Goal: Task Accomplishment & Management: Manage account settings

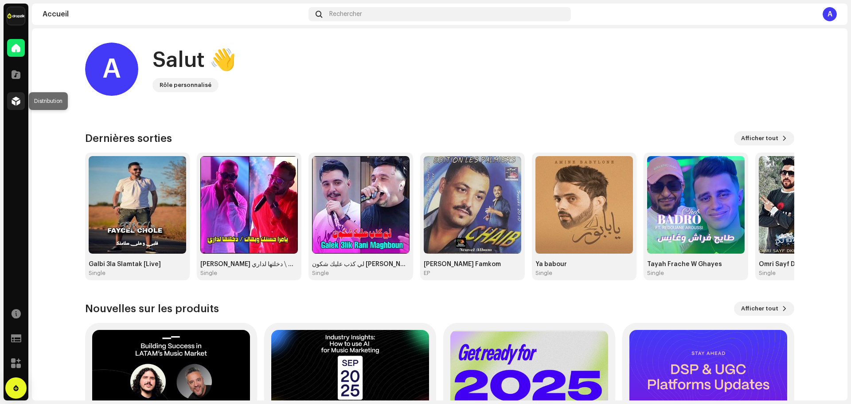
click at [16, 97] on span at bounding box center [16, 100] width 9 height 7
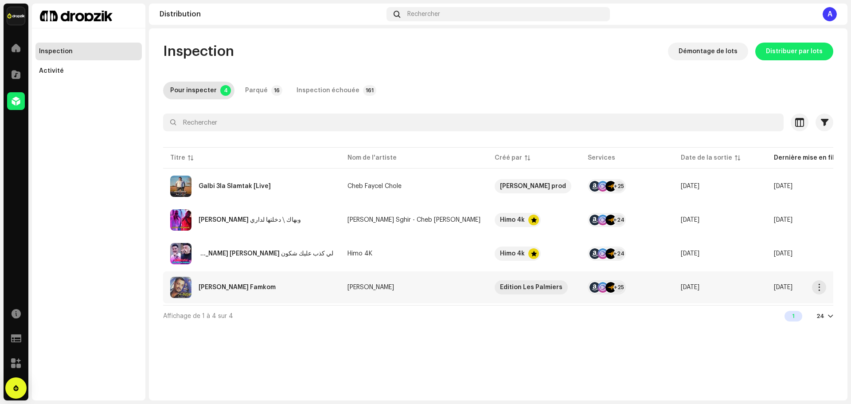
click at [405, 280] on td "[PERSON_NAME]" at bounding box center [413, 287] width 147 height 32
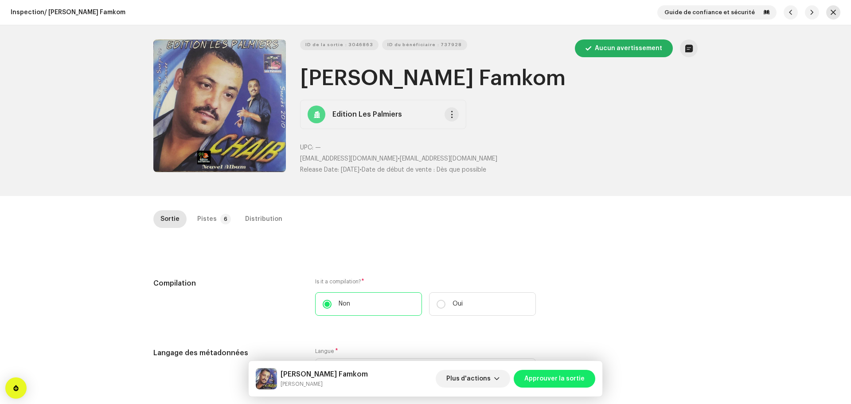
click at [833, 14] on button "button" at bounding box center [833, 12] width 14 height 14
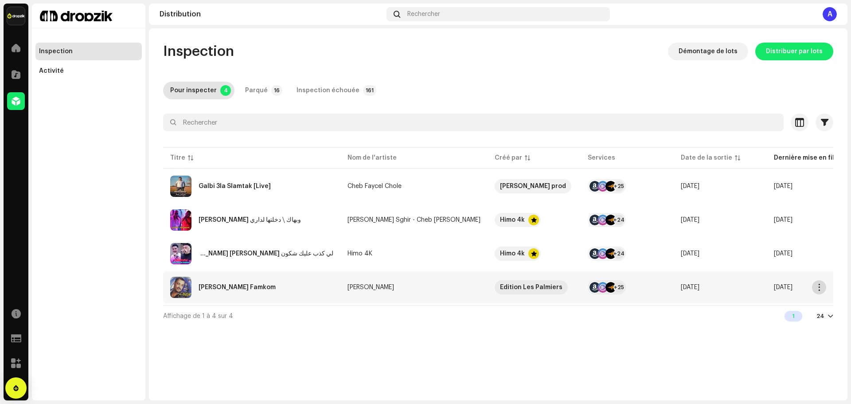
click at [820, 290] on span "button" at bounding box center [819, 287] width 7 height 7
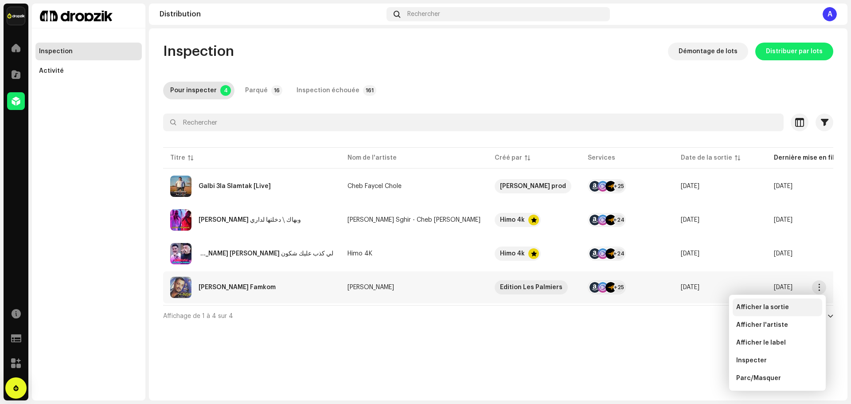
click at [766, 309] on span "Afficher la sortie" at bounding box center [762, 306] width 53 height 7
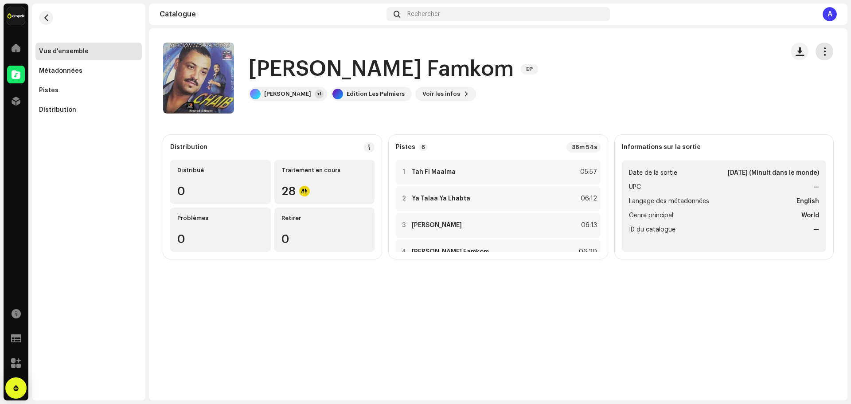
click at [822, 55] on span "button" at bounding box center [824, 51] width 8 height 7
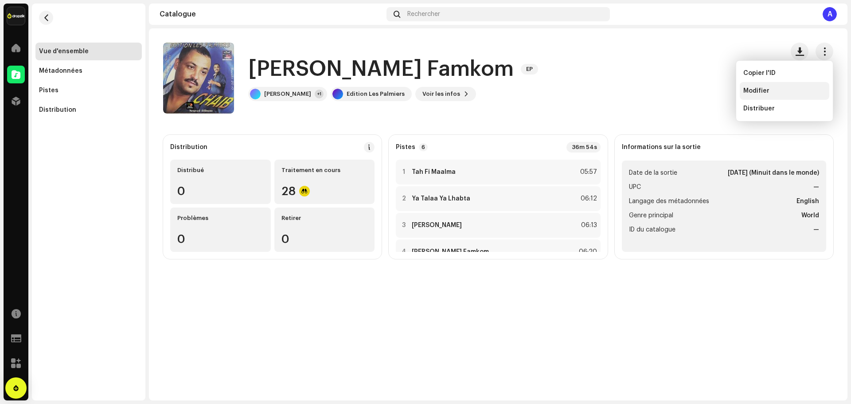
click at [758, 93] on span "Modifier" at bounding box center [756, 90] width 26 height 7
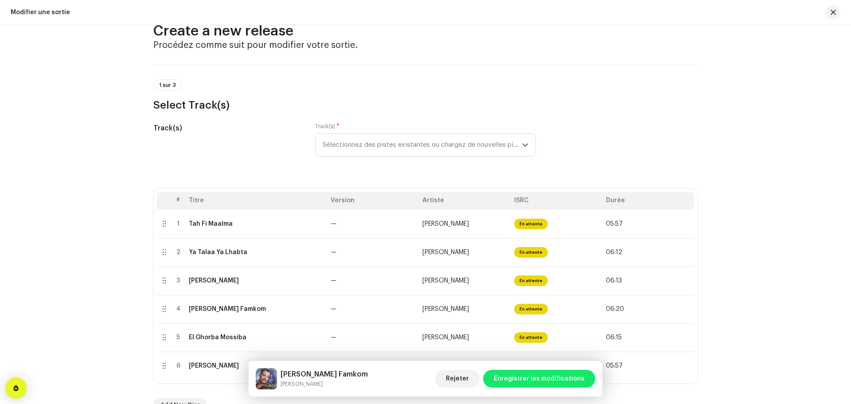
scroll to position [44, 0]
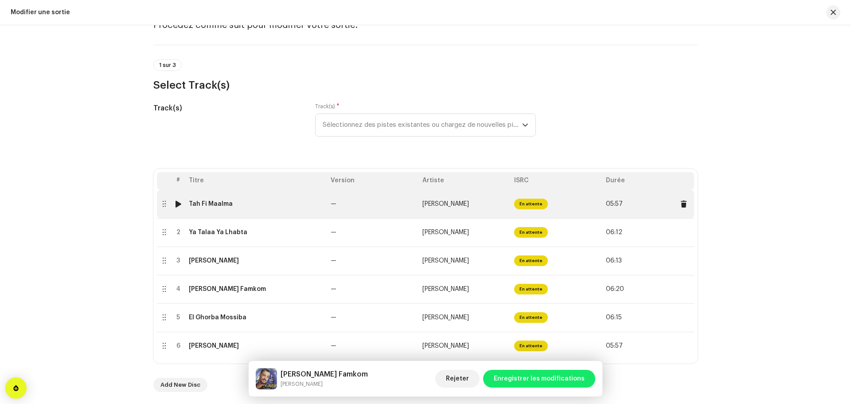
click at [258, 210] on td "Tah Fi Maalma" at bounding box center [256, 204] width 142 height 28
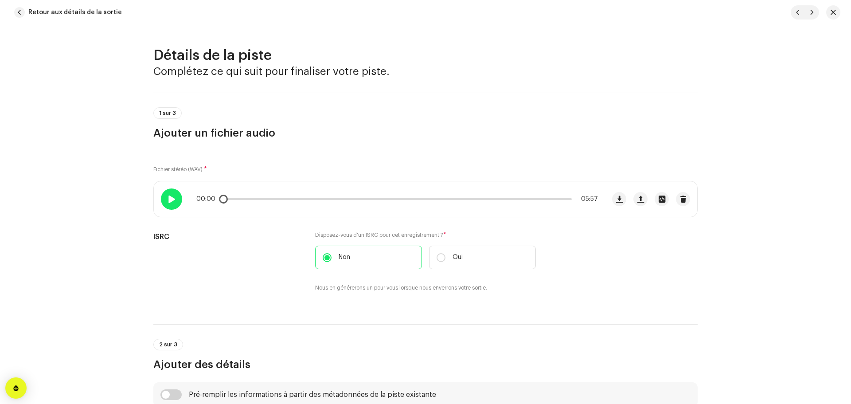
click at [168, 198] on span at bounding box center [171, 198] width 8 height 7
click at [174, 197] on div at bounding box center [171, 198] width 21 height 21
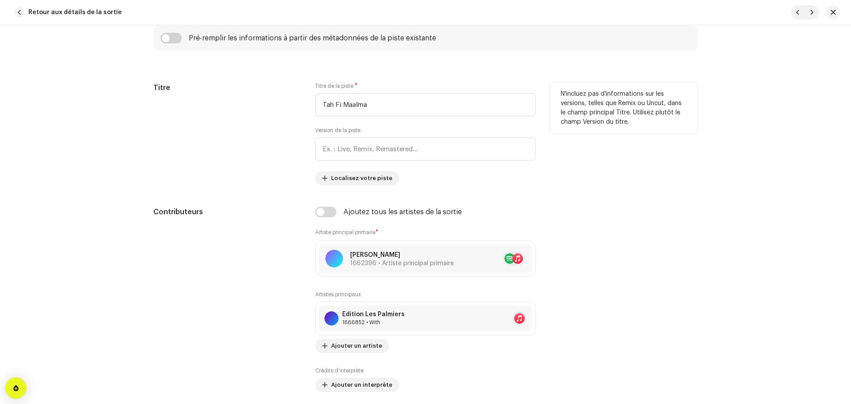
scroll to position [399, 0]
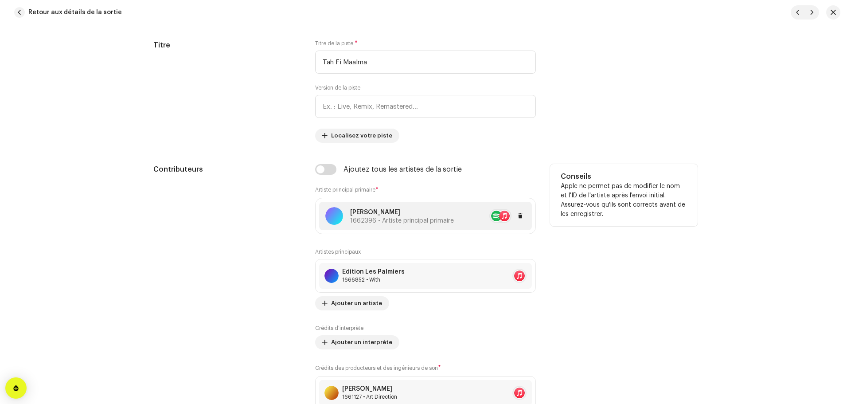
click at [419, 223] on span "1662396 • Artiste principal primaire" at bounding box center [402, 221] width 104 height 6
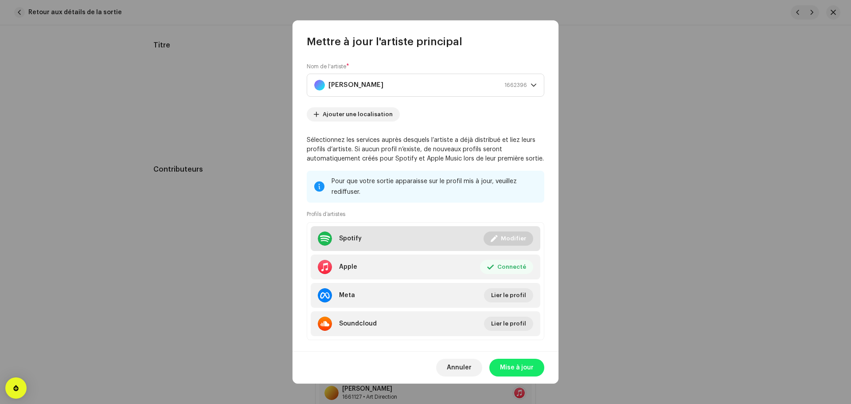
click at [428, 237] on li "Spotify Connecté Modifier" at bounding box center [425, 238] width 229 height 25
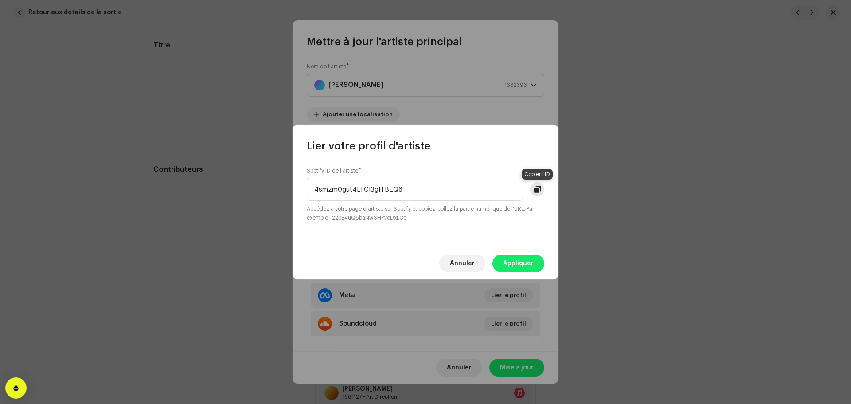
click at [537, 194] on button at bounding box center [537, 189] width 14 height 14
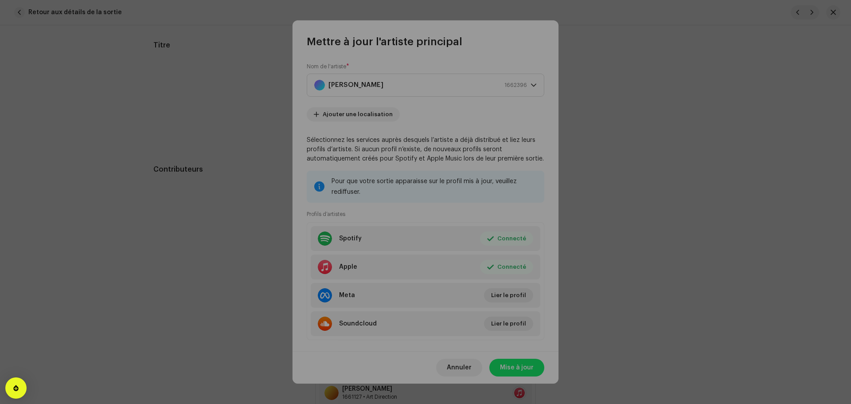
click at [413, 291] on div "Lier votre profil d'artiste Spotify ID de l'artiste * 4smzm0gut4LTCI3gITBEQ6 Ac…" at bounding box center [425, 202] width 851 height 404
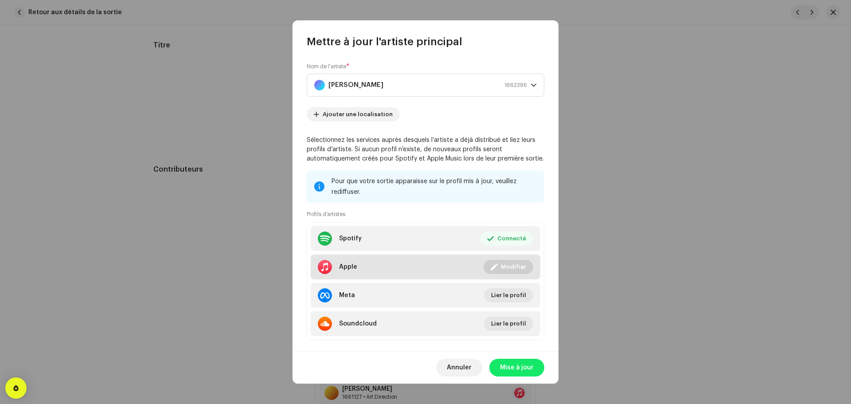
click at [427, 262] on li "Apple Connecté Modifier" at bounding box center [425, 266] width 229 height 25
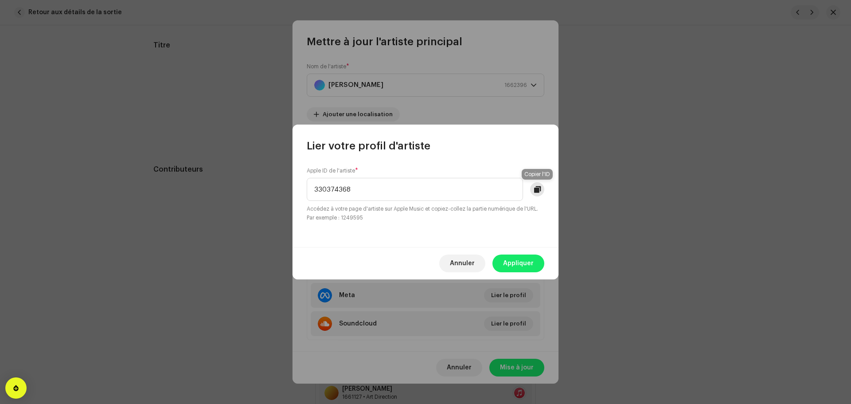
click at [538, 189] on span at bounding box center [537, 189] width 7 height 7
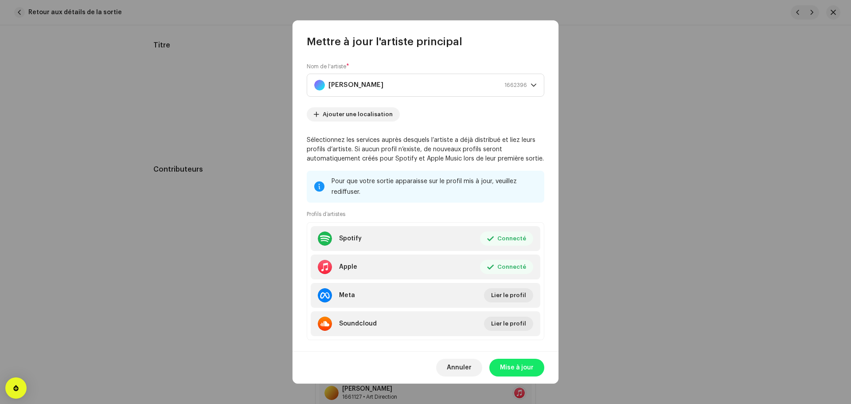
click at [417, 320] on div "Lier votre profil d'artiste Apple ID de l'artiste * 330374368 Accédez à votre p…" at bounding box center [425, 202] width 851 height 404
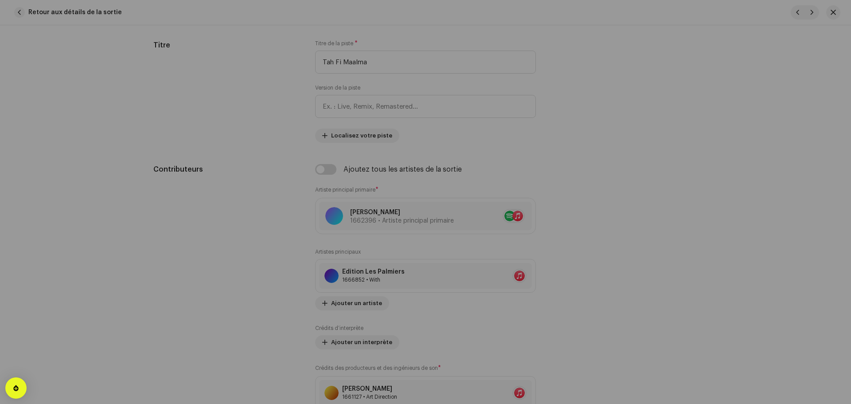
click at [276, 255] on div "Mettre à jour l'artiste principal Nom de l'artiste * Cheikh Chaib 1662396 Ajout…" at bounding box center [425, 202] width 851 height 404
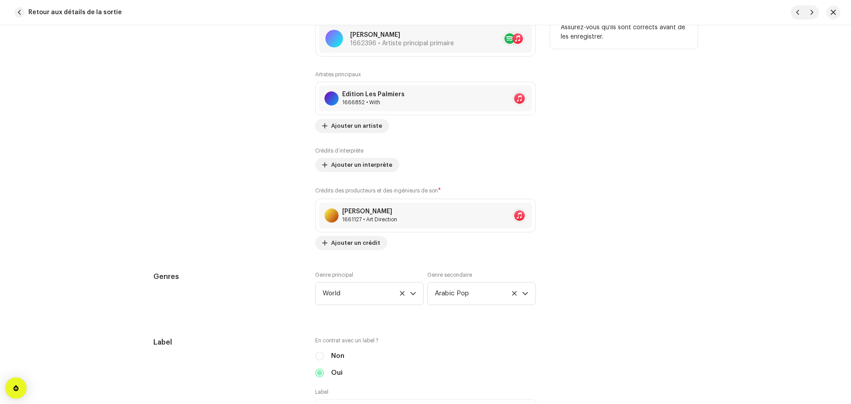
scroll to position [665, 0]
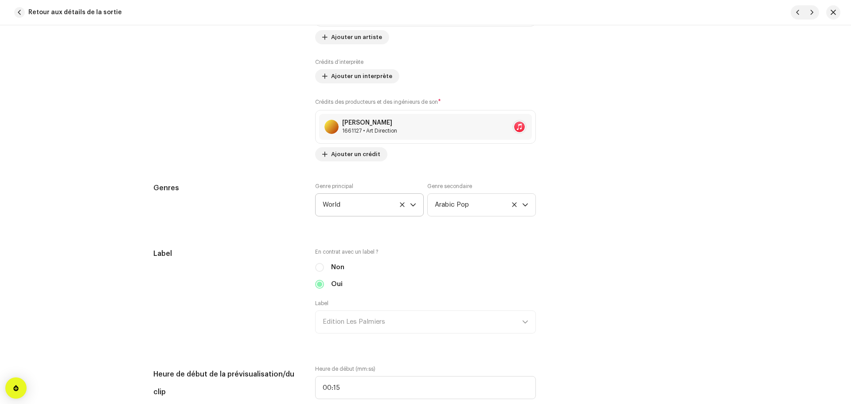
click at [397, 208] on span "World" at bounding box center [366, 205] width 87 height 22
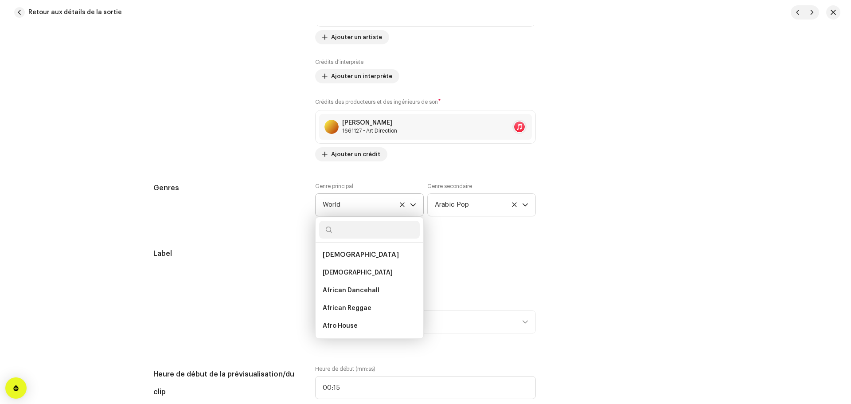
scroll to position [7673, 0]
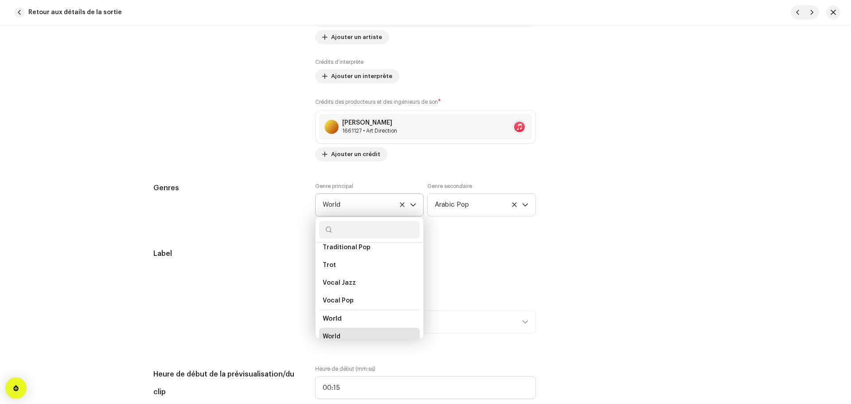
click at [410, 206] on icon "dropdown trigger" at bounding box center [413, 205] width 6 height 6
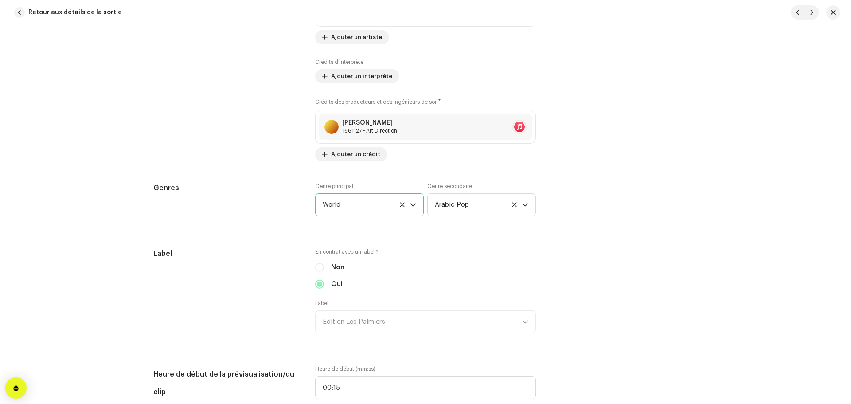
click at [406, 205] on span "World" at bounding box center [366, 205] width 87 height 22
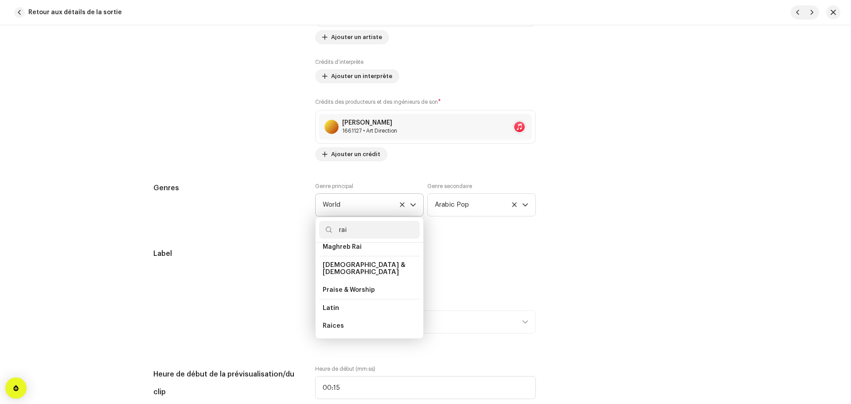
scroll to position [19, 0]
type input "rai"
click at [357, 261] on li "Maghreb Rai" at bounding box center [369, 254] width 101 height 18
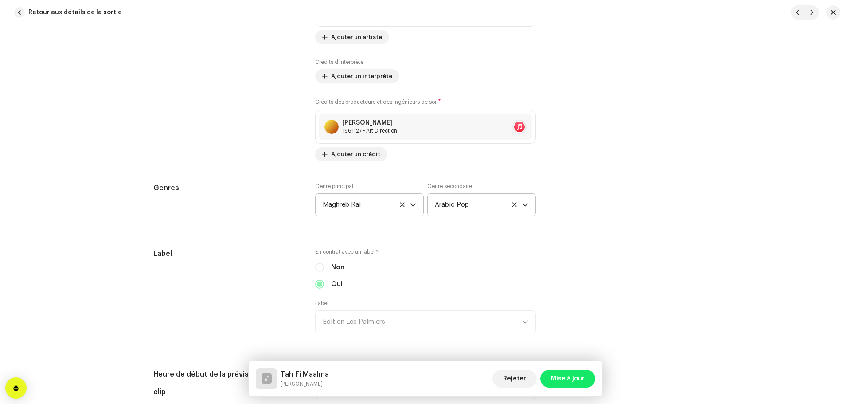
click at [512, 206] on icon at bounding box center [514, 205] width 6 height 6
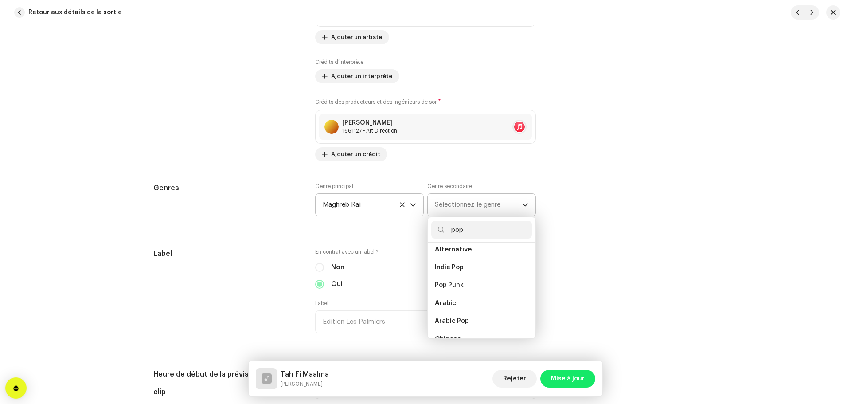
scroll to position [0, 0]
type input "pop"
click at [459, 323] on span "Arabic Pop" at bounding box center [452, 326] width 34 height 9
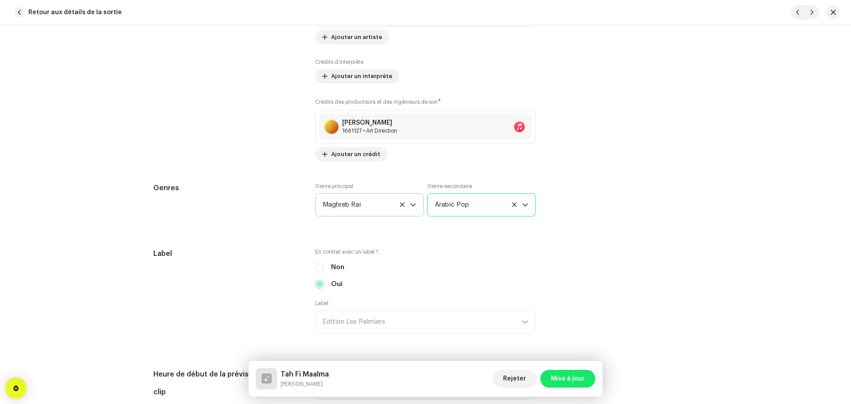
click at [580, 198] on div "Genres Genre principal Maghreb Rai Genre secondaire Arabic Pop" at bounding box center [425, 205] width 544 height 44
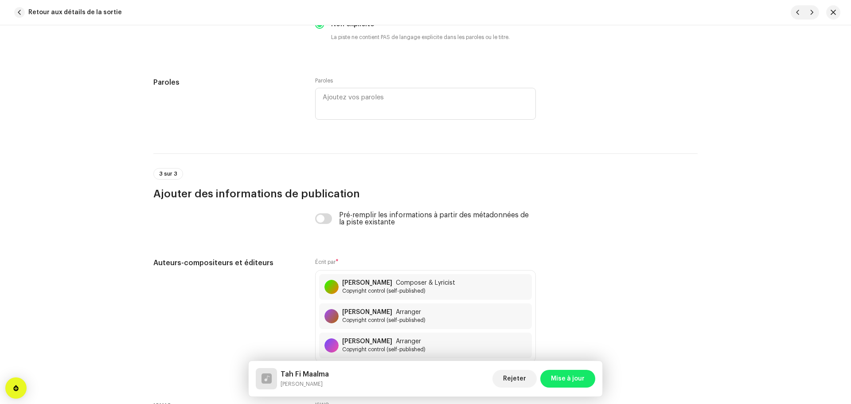
scroll to position [1805, 0]
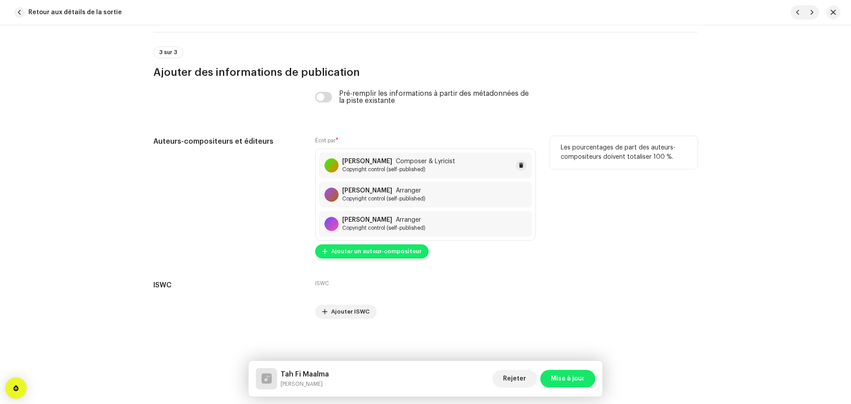
click at [409, 167] on span "Copyright control (self-published)" at bounding box center [398, 169] width 113 height 7
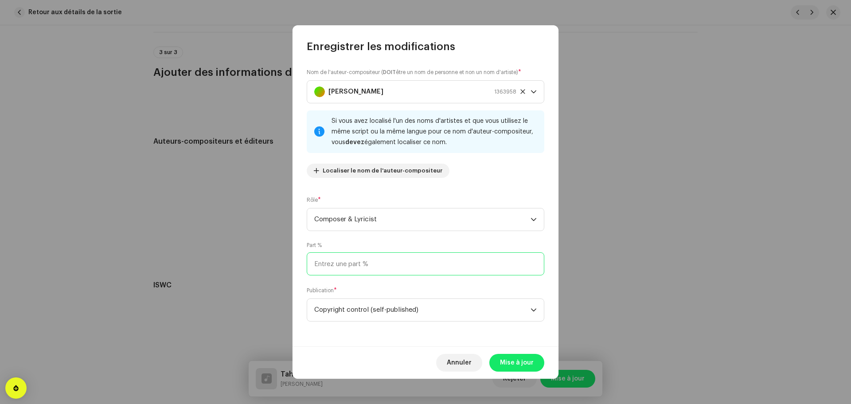
click at [405, 261] on input at bounding box center [425, 263] width 237 height 23
type input "50,00"
click at [448, 314] on span "Copyright control (self-published)" at bounding box center [422, 310] width 216 height 22
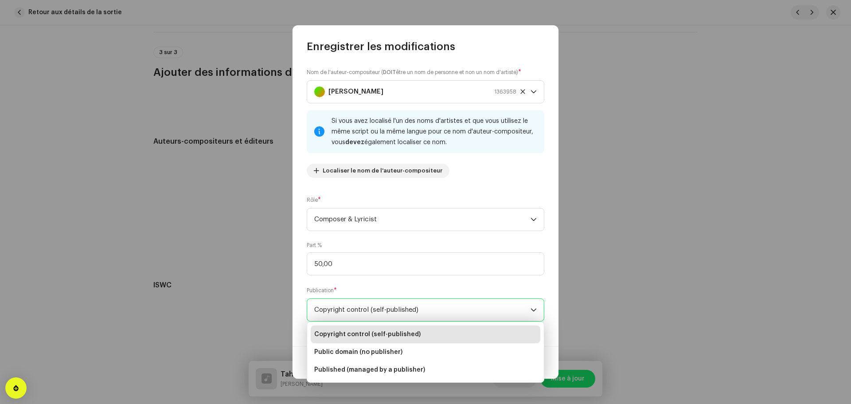
click at [425, 335] on li "Copyright control (self-published)" at bounding box center [425, 334] width 229 height 18
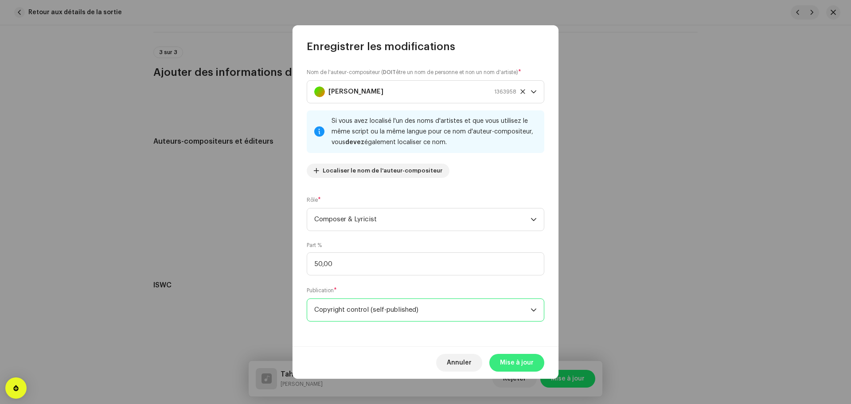
click at [509, 365] on span "Mise à jour" at bounding box center [517, 363] width 34 height 18
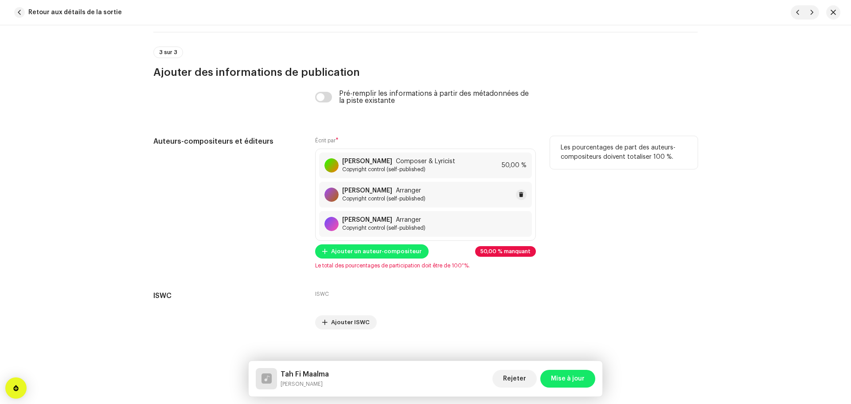
click at [390, 198] on span "Copyright control (self-published)" at bounding box center [383, 198] width 83 height 7
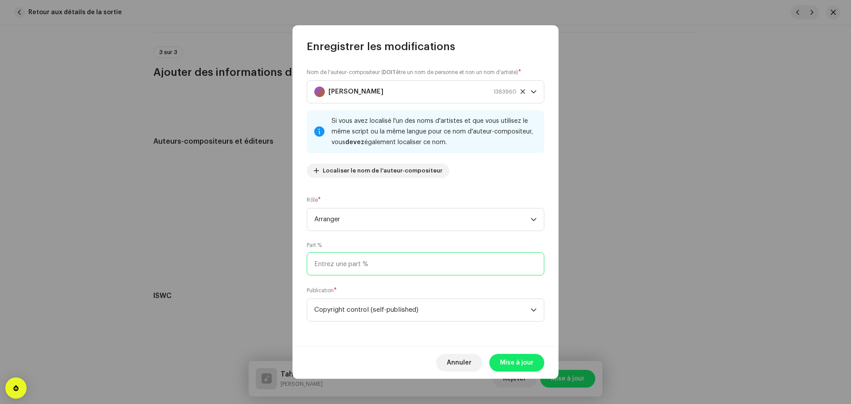
click at [404, 261] on input at bounding box center [425, 263] width 237 height 23
drag, startPoint x: 300, startPoint y: 273, endPoint x: 257, endPoint y: 279, distance: 43.3
click at [260, 279] on div "Enregistrer les modifications Nom de l'auteur-compositeur ( DOIT être un nom de…" at bounding box center [425, 202] width 851 height 404
type input "25,00"
click at [502, 364] on span "Mise à jour" at bounding box center [517, 363] width 34 height 18
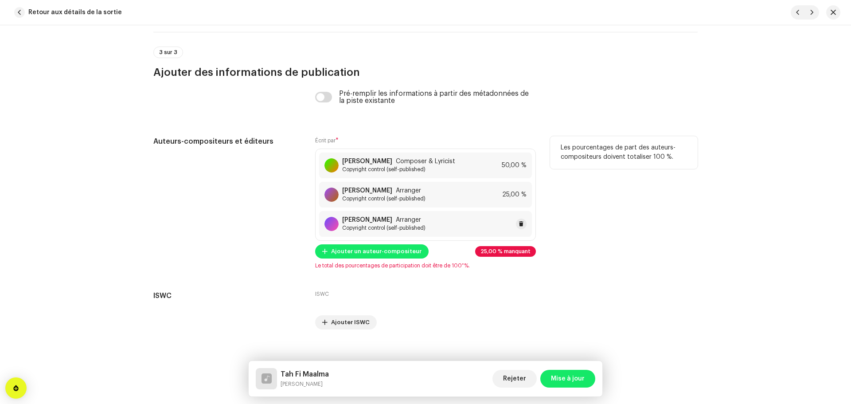
click at [380, 222] on strong "Ahmed El Amari" at bounding box center [367, 219] width 50 height 7
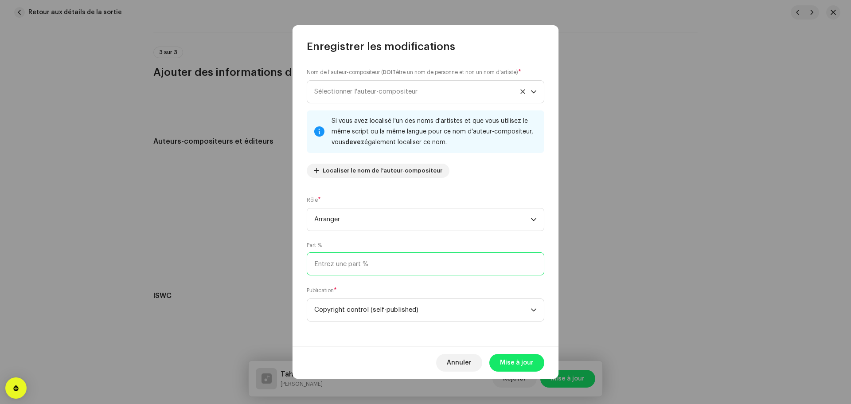
click at [378, 267] on input at bounding box center [425, 263] width 237 height 23
type input "25,00"
click at [525, 360] on span "Mise à jour" at bounding box center [517, 363] width 34 height 18
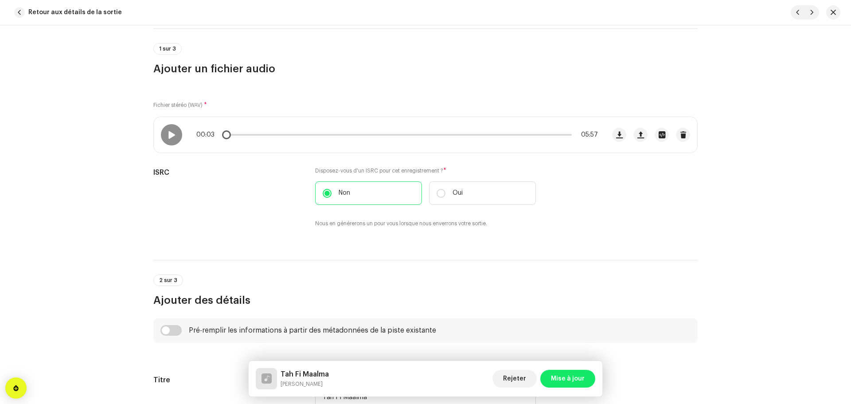
scroll to position [0, 0]
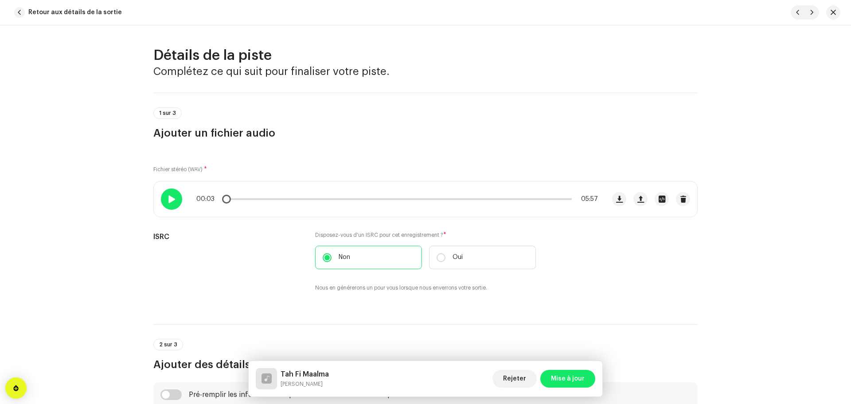
click at [177, 201] on div at bounding box center [171, 198] width 21 height 21
click at [172, 194] on div at bounding box center [171, 198] width 21 height 21
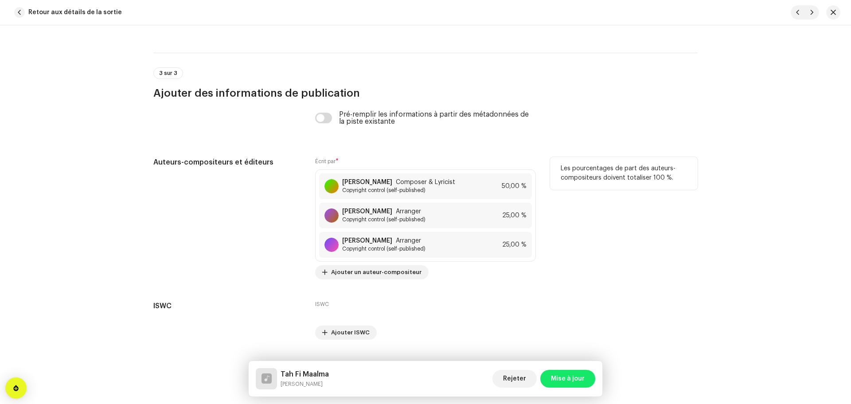
scroll to position [1805, 0]
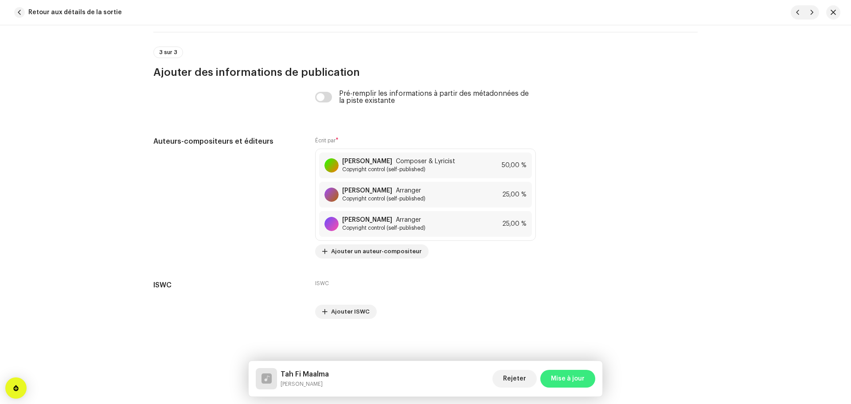
click at [575, 377] on span "Mise à jour" at bounding box center [568, 378] width 34 height 18
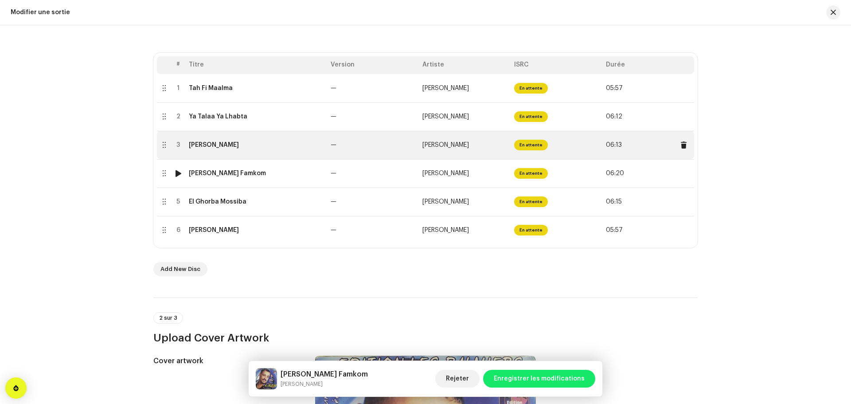
scroll to position [177, 0]
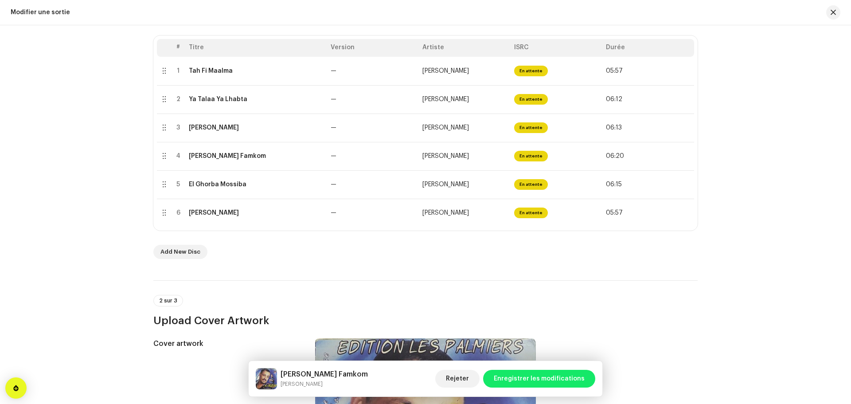
click at [185, 257] on span "Add New Disc" at bounding box center [180, 252] width 40 height 18
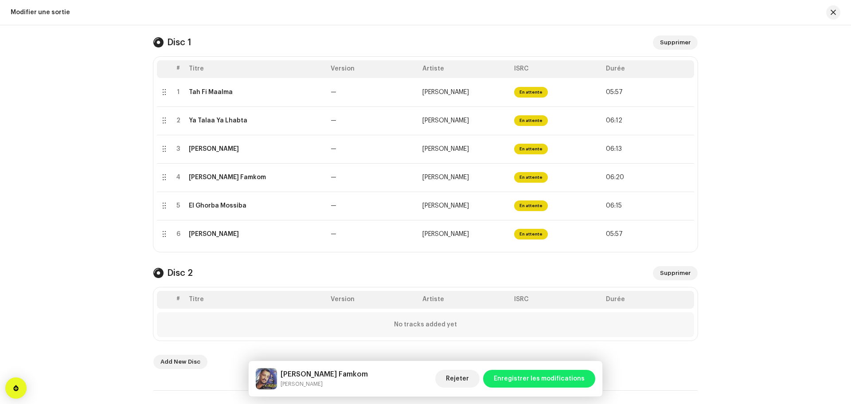
click at [179, 276] on h4 "Disc 2" at bounding box center [180, 273] width 26 height 11
click at [667, 272] on span "Supprimer" at bounding box center [675, 273] width 31 height 18
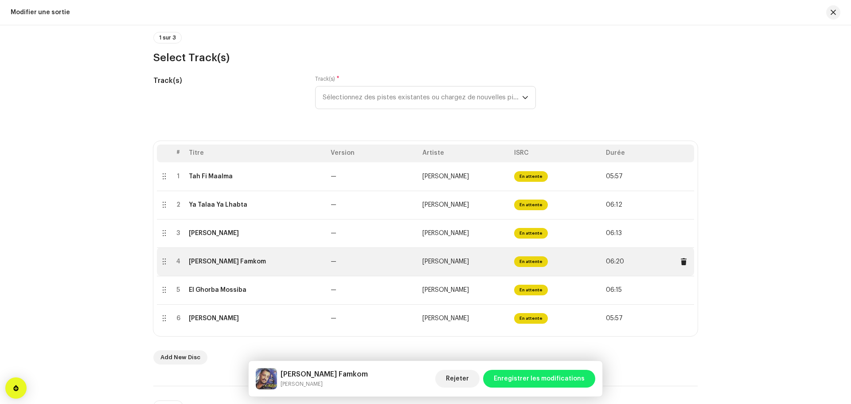
scroll to position [89, 0]
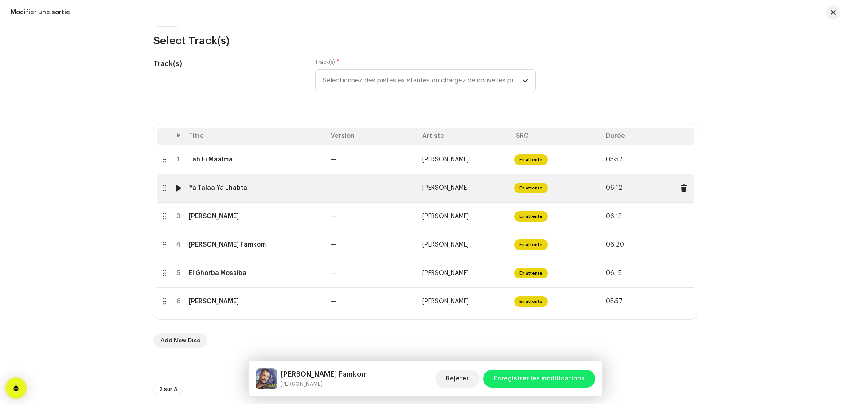
click at [282, 193] on td "Ya Talaa Ya Lhabta" at bounding box center [256, 188] width 142 height 28
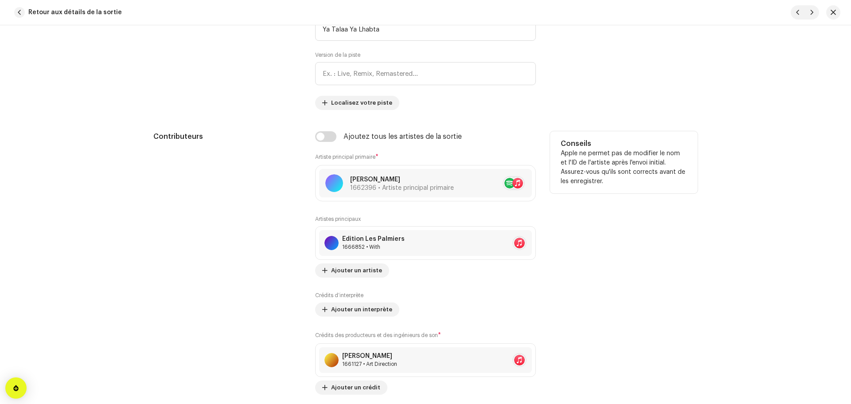
scroll to position [443, 0]
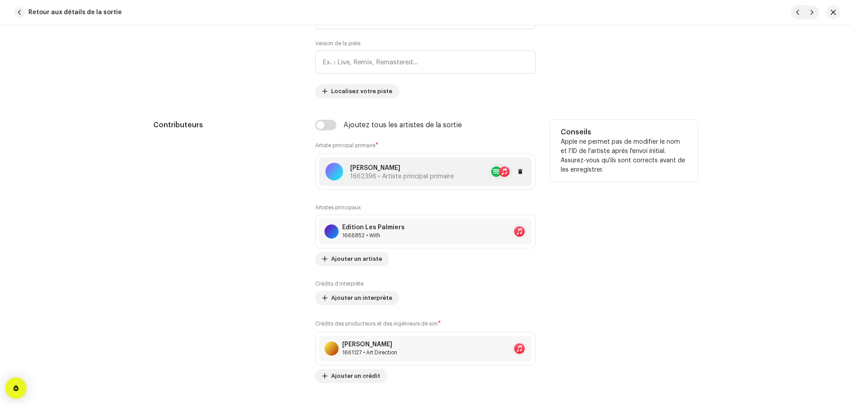
click at [400, 175] on span "1662396 • Artiste principal primaire" at bounding box center [402, 176] width 104 height 6
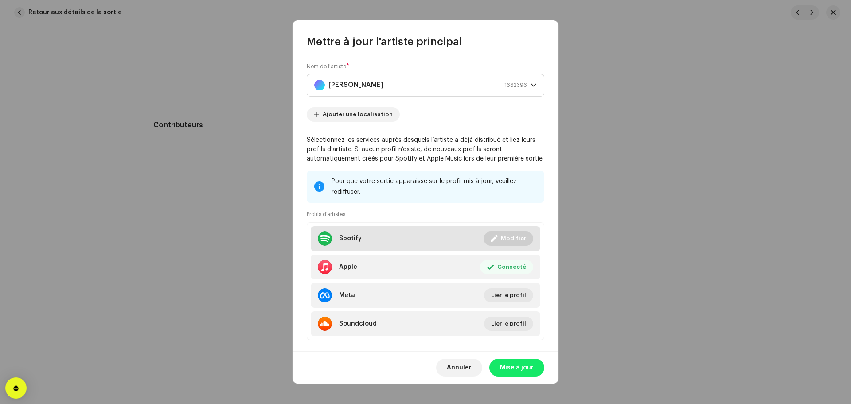
click at [397, 243] on li "Spotify Connecté Modifier" at bounding box center [425, 238] width 229 height 25
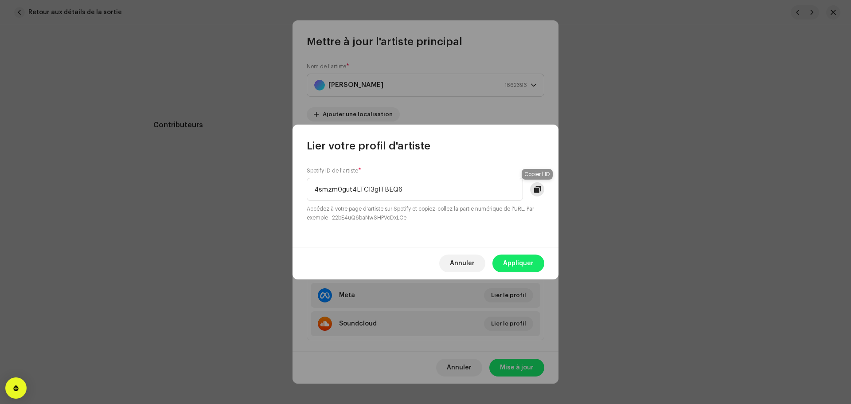
click at [536, 189] on span at bounding box center [537, 189] width 7 height 7
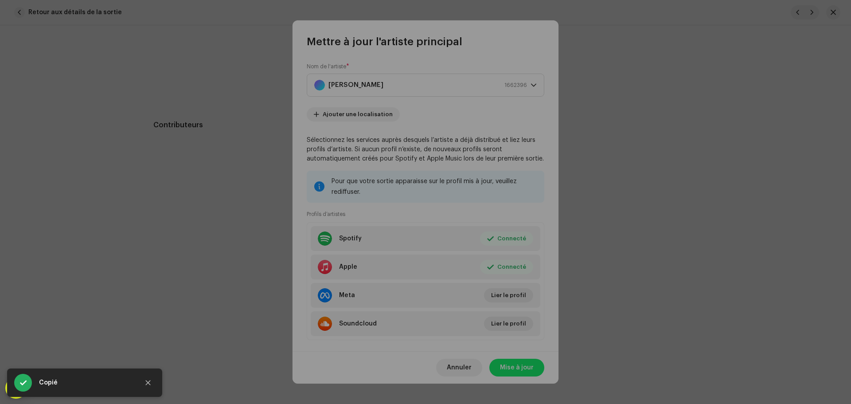
click at [424, 327] on div "Lier votre profil d'artiste Spotify ID de l'artiste * 4smzm0gut4LTCI3gITBEQ6 Ac…" at bounding box center [425, 202] width 851 height 404
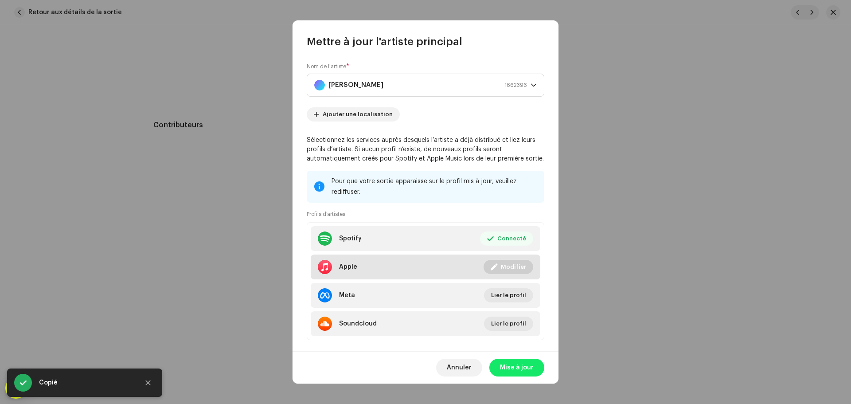
click at [406, 275] on li "Apple Connecté Modifier" at bounding box center [425, 266] width 229 height 25
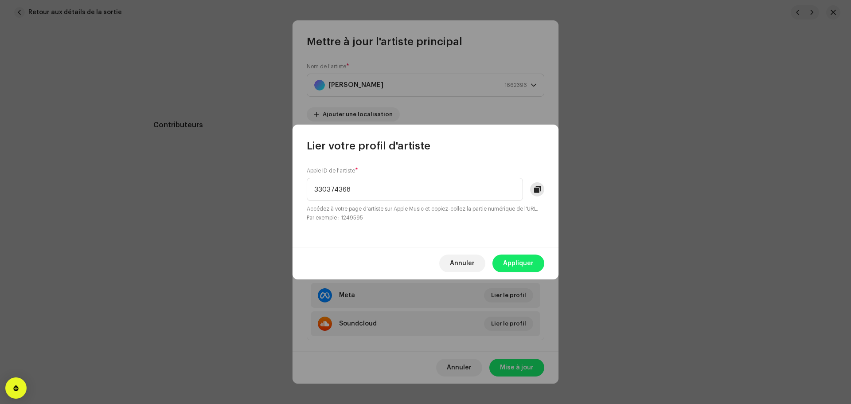
click at [539, 191] on span at bounding box center [537, 189] width 7 height 7
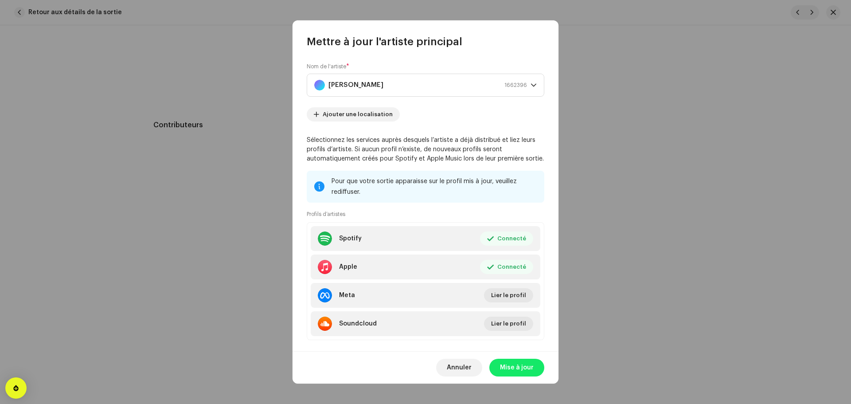
click at [228, 206] on div "Lier votre profil d'artiste Apple ID de l'artiste * 330374368 Accédez à votre p…" at bounding box center [425, 202] width 851 height 404
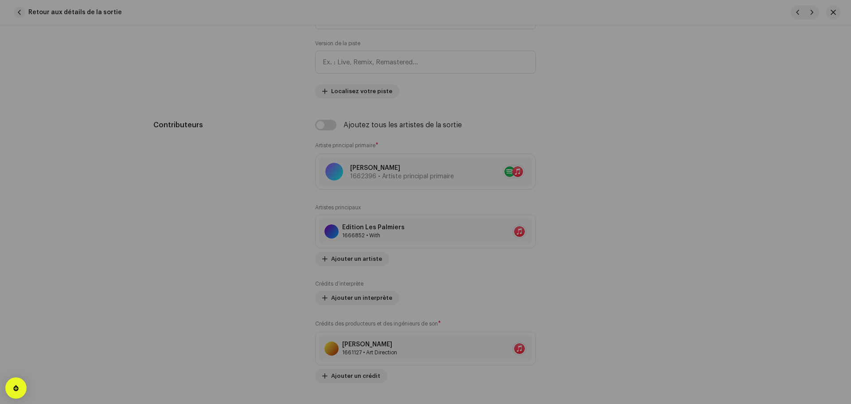
click at [249, 198] on div "Mettre à jour l'artiste principal Nom de l'artiste * Cheikh Chaib 1662396 Ajout…" at bounding box center [425, 202] width 851 height 404
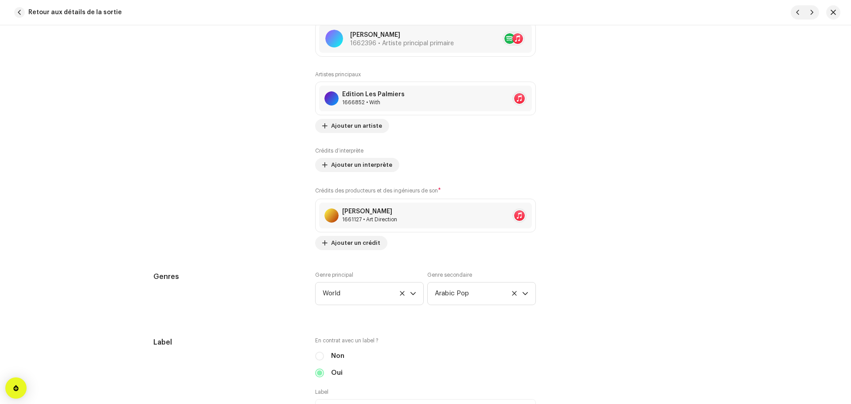
scroll to position [753, 0]
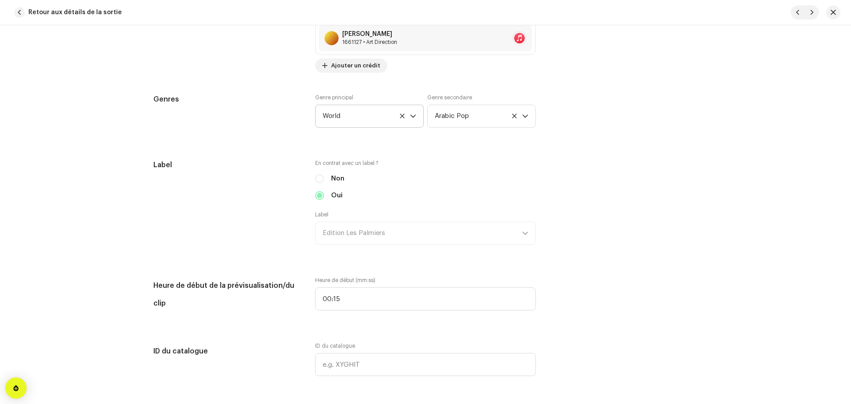
click at [410, 115] on icon "dropdown trigger" at bounding box center [412, 116] width 5 height 3
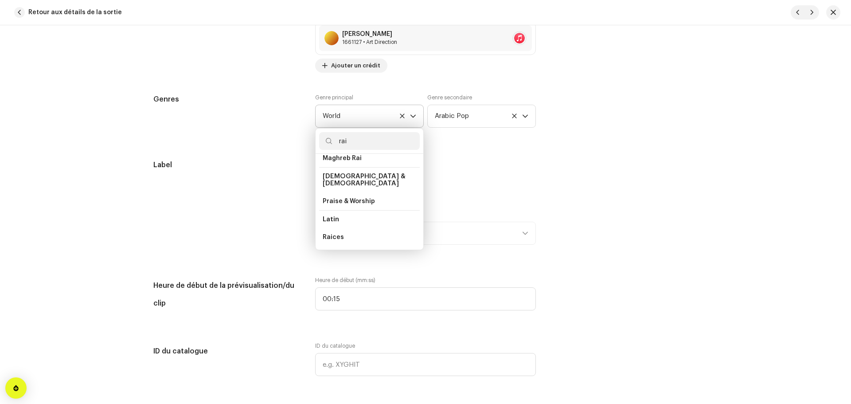
scroll to position [19, 0]
type input "rai"
click at [359, 172] on li "Maghreb Rai" at bounding box center [369, 165] width 101 height 18
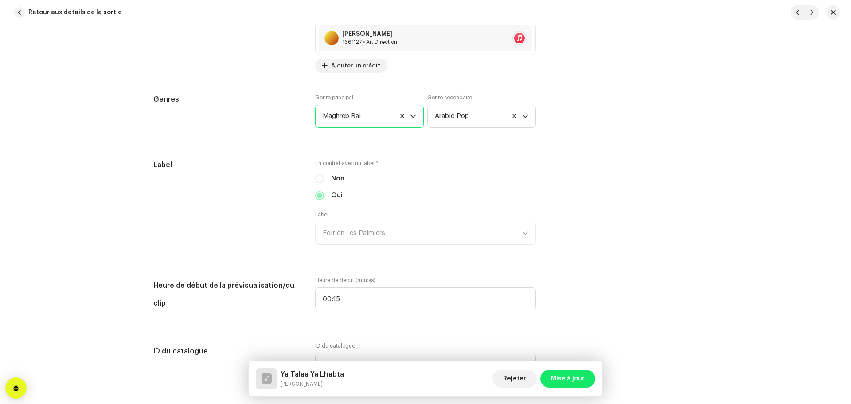
click at [498, 144] on div "Détails de la piste Complétez ce qui suit pour finaliser votre piste. 1 sur 3 A…" at bounding box center [425, 331] width 572 height 2077
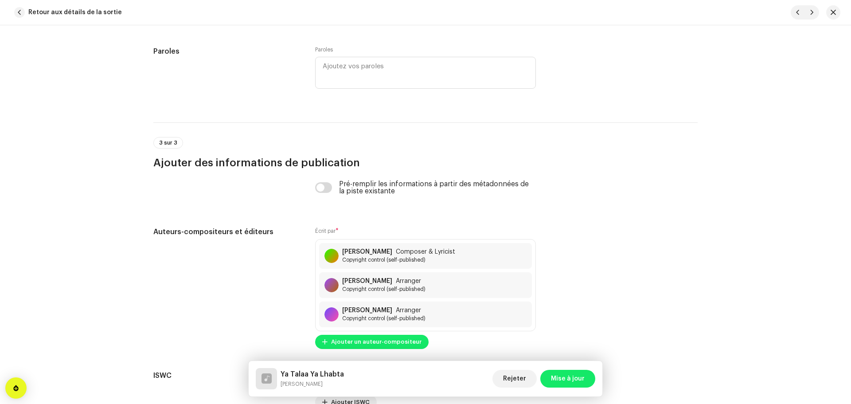
scroll to position [1805, 0]
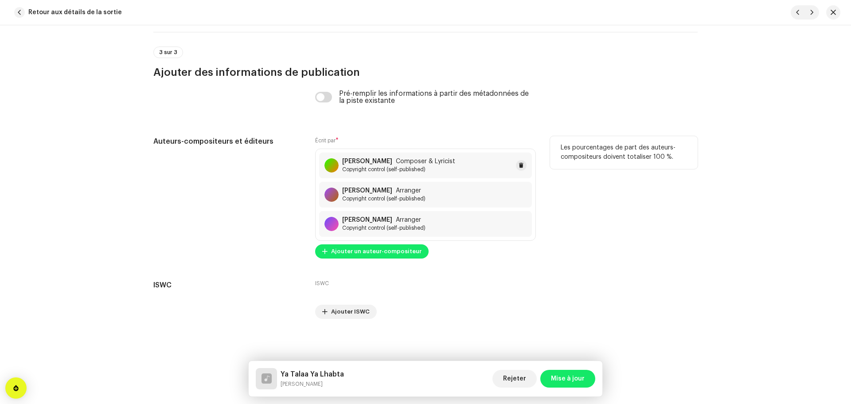
click at [436, 162] on span "Composer & Lyricist" at bounding box center [425, 161] width 59 height 7
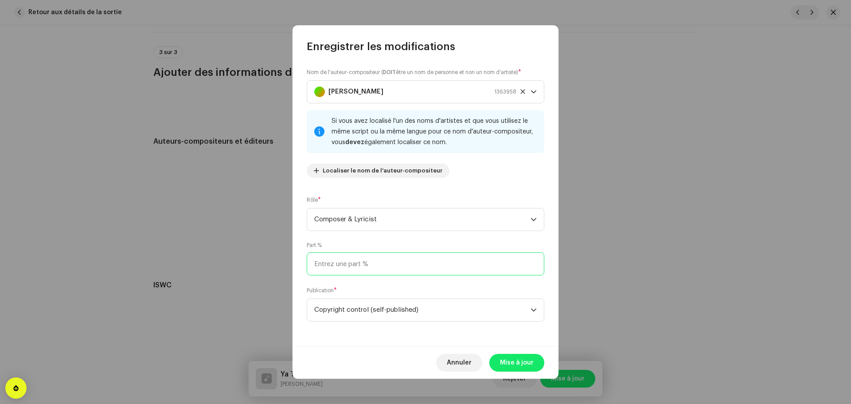
click at [375, 261] on input at bounding box center [425, 263] width 237 height 23
type input "50,00"
click at [510, 362] on span "Mise à jour" at bounding box center [517, 363] width 34 height 18
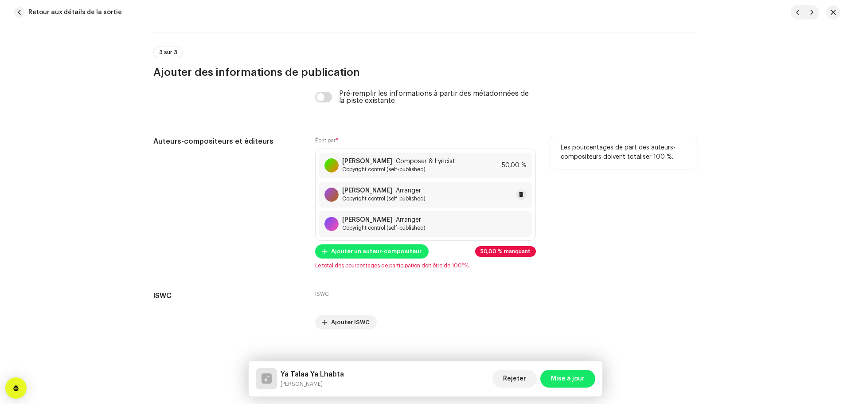
click at [387, 194] on div "Ahmed Nitouche Arranger Copyright control (self-published)" at bounding box center [383, 194] width 83 height 15
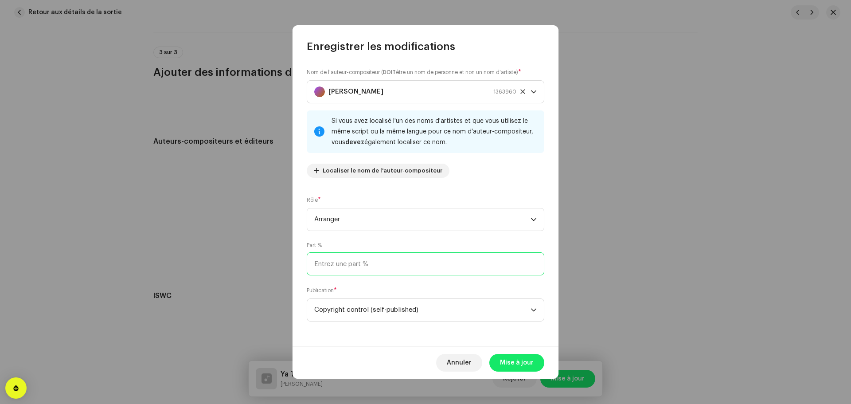
click at [377, 260] on input at bounding box center [425, 263] width 237 height 23
type input "25,00"
click at [510, 358] on span "Mise à jour" at bounding box center [517, 363] width 34 height 18
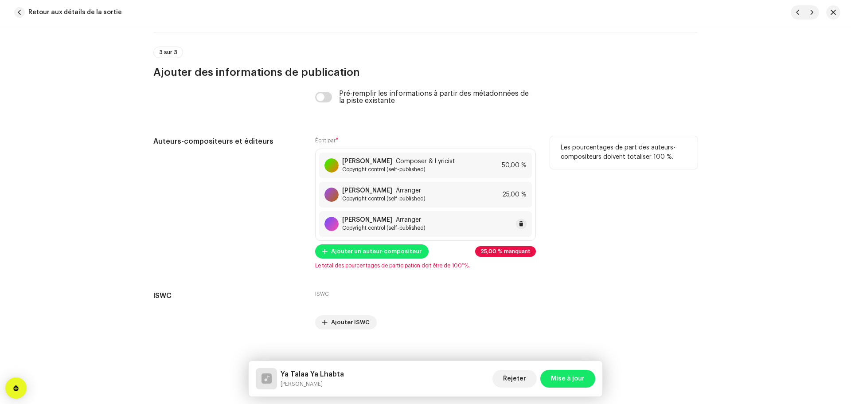
click at [396, 221] on span "Arranger" at bounding box center [408, 219] width 25 height 7
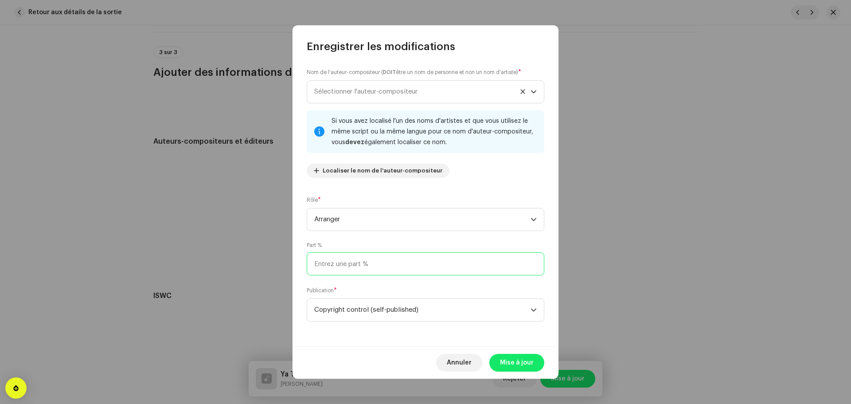
click at [392, 264] on input at bounding box center [425, 263] width 237 height 23
type input "25,00"
click at [519, 367] on span "Mise à jour" at bounding box center [517, 363] width 34 height 18
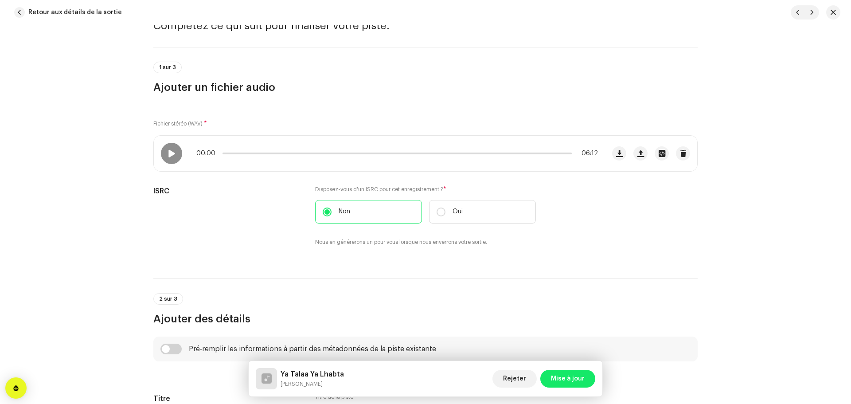
scroll to position [0, 0]
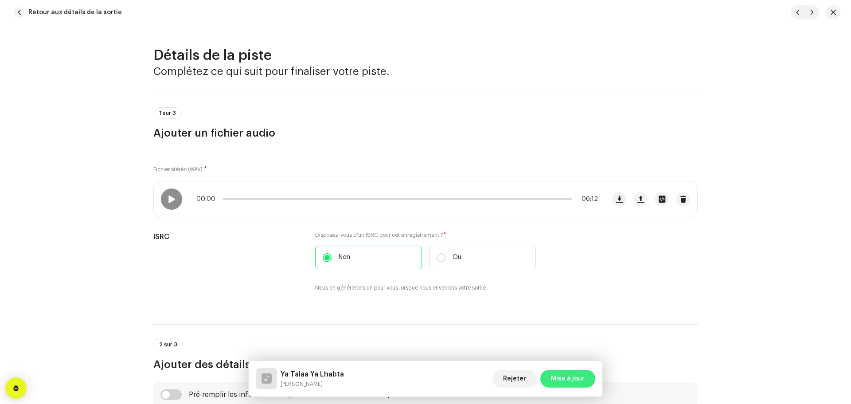
click at [579, 376] on span "Mise à jour" at bounding box center [568, 378] width 34 height 18
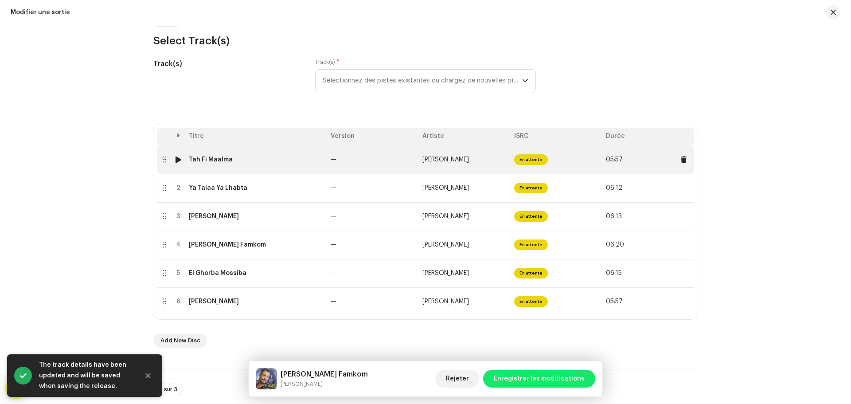
click at [245, 162] on div "Tah Fi Maalma" at bounding box center [256, 159] width 135 height 7
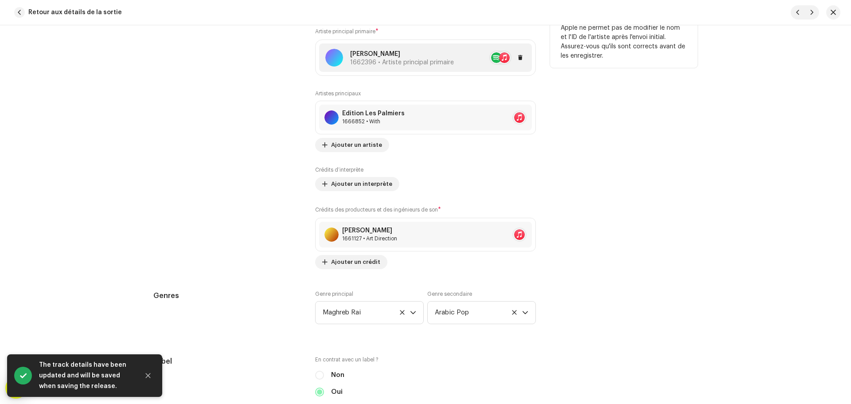
scroll to position [620, 0]
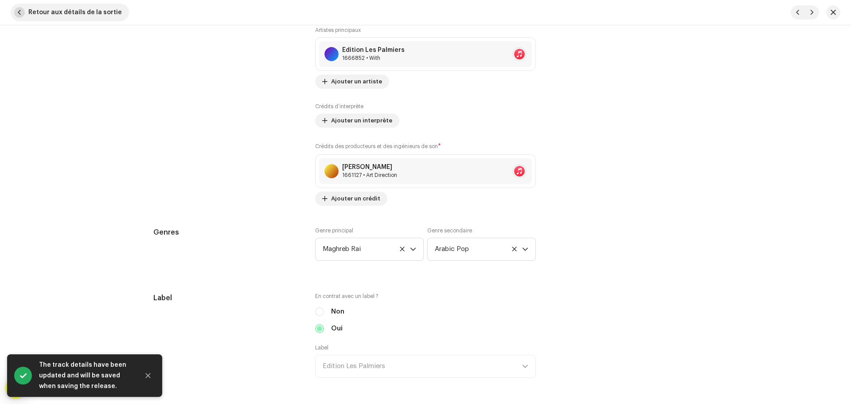
click at [80, 7] on span "Retour aux détails de la sortie" at bounding box center [74, 13] width 93 height 18
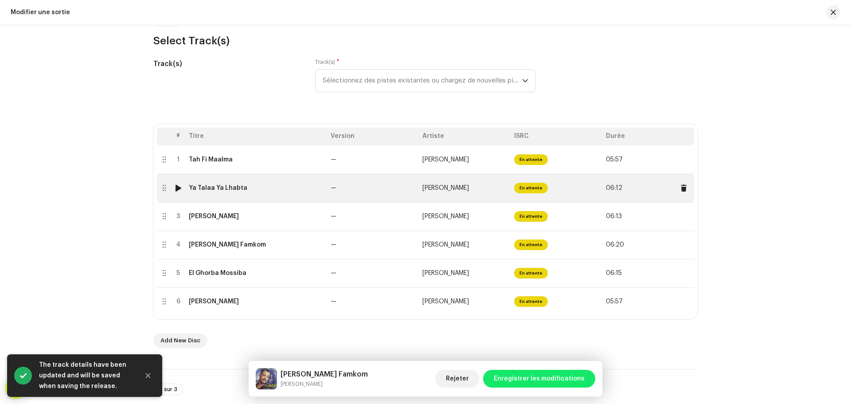
click at [257, 190] on div "Ya Talaa Ya Lhabta" at bounding box center [256, 187] width 135 height 7
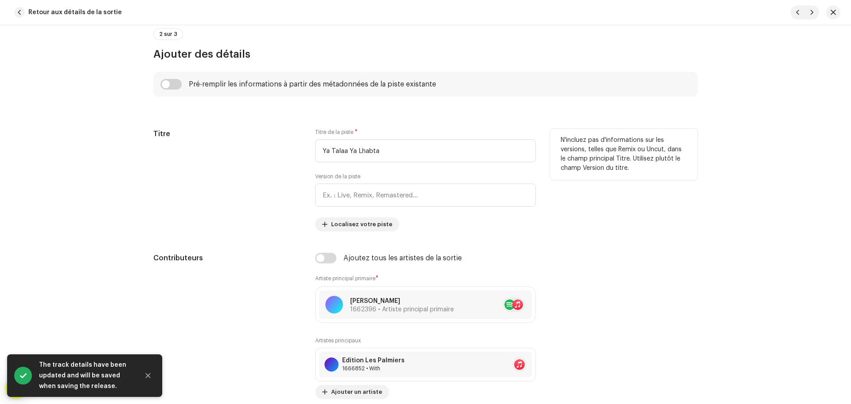
scroll to position [532, 0]
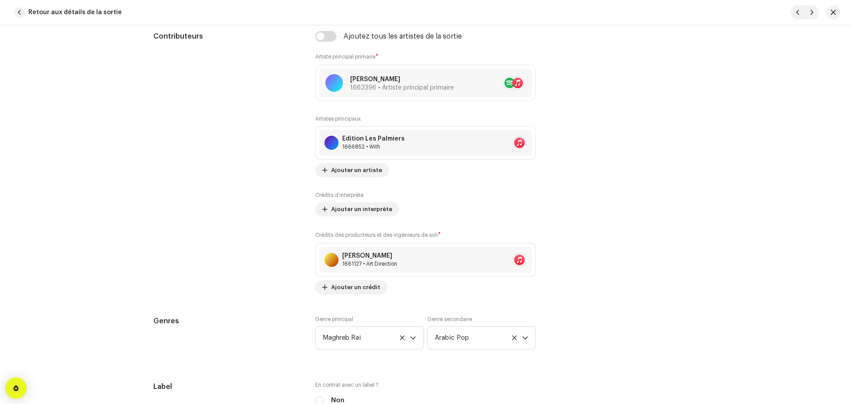
click at [87, 10] on span "Retour aux détails de la sortie" at bounding box center [74, 13] width 93 height 18
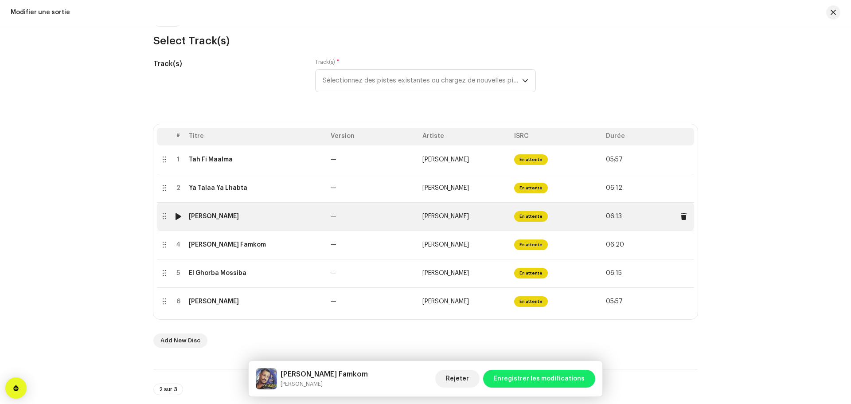
click at [264, 223] on td "Hiya Hiya Lmonopole" at bounding box center [256, 216] width 142 height 28
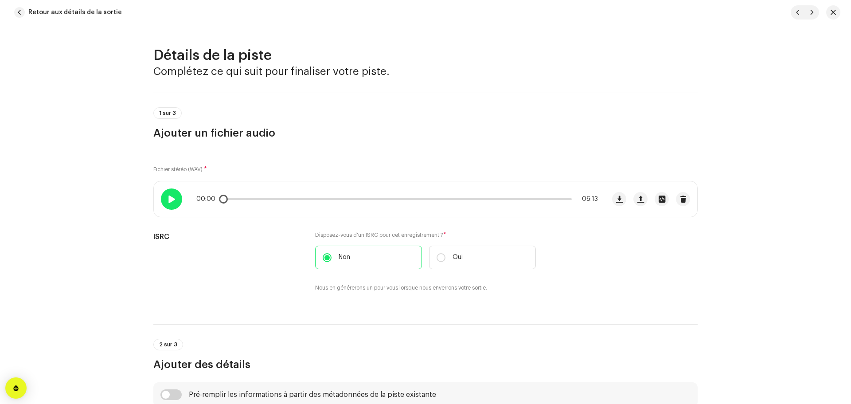
click at [170, 203] on div at bounding box center [171, 198] width 21 height 21
click at [171, 199] on span at bounding box center [171, 198] width 8 height 7
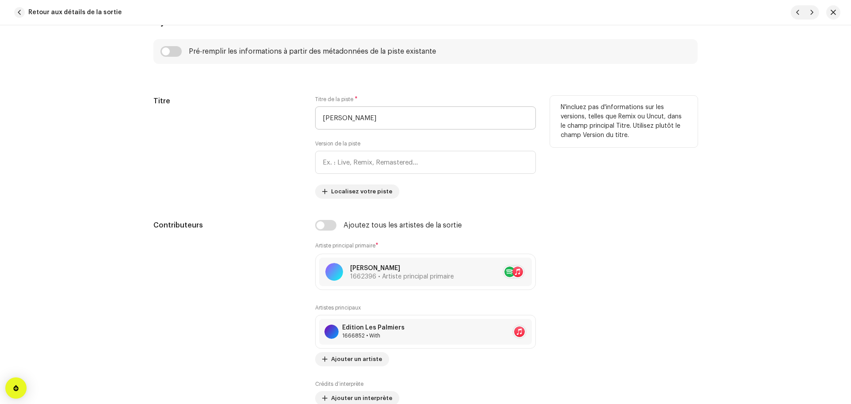
scroll to position [354, 0]
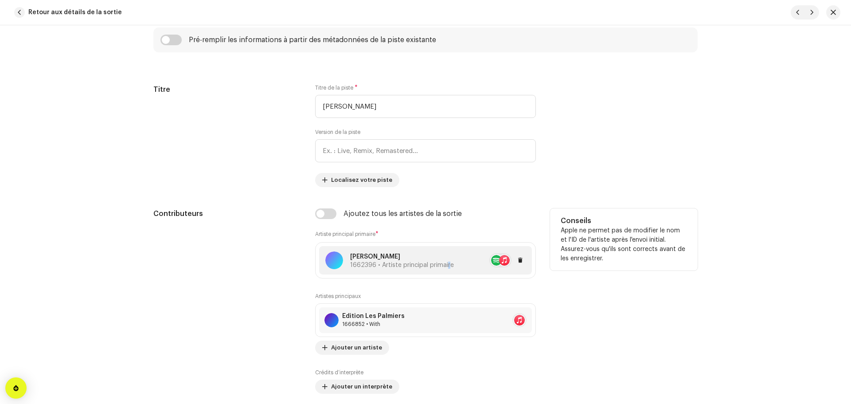
click at [443, 265] on span "1662396 • Artiste principal primaire" at bounding box center [402, 265] width 104 height 6
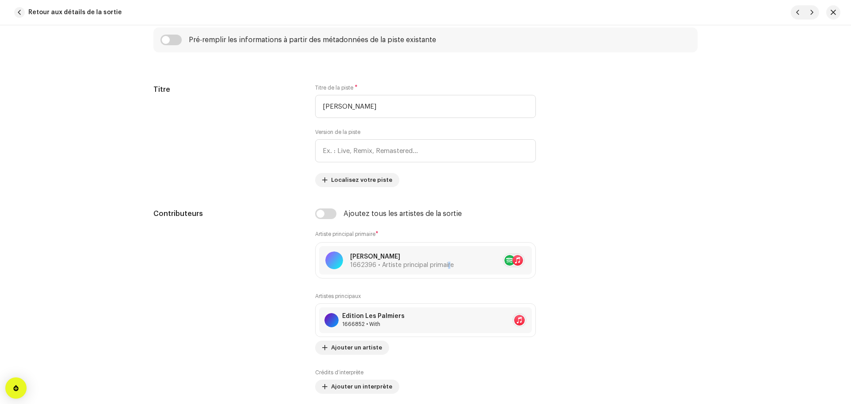
drag, startPoint x: 239, startPoint y: 217, endPoint x: 306, endPoint y: 216, distance: 67.3
click at [237, 217] on div "Mettre à jour l'artiste principal Nom de l'artiste * Cheikh Chaib 1662396 Ajout…" at bounding box center [425, 202] width 851 height 404
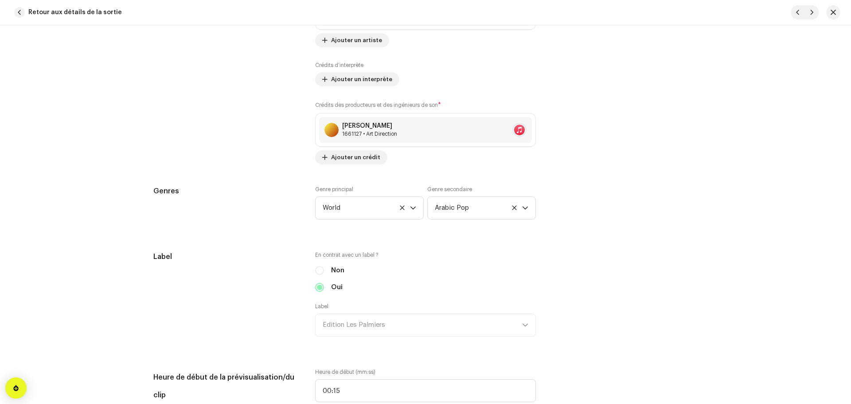
scroll to position [665, 0]
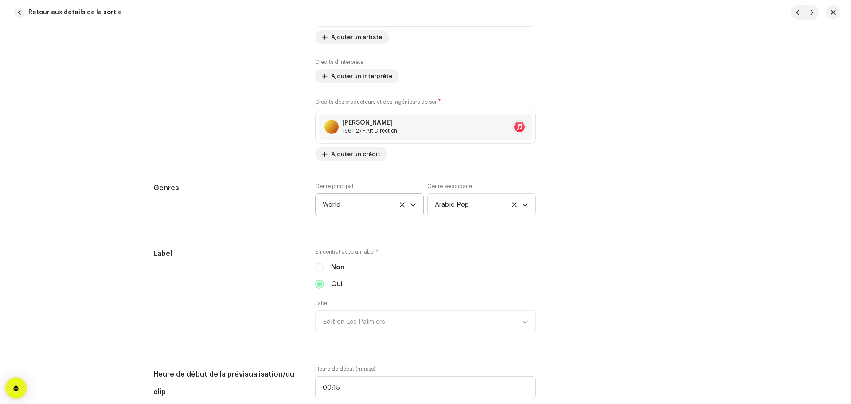
click at [413, 207] on icon "dropdown trigger" at bounding box center [413, 205] width 6 height 6
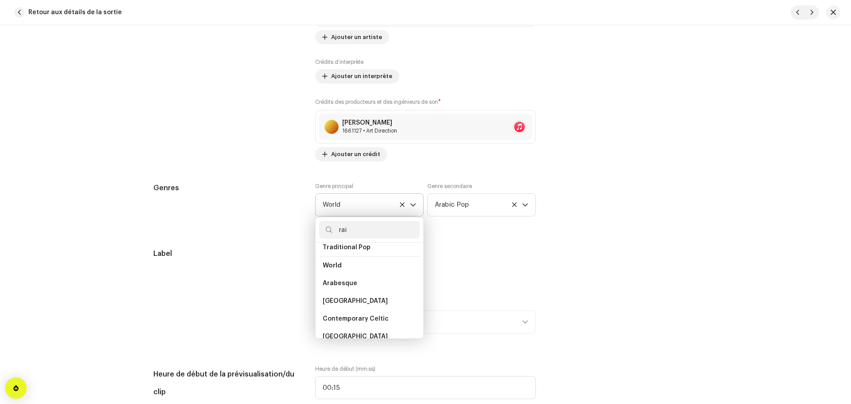
scroll to position [19, 0]
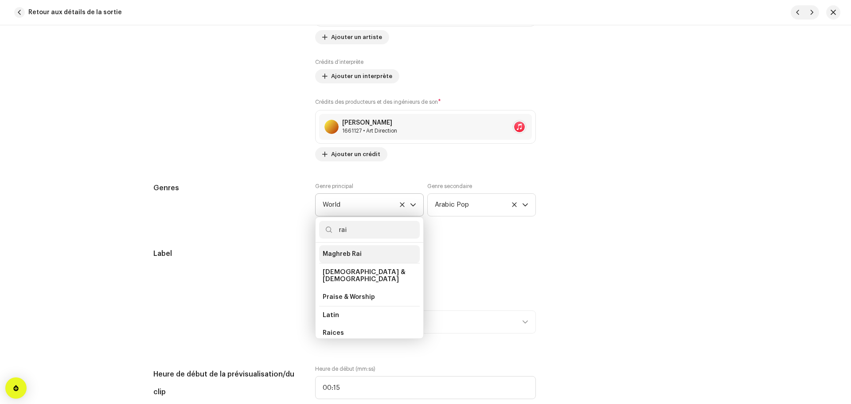
type input "rai"
click at [352, 250] on span "Maghreb Rai" at bounding box center [342, 253] width 39 height 9
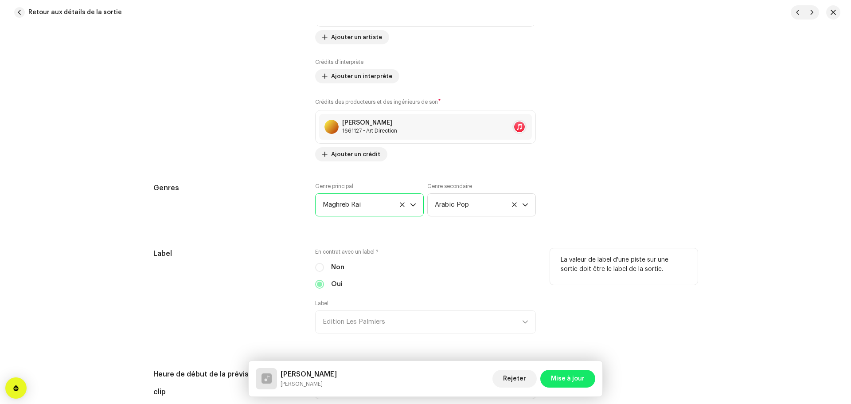
click at [532, 249] on label "En contrat avec un label ?" at bounding box center [425, 251] width 221 height 7
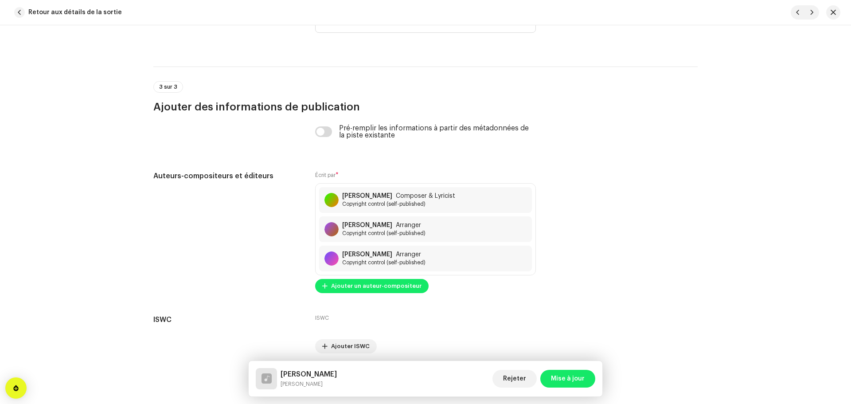
scroll to position [1805, 0]
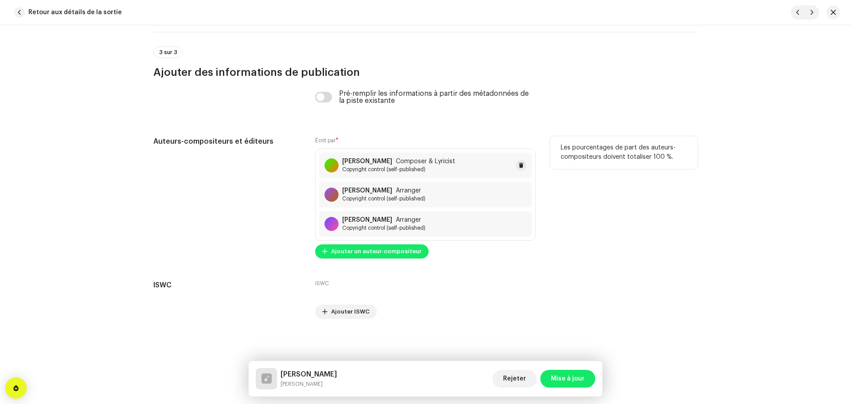
click at [402, 160] on span "Composer & Lyricist" at bounding box center [425, 161] width 59 height 7
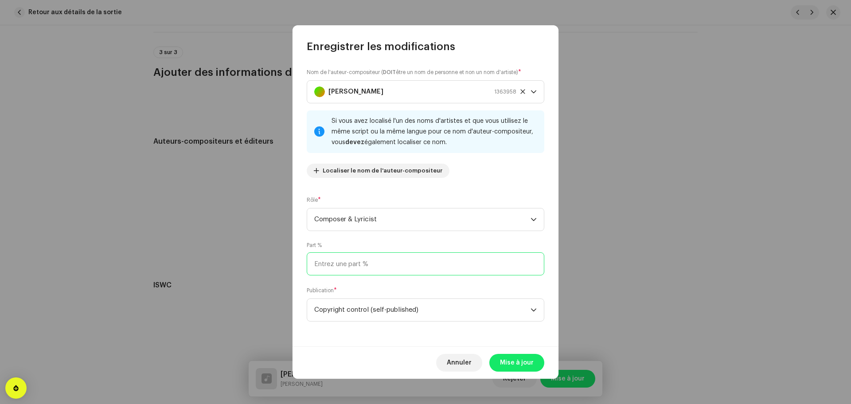
click at [381, 260] on input at bounding box center [425, 263] width 237 height 23
type input "50,00"
click at [521, 359] on span "Mise à jour" at bounding box center [517, 363] width 34 height 18
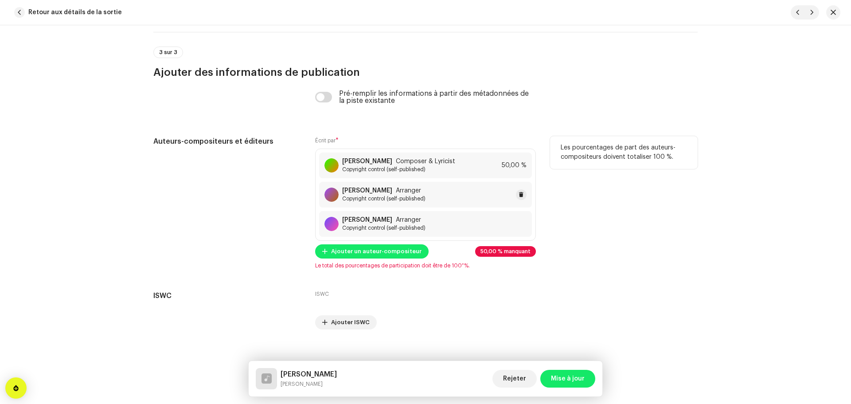
click at [408, 197] on span "Copyright control (self-published)" at bounding box center [383, 198] width 83 height 7
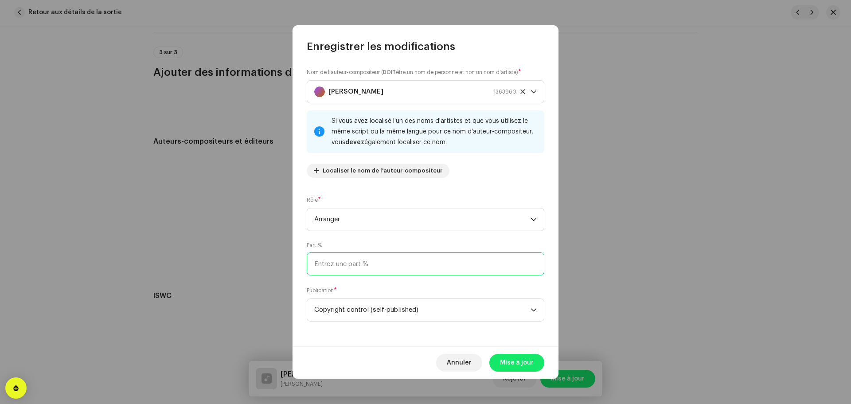
click at [399, 267] on input at bounding box center [425, 263] width 237 height 23
type input "25,00"
click at [519, 360] on span "Mise à jour" at bounding box center [517, 363] width 34 height 18
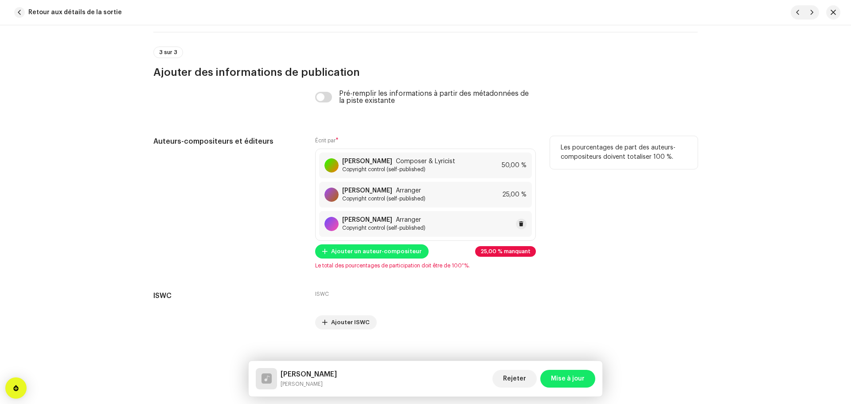
click at [423, 226] on span "Copyright control (self-published)" at bounding box center [383, 227] width 83 height 7
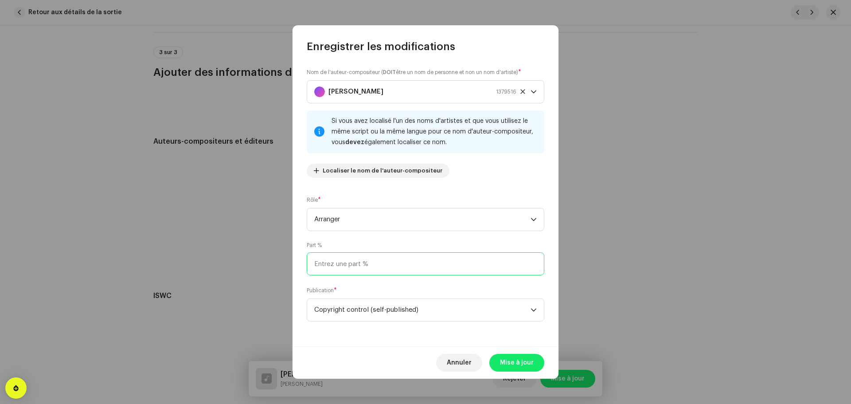
click at [382, 268] on input at bounding box center [425, 263] width 237 height 23
type input "25,00"
click at [510, 361] on span "Mise à jour" at bounding box center [517, 363] width 34 height 18
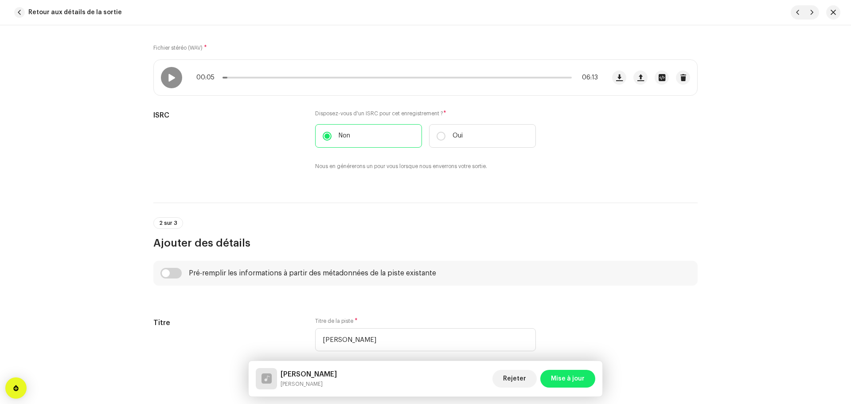
scroll to position [0, 0]
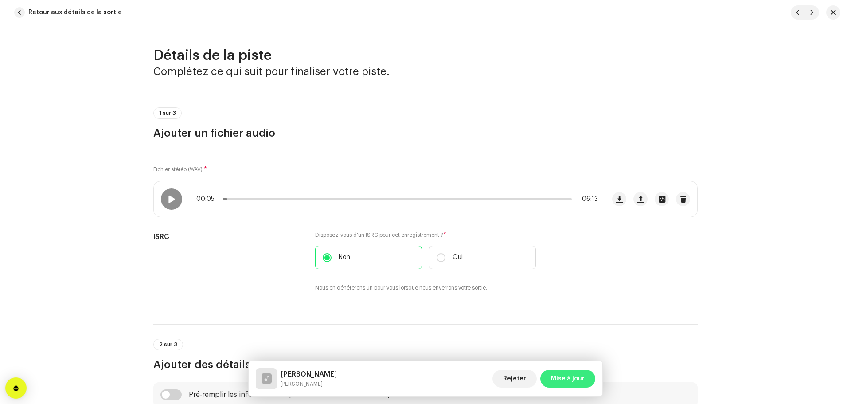
click at [572, 382] on span "Mise à jour" at bounding box center [568, 378] width 34 height 18
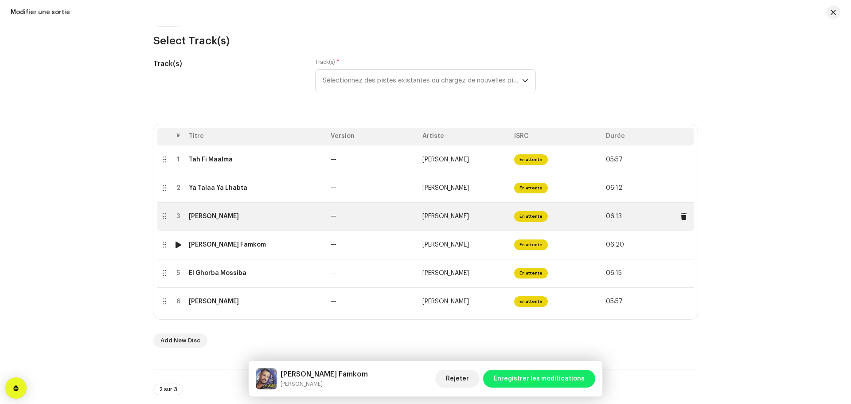
click at [272, 224] on td "Hiya Hiya Lmonopole" at bounding box center [256, 216] width 142 height 28
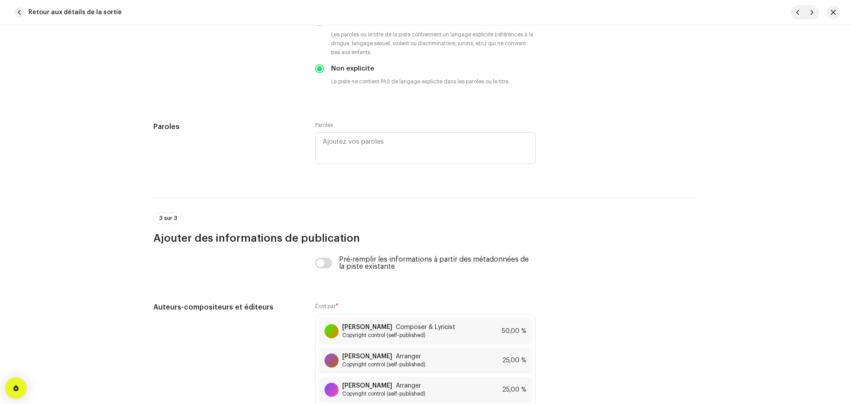
scroll to position [1805, 0]
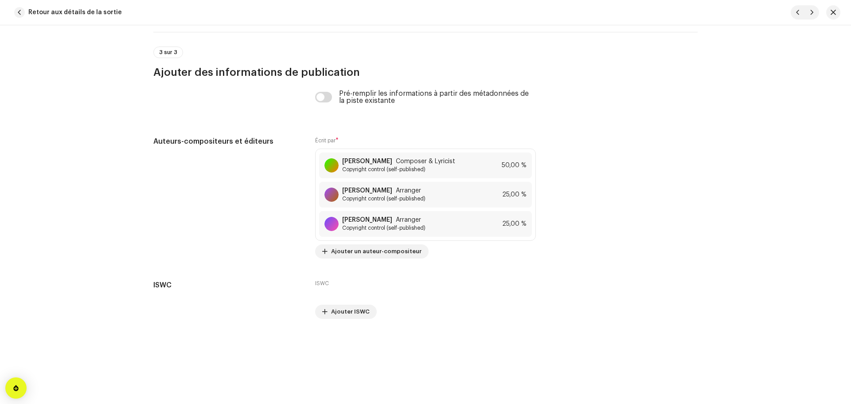
click at [94, 15] on span "Retour aux détails de la sortie" at bounding box center [74, 13] width 93 height 18
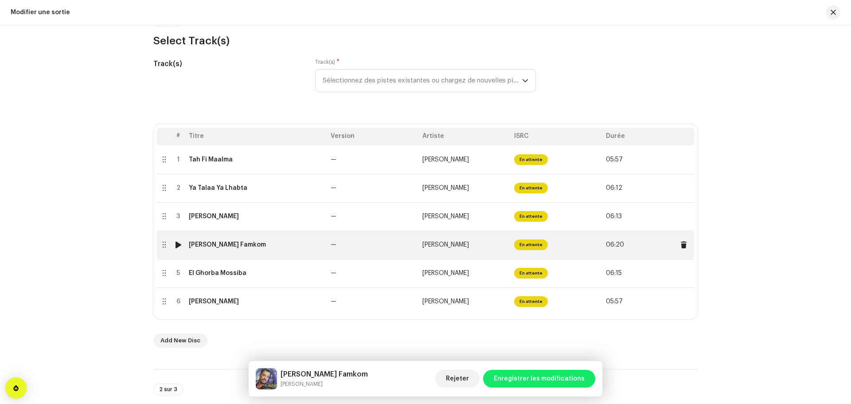
click at [259, 240] on td "Zidou Charkou Famkom" at bounding box center [256, 244] width 142 height 28
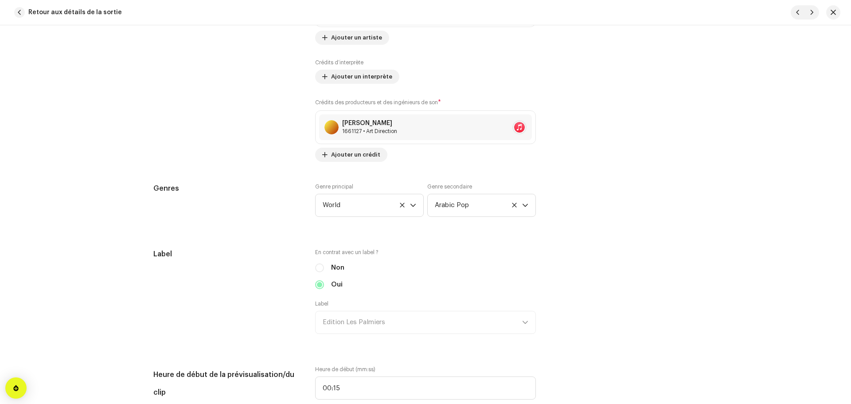
scroll to position [665, 0]
drag, startPoint x: 393, startPoint y: 201, endPoint x: 397, endPoint y: 204, distance: 5.0
click at [393, 201] on span "World" at bounding box center [366, 205] width 87 height 22
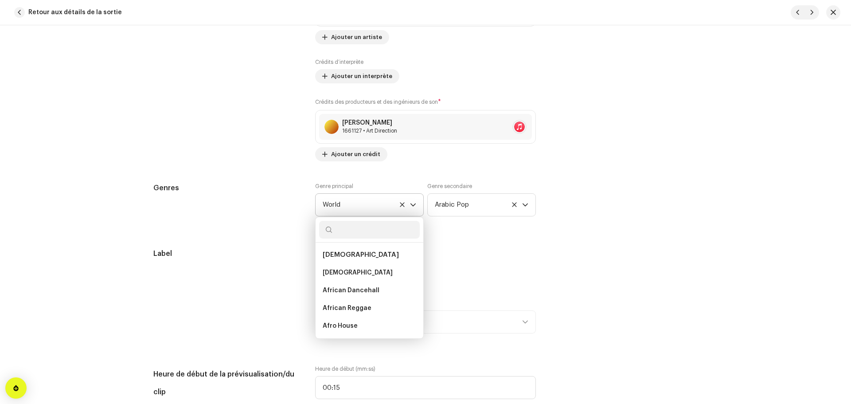
scroll to position [7673, 0]
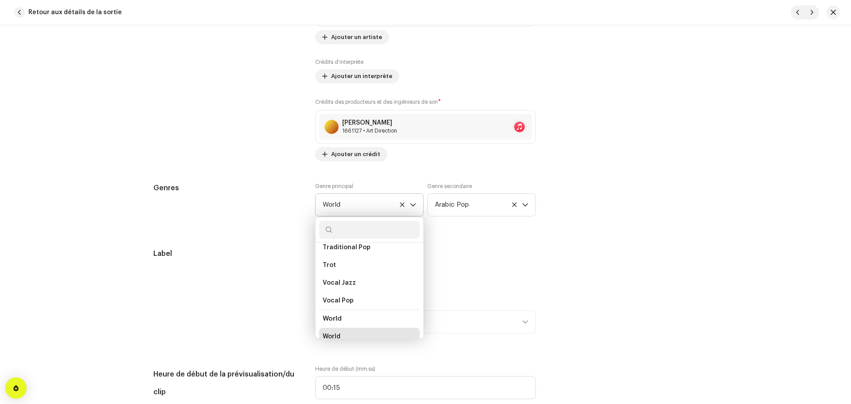
click at [401, 206] on icon at bounding box center [402, 204] width 4 height 4
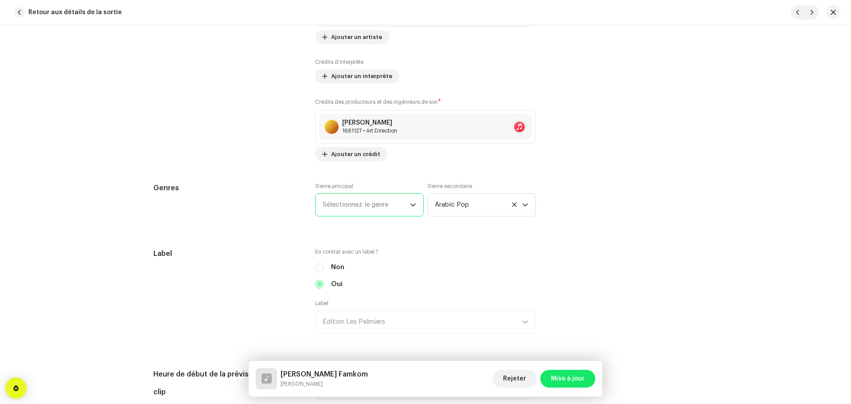
click at [401, 206] on span "Sélectionnez le genre" at bounding box center [366, 205] width 87 height 22
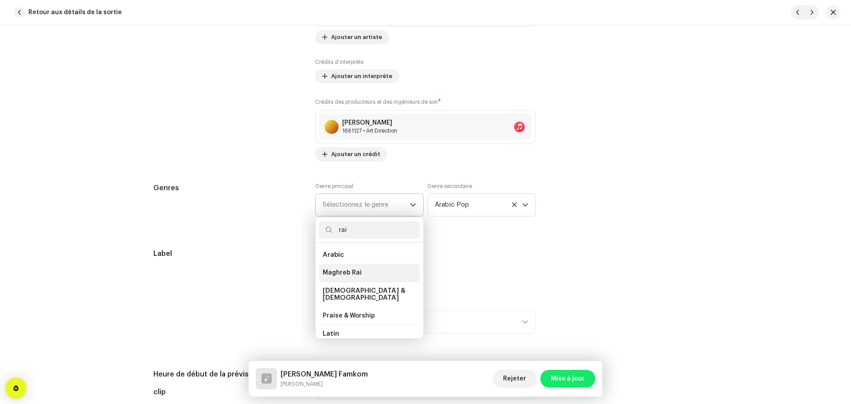
type input "rai"
click at [360, 265] on li "Maghreb Rai" at bounding box center [369, 273] width 101 height 18
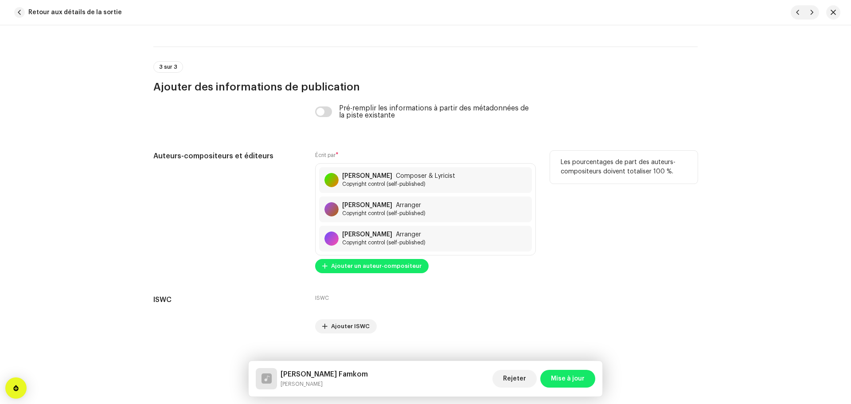
scroll to position [1805, 0]
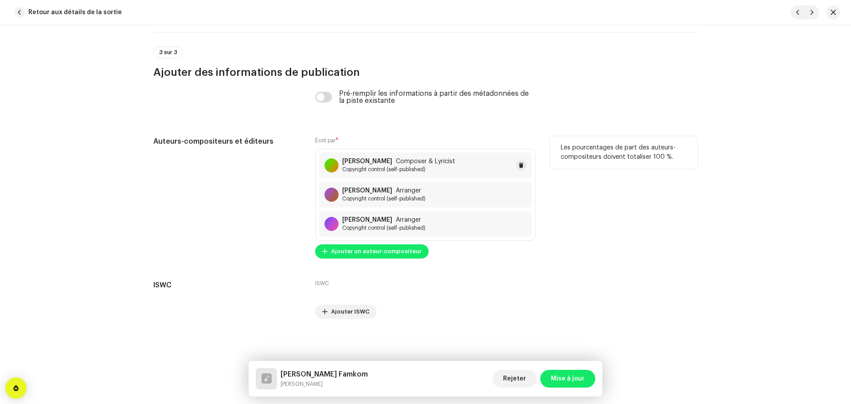
click at [424, 167] on span "Copyright control (self-published)" at bounding box center [398, 169] width 113 height 7
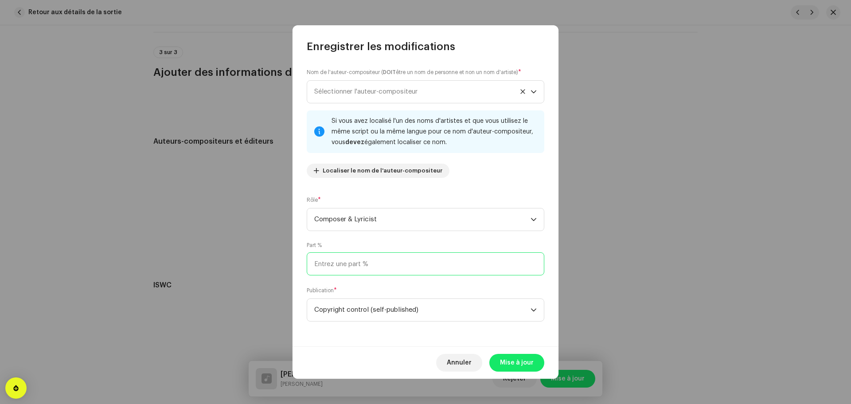
click at [377, 264] on input at bounding box center [425, 263] width 237 height 23
type input "50,00"
click at [507, 358] on span "Mise à jour" at bounding box center [517, 363] width 34 height 18
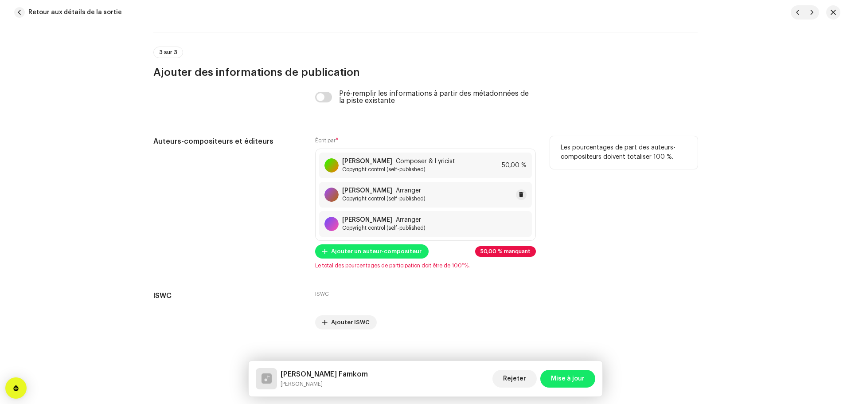
click at [388, 193] on strong "Ahmed Nitouche" at bounding box center [367, 190] width 50 height 7
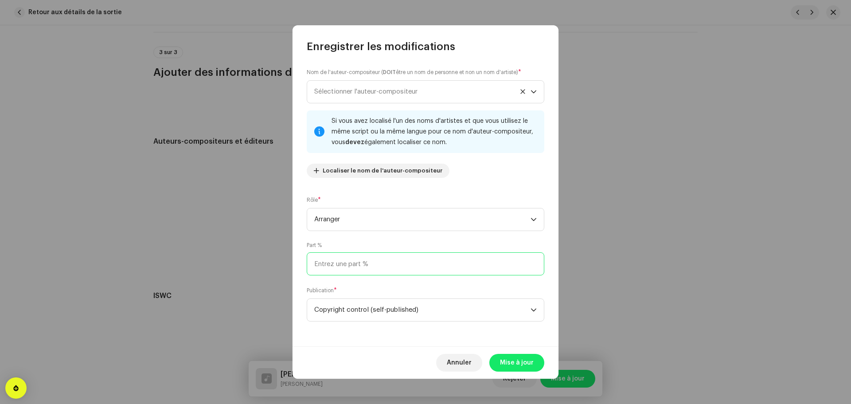
click at [391, 264] on input at bounding box center [425, 263] width 237 height 23
type input "25,00"
click at [513, 368] on span "Mise à jour" at bounding box center [517, 363] width 34 height 18
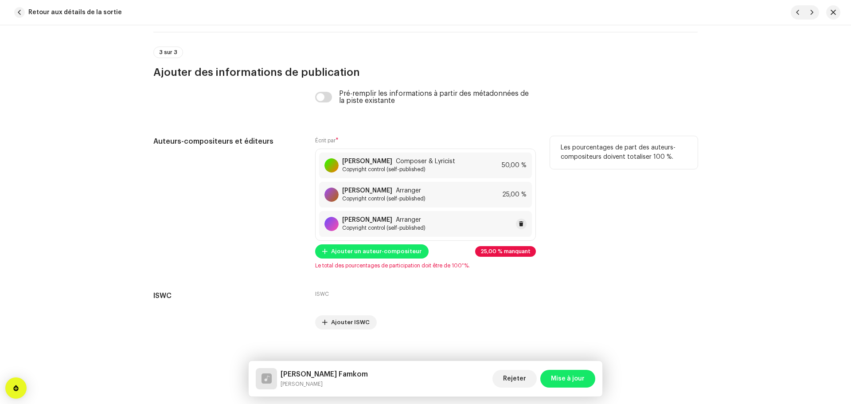
click at [401, 219] on span "Arranger" at bounding box center [408, 219] width 25 height 7
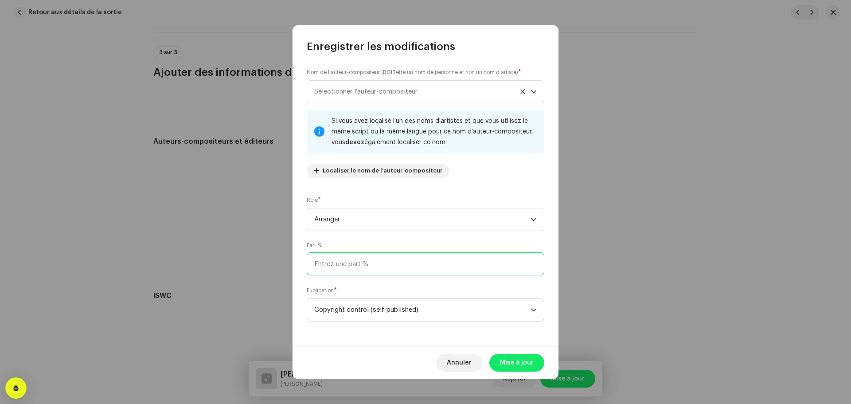
click at [404, 264] on input at bounding box center [425, 263] width 237 height 23
type input "25,00"
click at [510, 365] on span "Mise à jour" at bounding box center [517, 363] width 34 height 18
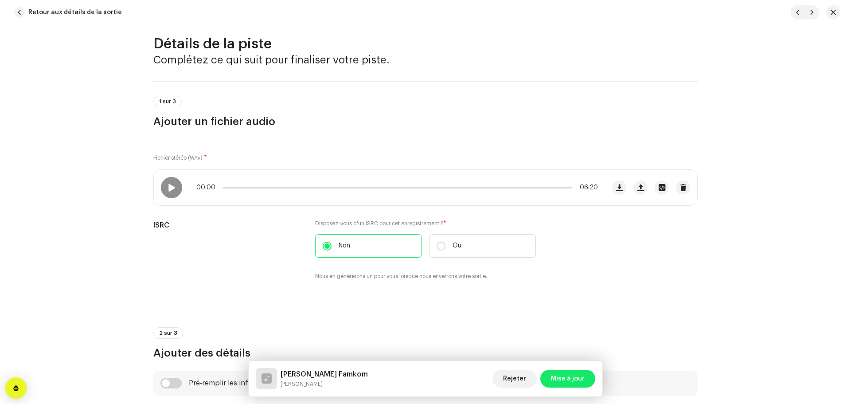
scroll to position [0, 0]
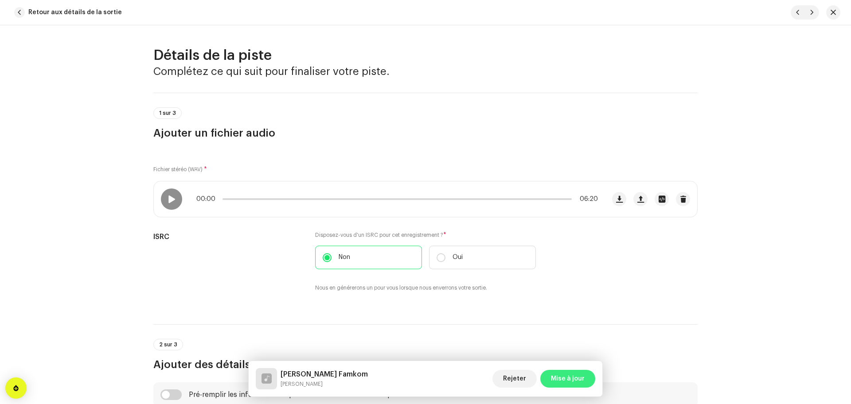
click at [560, 380] on span "Mise à jour" at bounding box center [568, 378] width 34 height 18
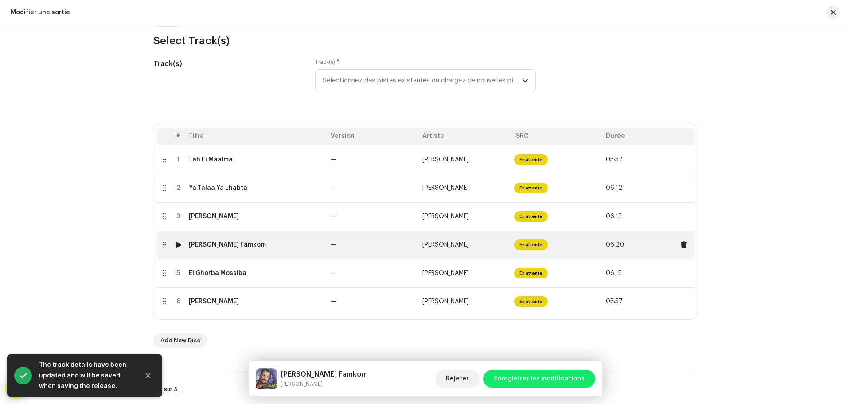
click at [226, 249] on td "Zidou Charkou Famkom" at bounding box center [256, 244] width 142 height 28
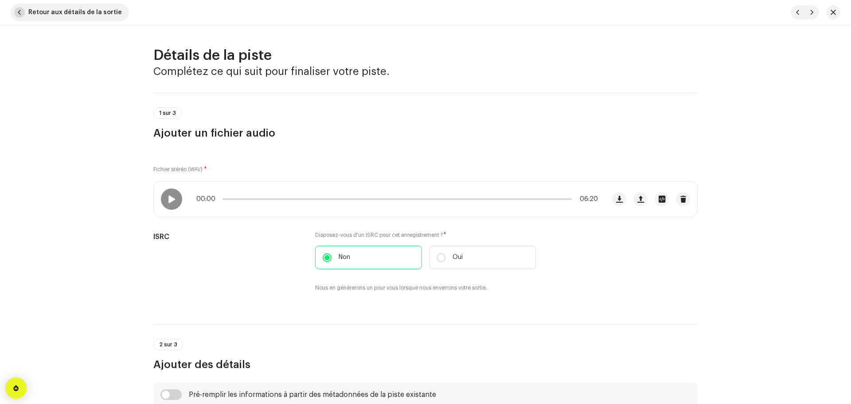
click at [71, 5] on span "Retour aux détails de la sortie" at bounding box center [74, 13] width 93 height 18
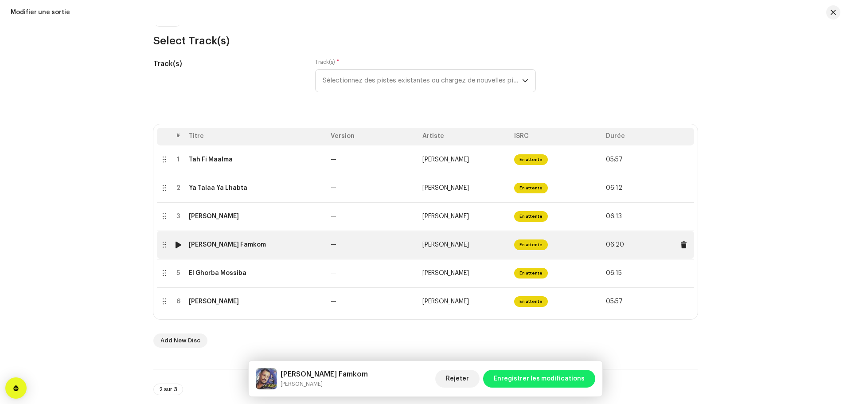
click at [261, 245] on div "Zidou Charkou Famkom" at bounding box center [256, 244] width 135 height 7
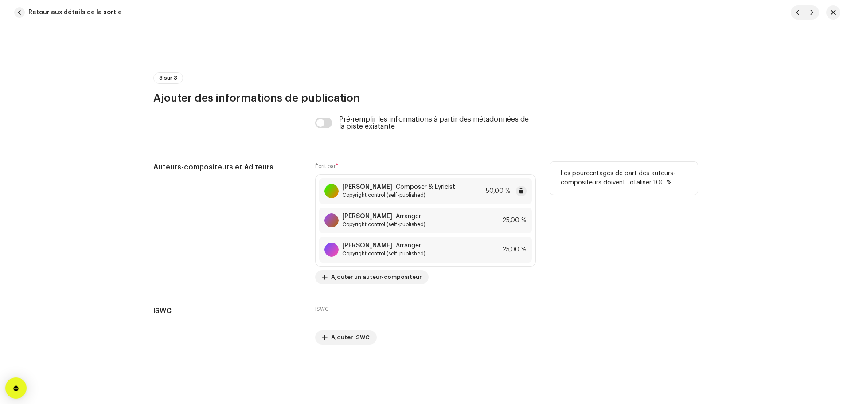
scroll to position [1805, 0]
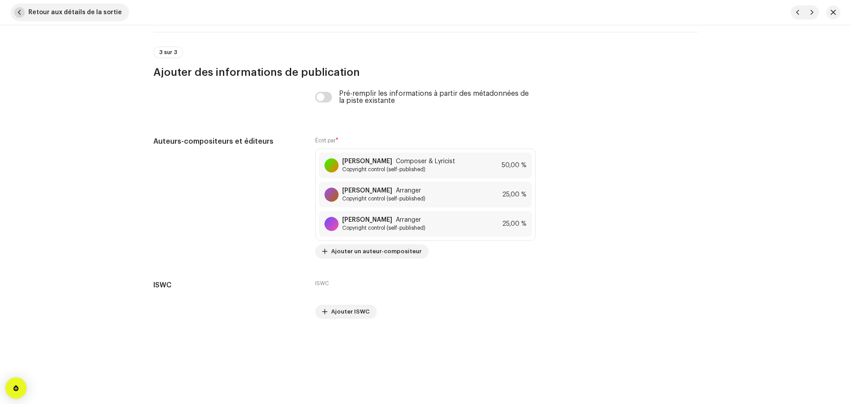
click at [97, 12] on span "Retour aux détails de la sortie" at bounding box center [74, 13] width 93 height 18
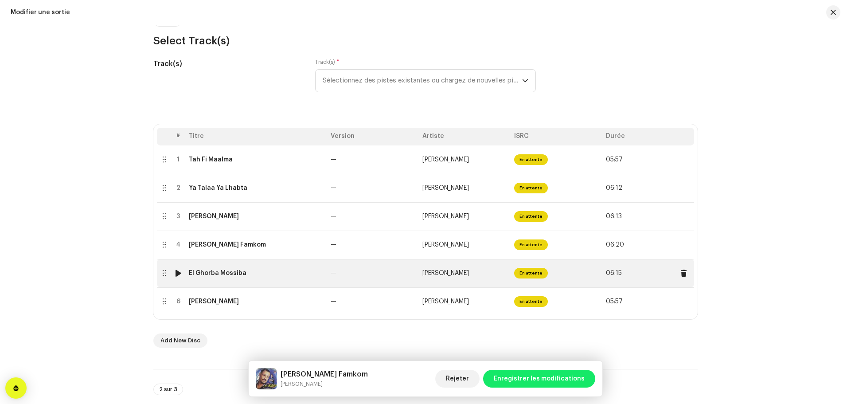
click at [242, 284] on td "El Ghorba Mossiba" at bounding box center [256, 273] width 142 height 28
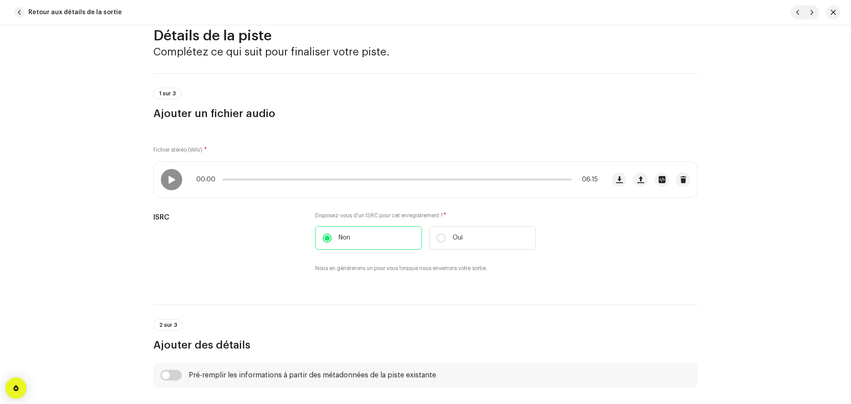
scroll to position [0, 0]
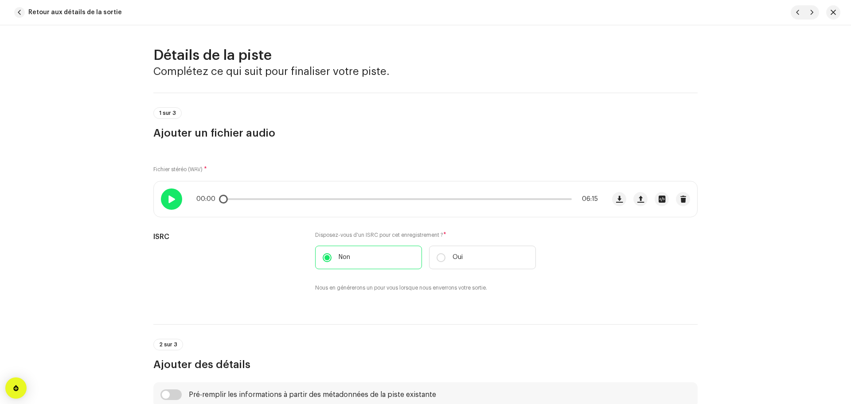
click at [177, 198] on div at bounding box center [171, 198] width 21 height 21
click at [173, 198] on span at bounding box center [171, 198] width 8 height 7
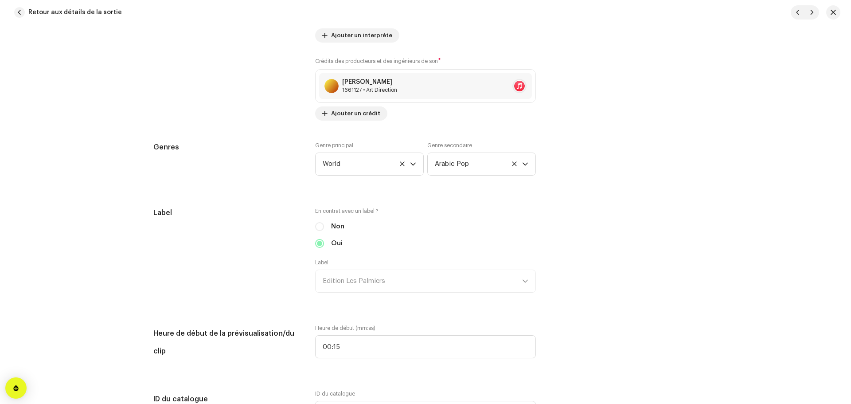
scroll to position [709, 0]
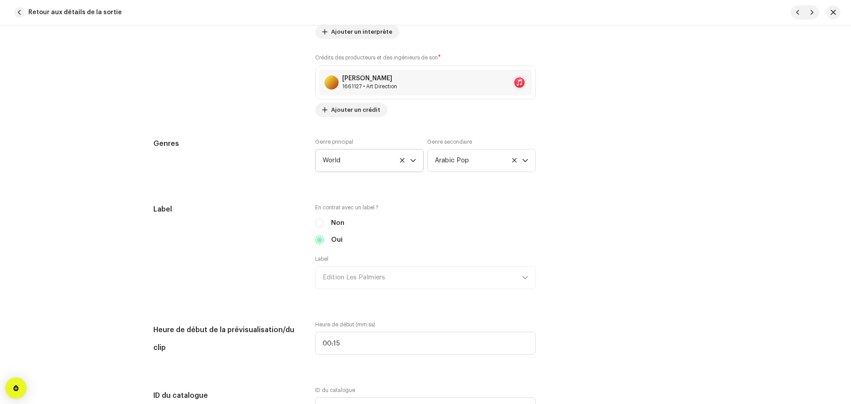
click at [399, 157] on icon at bounding box center [402, 160] width 6 height 6
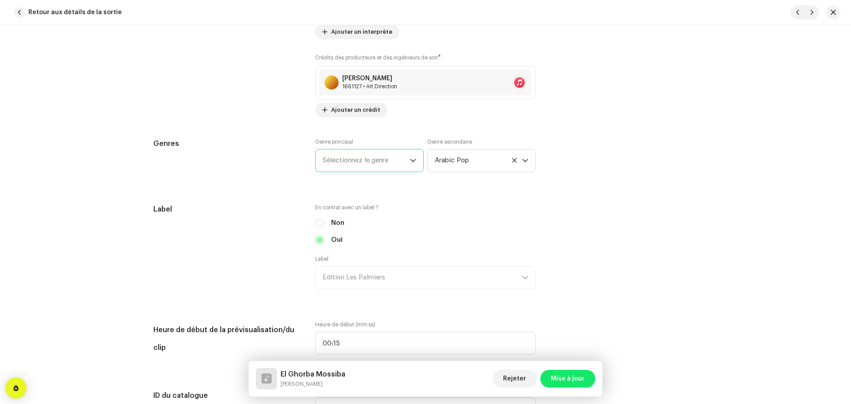
click at [415, 160] on p-select "Sélectionnez le genre" at bounding box center [369, 160] width 109 height 23
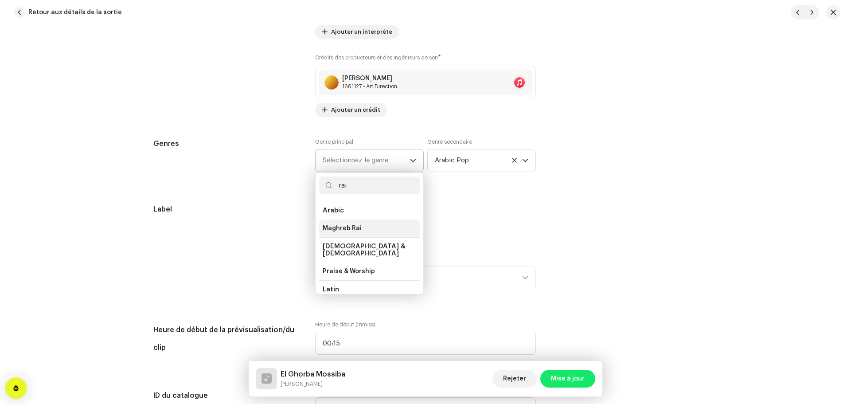
type input "rai"
click at [365, 233] on li "Maghreb Rai" at bounding box center [369, 228] width 101 height 18
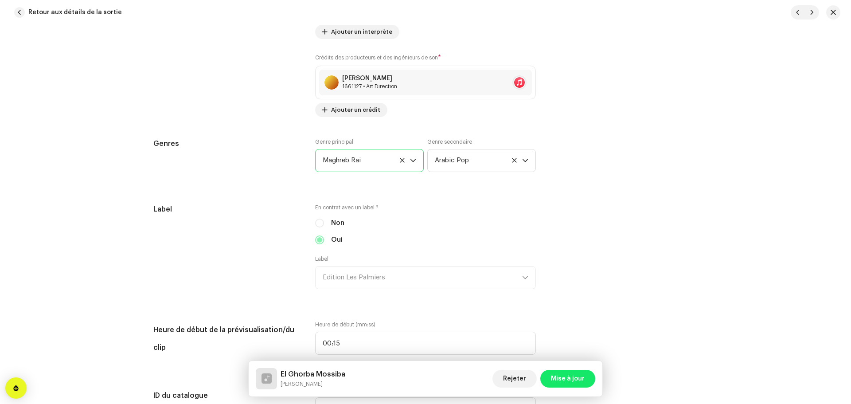
click at [611, 188] on div "Détails de la piste Complétez ce qui suit pour finaliser votre piste. 1 sur 3 A…" at bounding box center [425, 376] width 572 height 2077
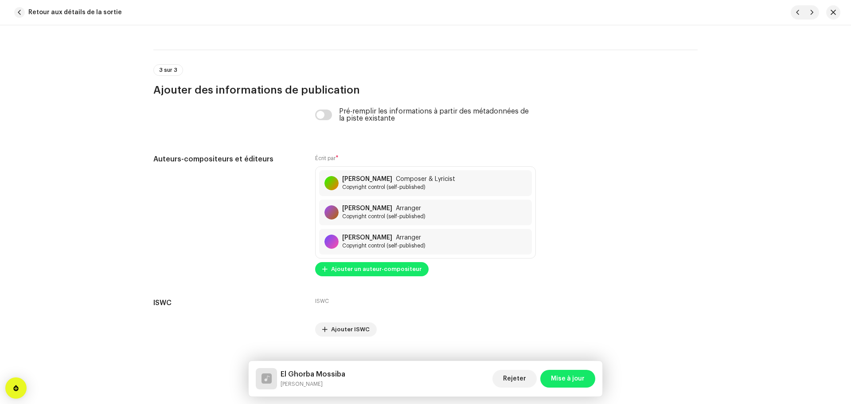
scroll to position [1805, 0]
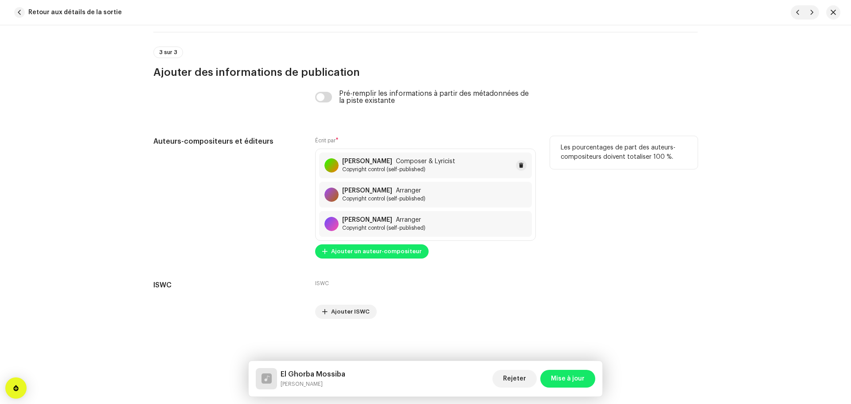
click at [408, 165] on div "Djellouli Mohamed Composer & Lyricist Copyright control (self-published)" at bounding box center [398, 165] width 113 height 15
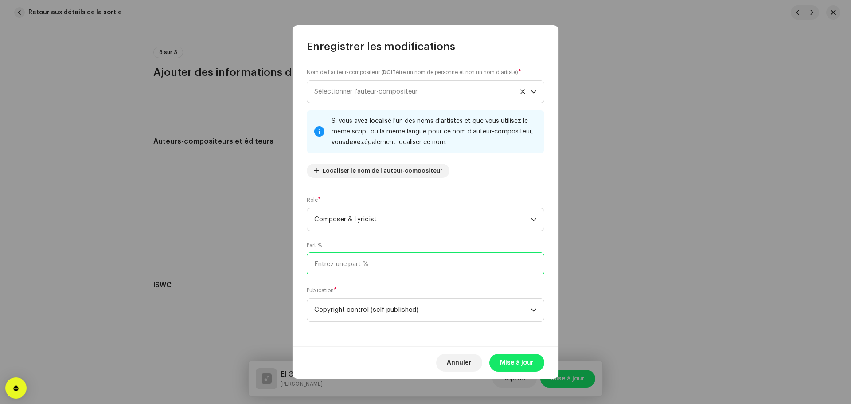
click at [378, 266] on input at bounding box center [425, 263] width 237 height 23
type input "50,00"
click at [507, 358] on span "Mise à jour" at bounding box center [517, 363] width 34 height 18
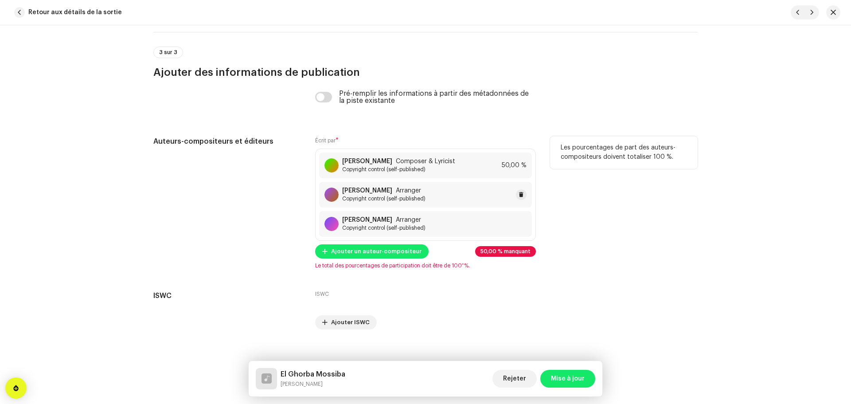
click at [416, 195] on span "Copyright control (self-published)" at bounding box center [383, 198] width 83 height 7
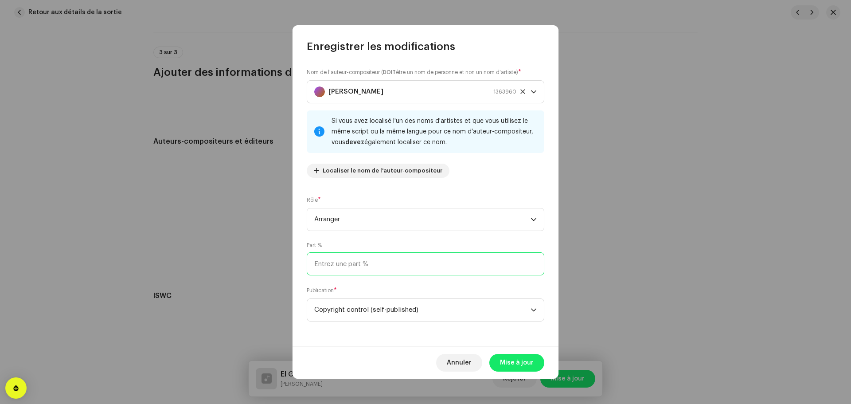
click at [409, 263] on input at bounding box center [425, 263] width 237 height 23
type input "25,00"
click at [520, 366] on span "Mise à jour" at bounding box center [517, 363] width 34 height 18
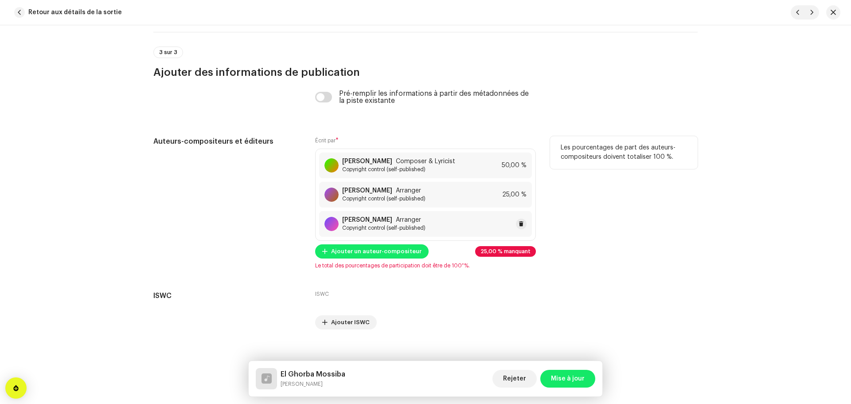
click at [412, 222] on span "Arranger" at bounding box center [408, 219] width 25 height 7
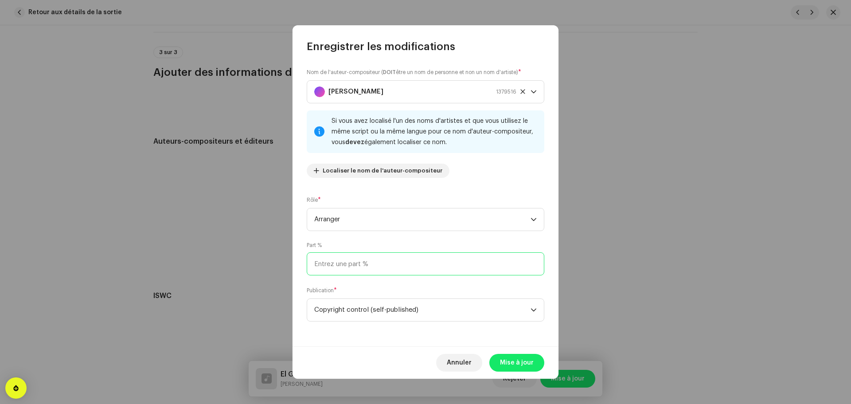
click at [419, 264] on input at bounding box center [425, 263] width 237 height 23
type input "25,00"
click at [515, 361] on span "Mise à jour" at bounding box center [517, 363] width 34 height 18
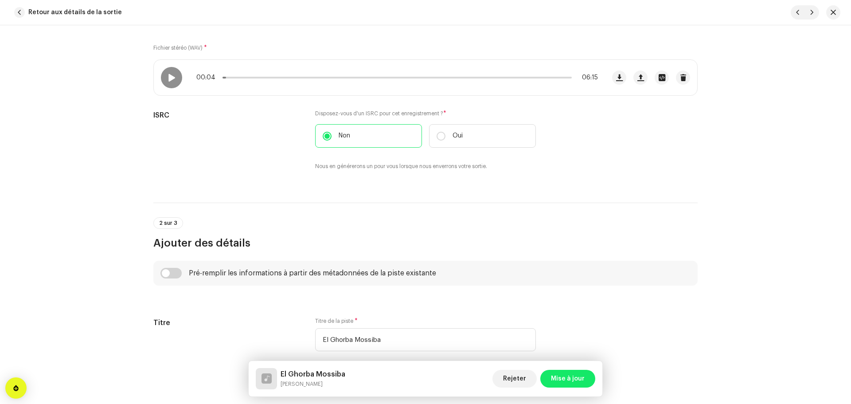
scroll to position [0, 0]
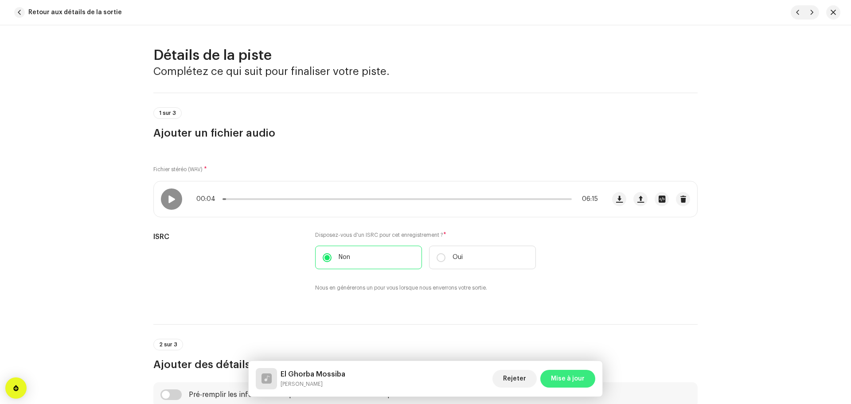
click at [571, 375] on span "Mise à jour" at bounding box center [568, 378] width 34 height 18
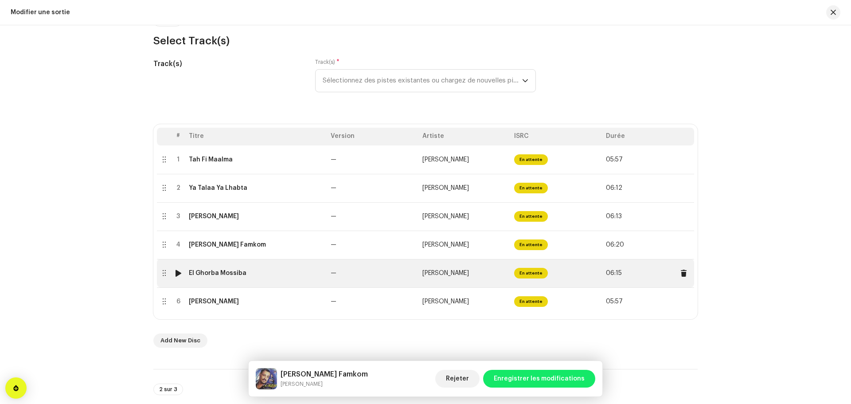
click at [253, 270] on div "El Ghorba Mossiba" at bounding box center [256, 272] width 135 height 7
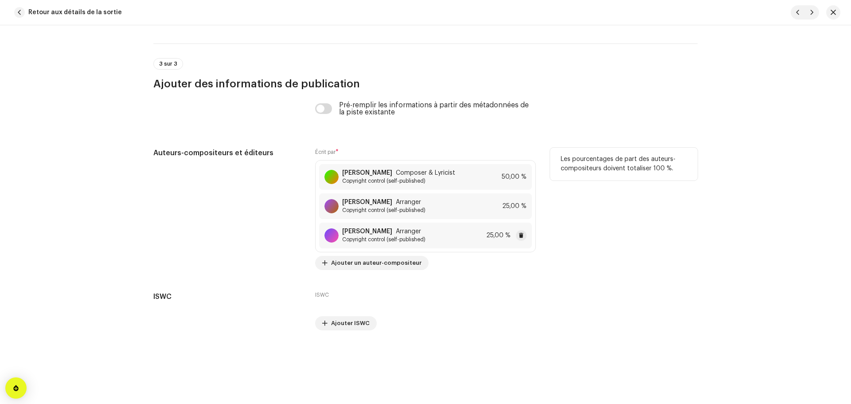
scroll to position [1805, 0]
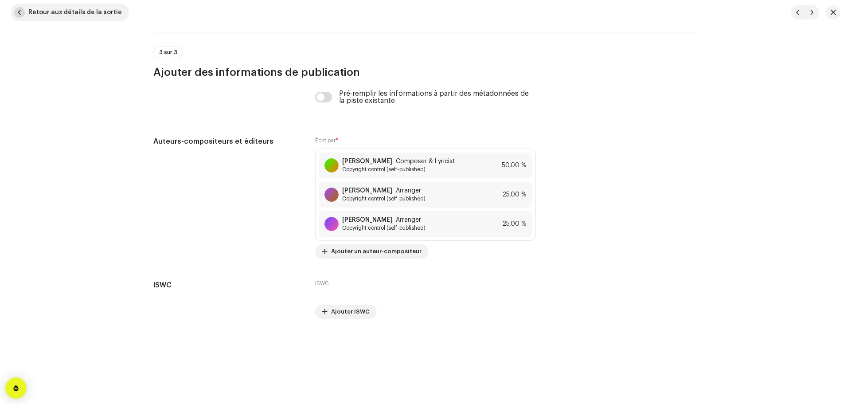
click at [61, 13] on span "Retour aux détails de la sortie" at bounding box center [74, 13] width 93 height 18
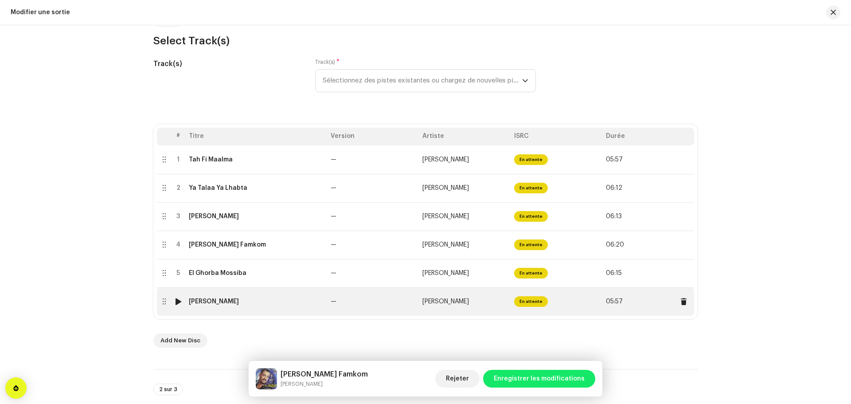
click at [246, 296] on td "Lila Faita" at bounding box center [256, 301] width 142 height 28
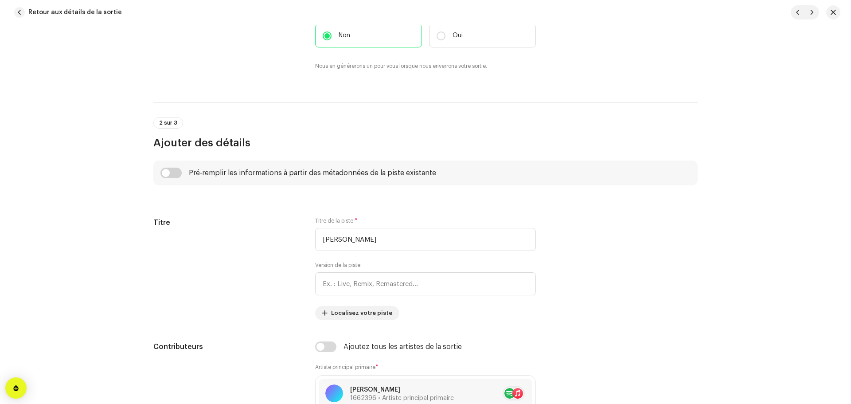
scroll to position [0, 0]
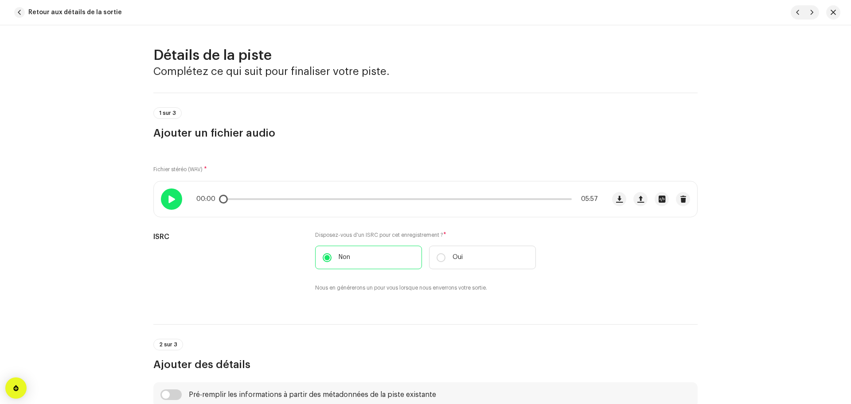
click at [175, 200] on div at bounding box center [171, 198] width 21 height 21
click at [174, 200] on div at bounding box center [171, 198] width 21 height 21
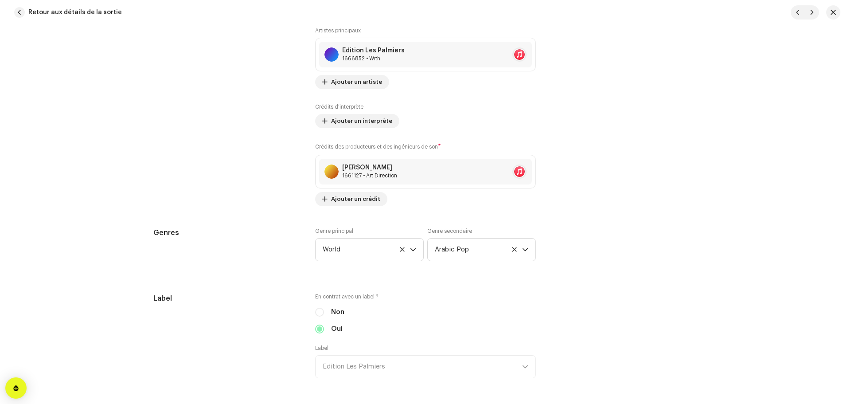
scroll to position [709, 0]
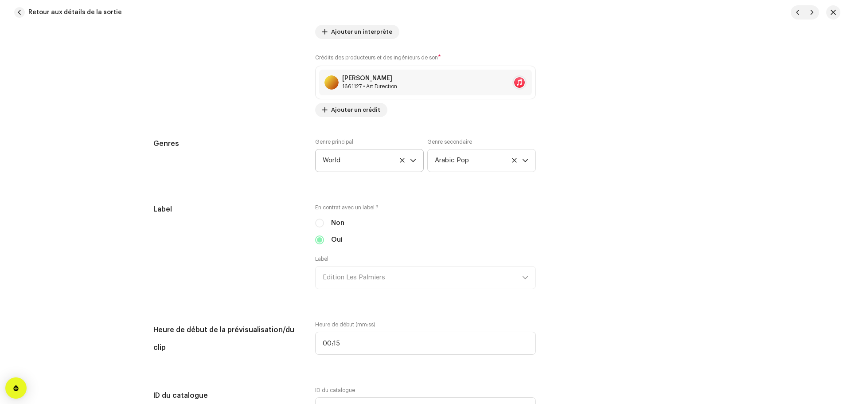
click at [400, 161] on icon at bounding box center [402, 160] width 6 height 6
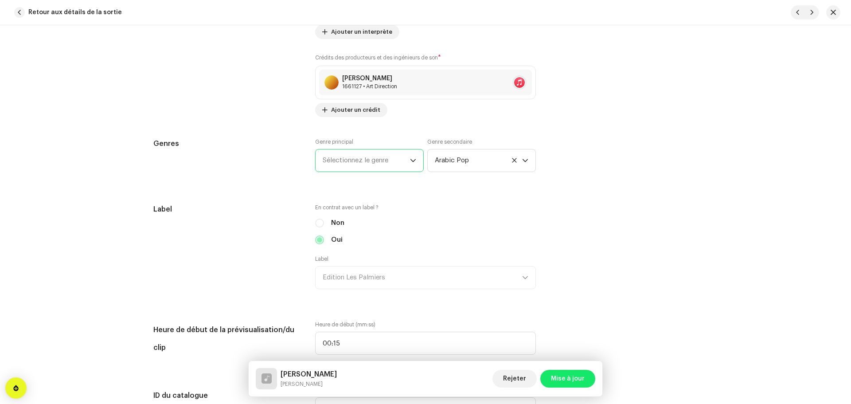
click at [398, 165] on span "Sélectionnez le genre" at bounding box center [366, 160] width 87 height 22
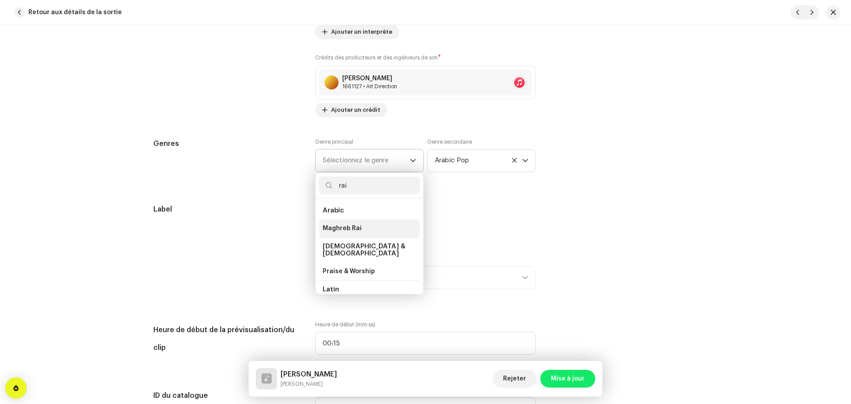
type input "rai"
click at [354, 233] on li "Maghreb Rai" at bounding box center [369, 228] width 101 height 18
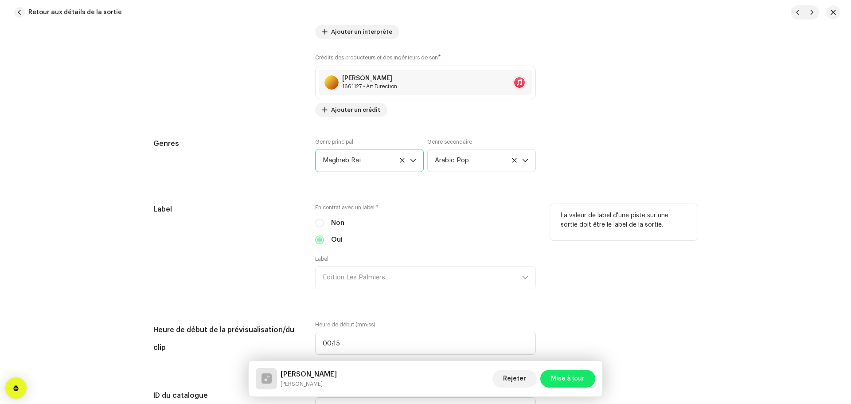
click at [550, 209] on div "La valeur de label d'une piste sur une sortie doit être le label de la sortie." at bounding box center [624, 222] width 148 height 36
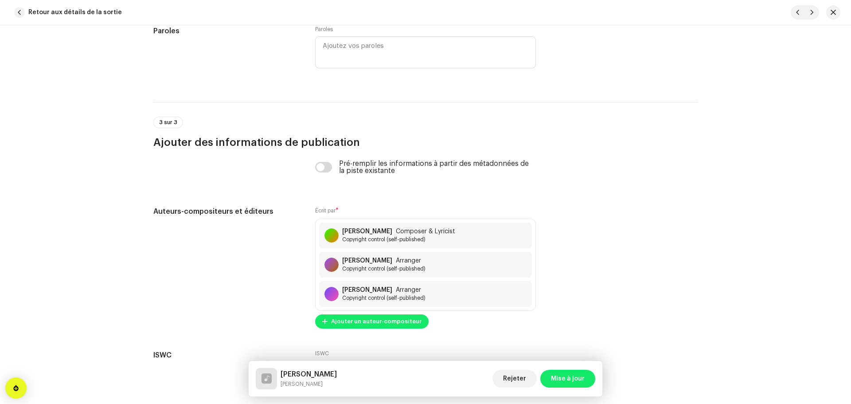
scroll to position [1805, 0]
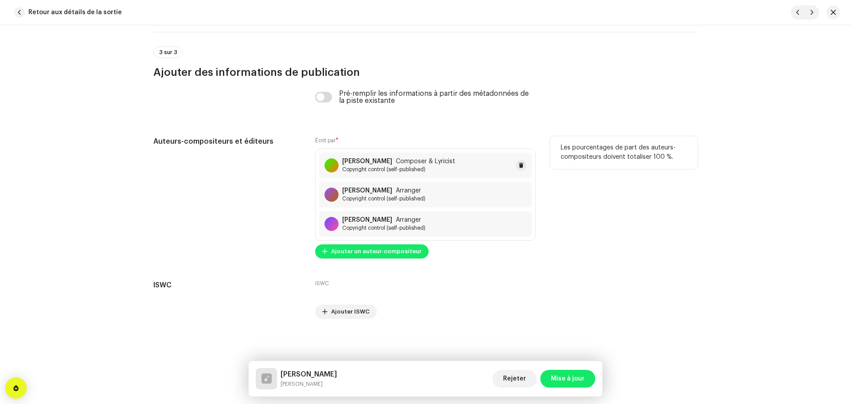
click at [381, 164] on strong "Djellouli Mohamed" at bounding box center [367, 161] width 50 height 7
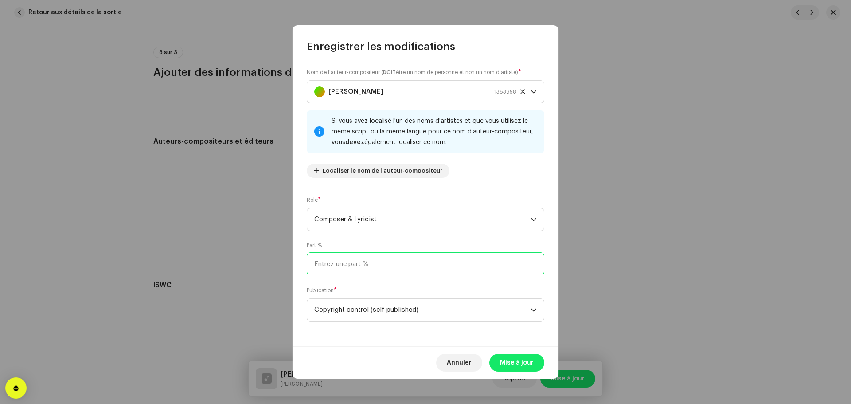
click at [358, 265] on input at bounding box center [425, 263] width 237 height 23
type input "50,00"
click at [503, 362] on span "Mise à jour" at bounding box center [517, 363] width 34 height 18
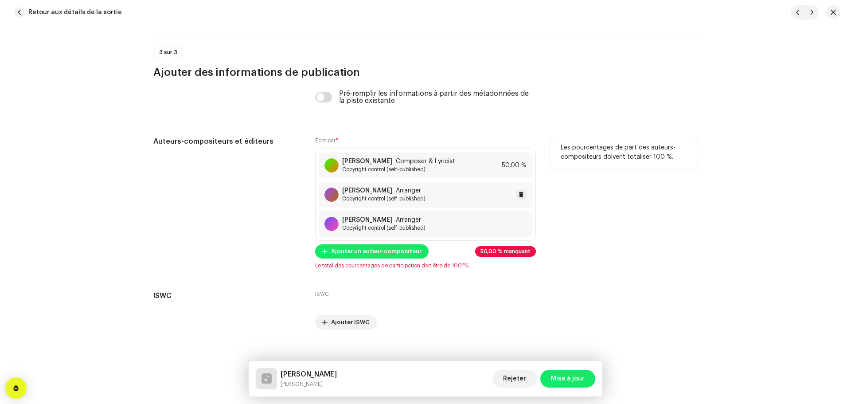
click at [391, 204] on div "Ahmed Nitouche Arranger Copyright control (self-published)" at bounding box center [425, 195] width 213 height 26
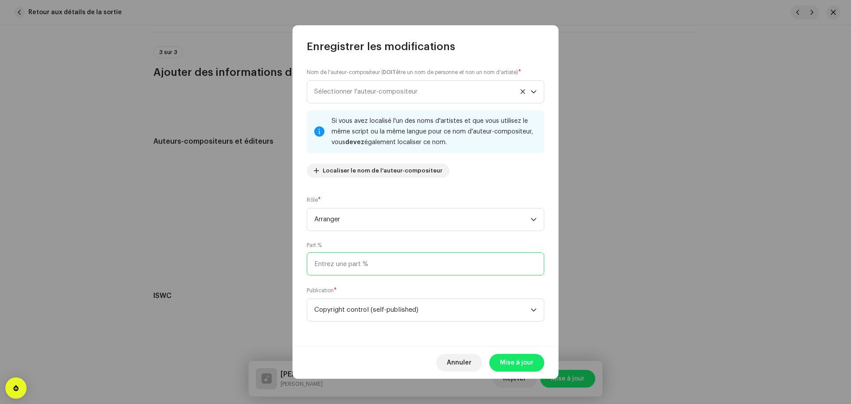
click at [390, 268] on input at bounding box center [425, 263] width 237 height 23
type input "25,00"
click at [517, 361] on span "Mise à jour" at bounding box center [517, 363] width 34 height 18
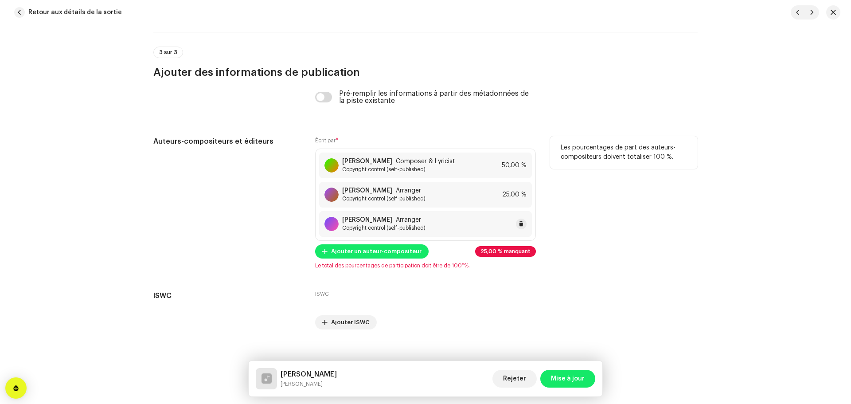
click at [391, 226] on span "Copyright control (self-published)" at bounding box center [383, 227] width 83 height 7
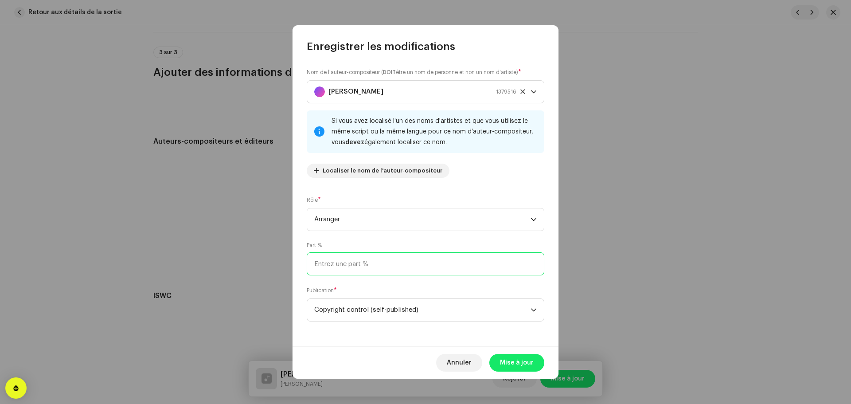
click at [396, 266] on input at bounding box center [425, 263] width 237 height 23
type input "25,00"
click at [512, 358] on span "Mise à jour" at bounding box center [517, 363] width 34 height 18
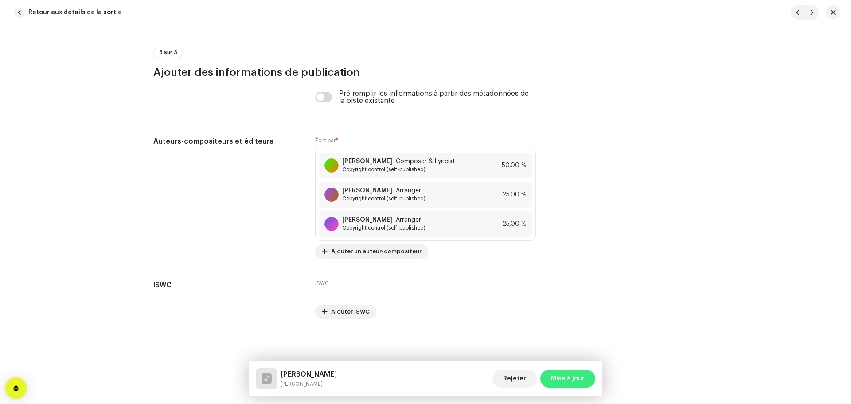
click at [559, 377] on span "Mise à jour" at bounding box center [568, 378] width 34 height 18
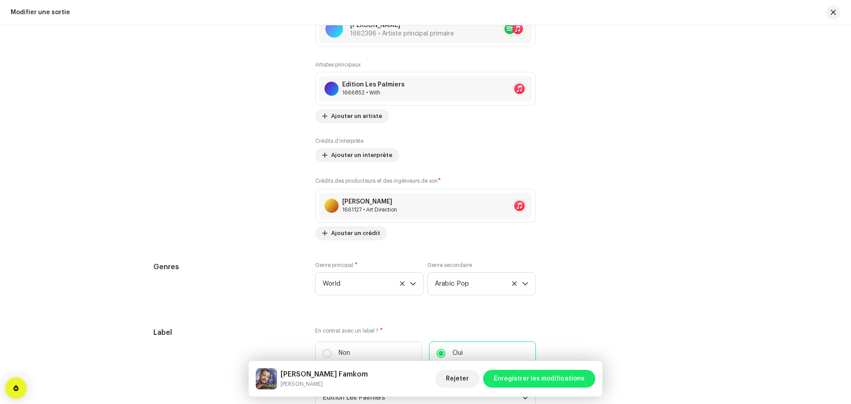
scroll to position [1373, 0]
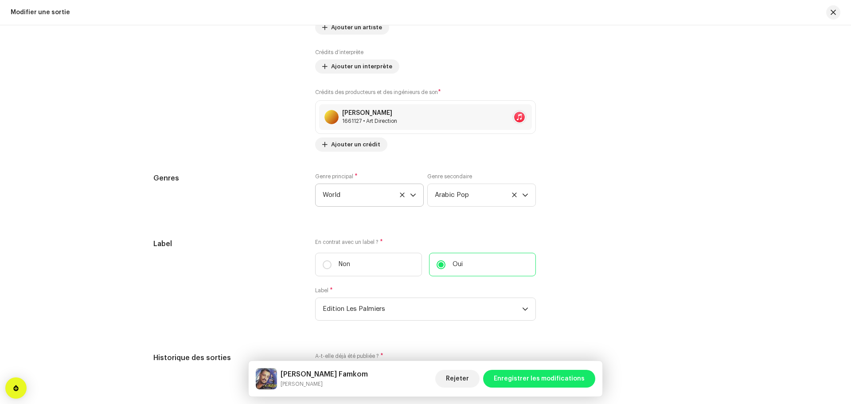
click at [406, 191] on span "World" at bounding box center [366, 195] width 87 height 22
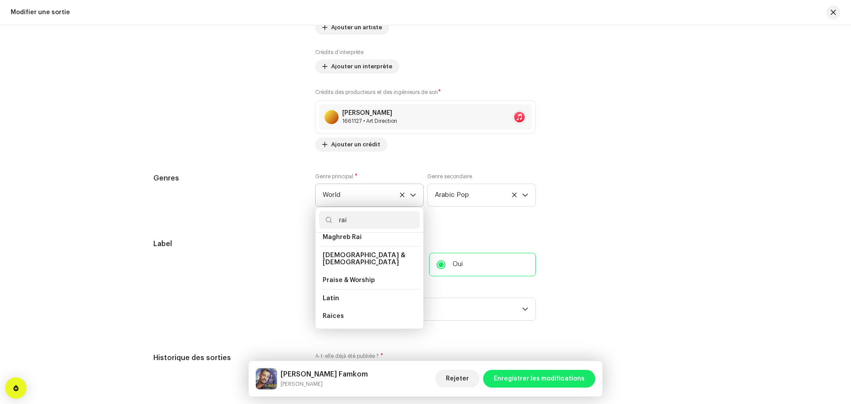
scroll to position [19, 0]
type input "rai"
click at [361, 242] on li "Maghreb Rai" at bounding box center [369, 244] width 101 height 18
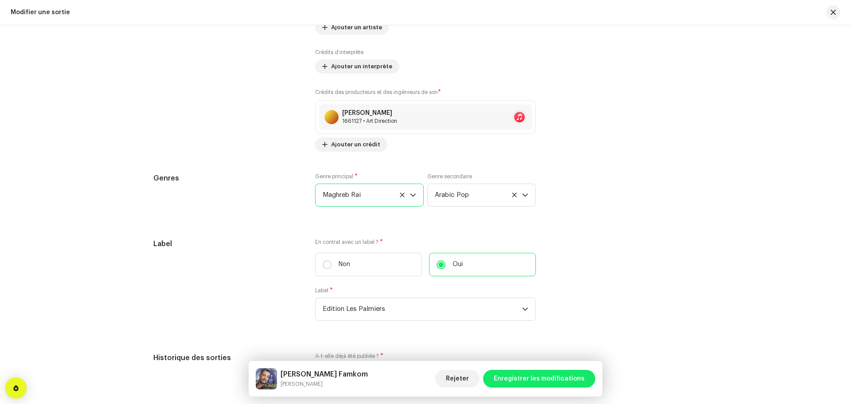
click at [574, 239] on div "Pré-remplir les informations de la sortie à partir des métadonnées de la piste …" at bounding box center [425, 40] width 544 height 1196
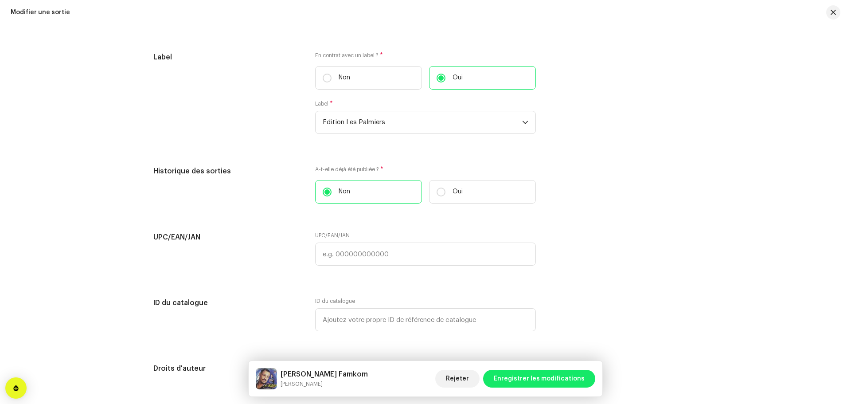
scroll to position [1693, 0]
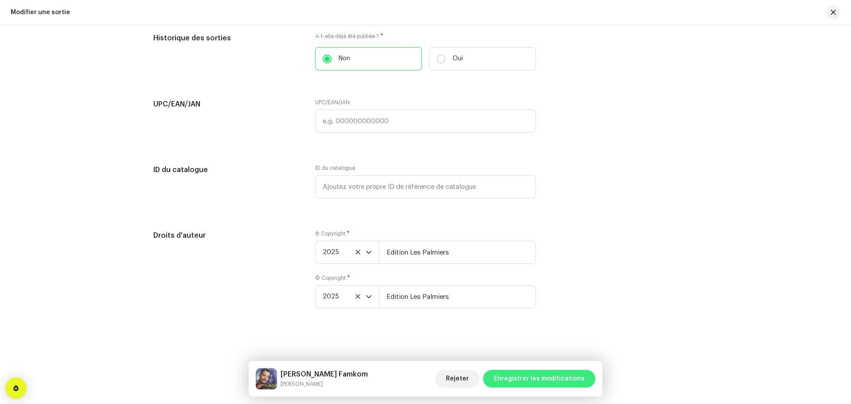
click at [536, 381] on span "Enregistrer les modifications" at bounding box center [539, 378] width 91 height 18
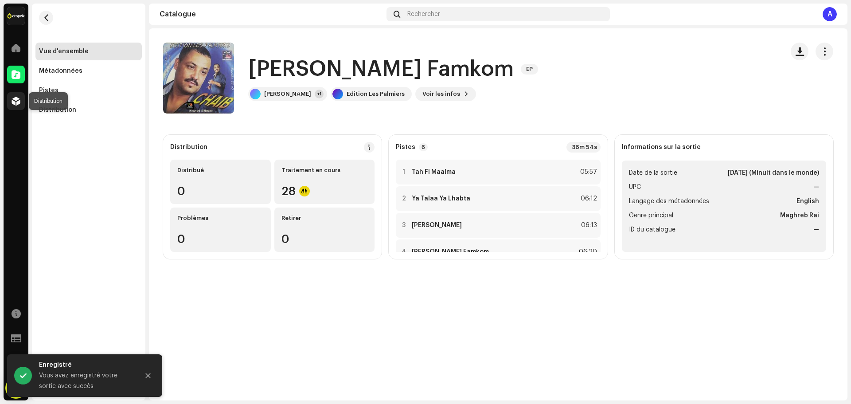
click at [15, 105] on div at bounding box center [16, 101] width 18 height 18
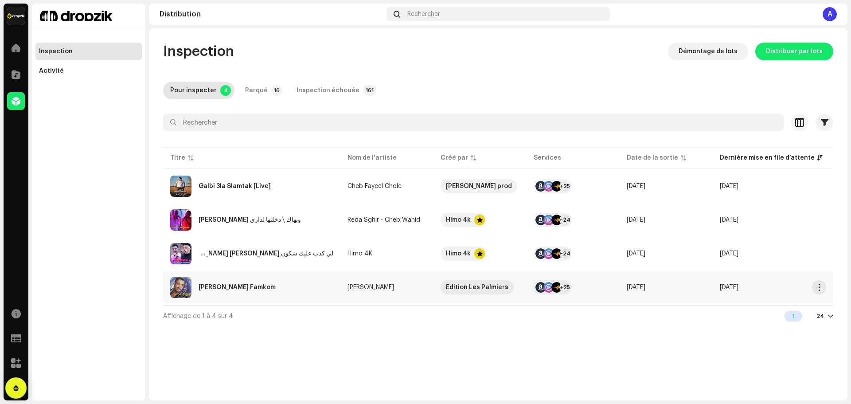
click at [431, 288] on td "Cheikh Chaib" at bounding box center [386, 287] width 93 height 32
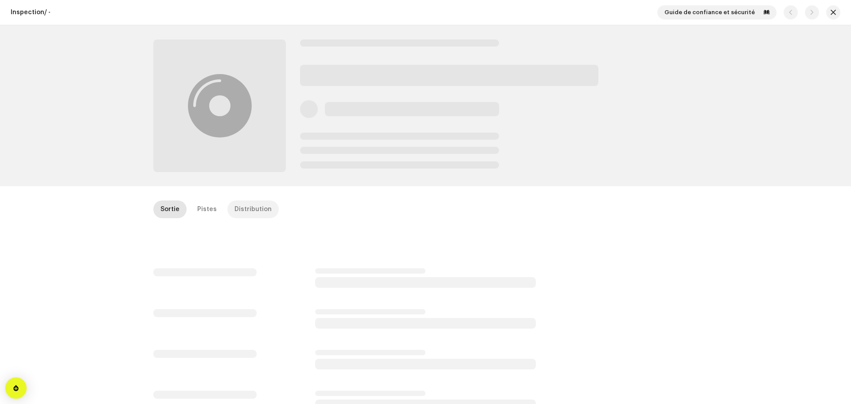
click at [245, 212] on div "Distribution" at bounding box center [252, 209] width 37 height 18
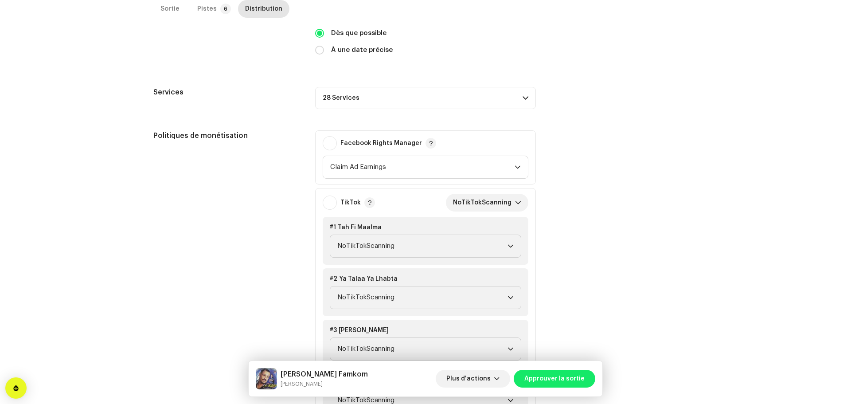
scroll to position [266, 0]
click at [491, 206] on span "NoTikTokScanning" at bounding box center [484, 202] width 62 height 18
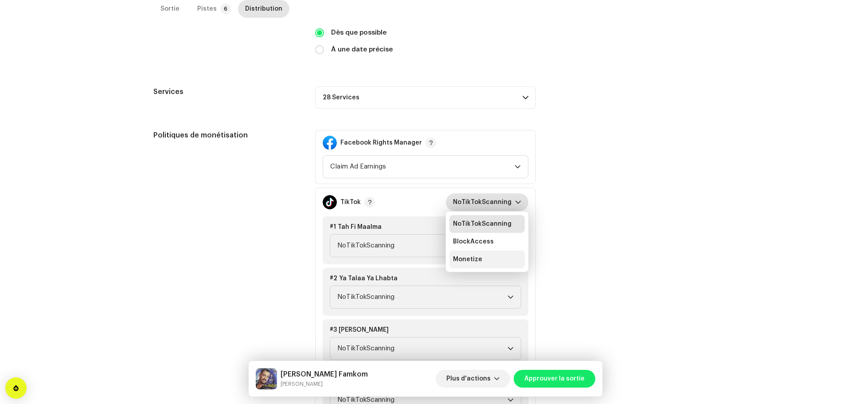
click at [459, 261] on span "Monetize" at bounding box center [467, 259] width 29 height 9
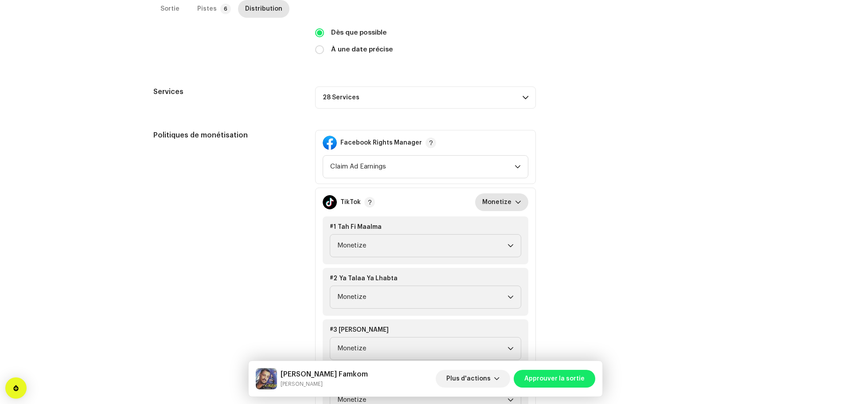
click at [623, 217] on div "Politiques de monétisation Facebook Rights Manager Claim Ad Earnings TikTok Mon…" at bounding box center [425, 357] width 544 height 455
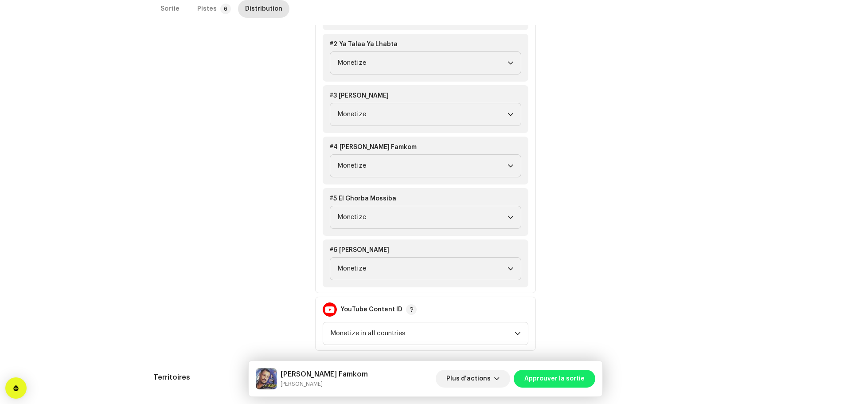
scroll to position [554, 0]
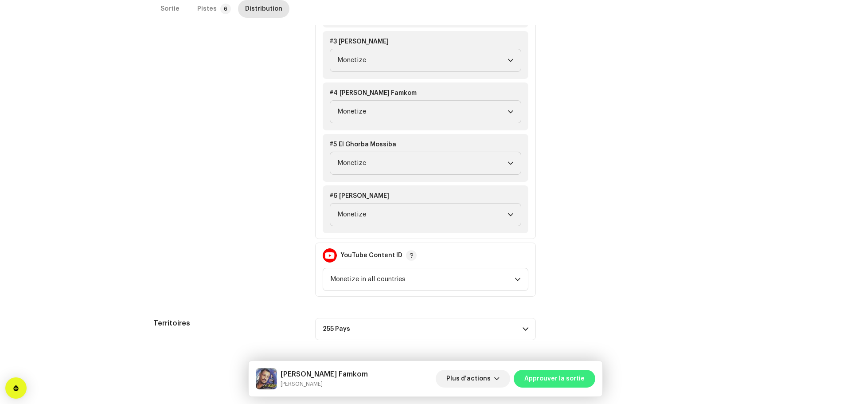
click at [567, 377] on span "Approuver la sortie" at bounding box center [554, 378] width 60 height 18
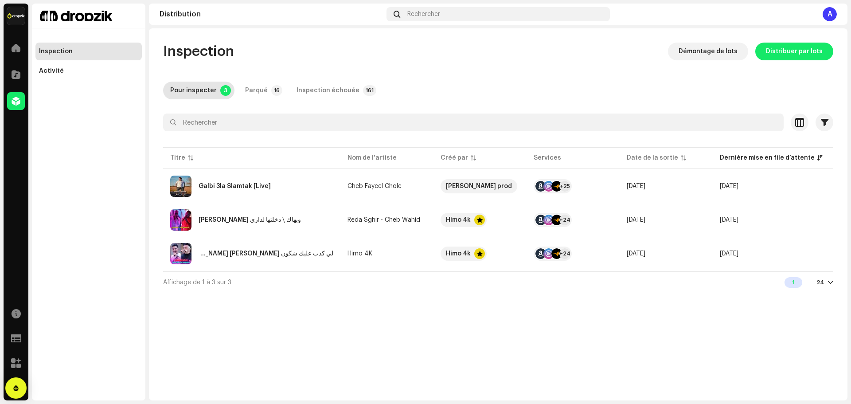
click at [515, 71] on div "Inspection Démontage de lots Distribuer par lots Pour inspecter 3 Parqué 16 Ins…" at bounding box center [498, 168] width 698 height 250
click at [53, 72] on div "Activité" at bounding box center [51, 70] width 25 height 7
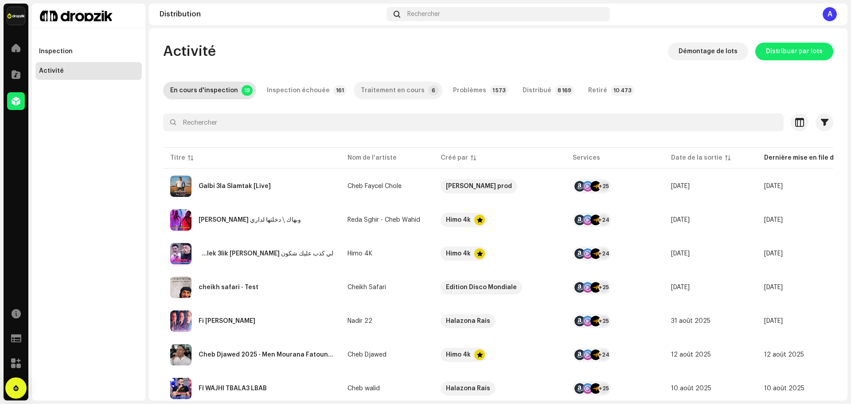
click at [393, 93] on div "Traitement en cours" at bounding box center [393, 91] width 64 height 18
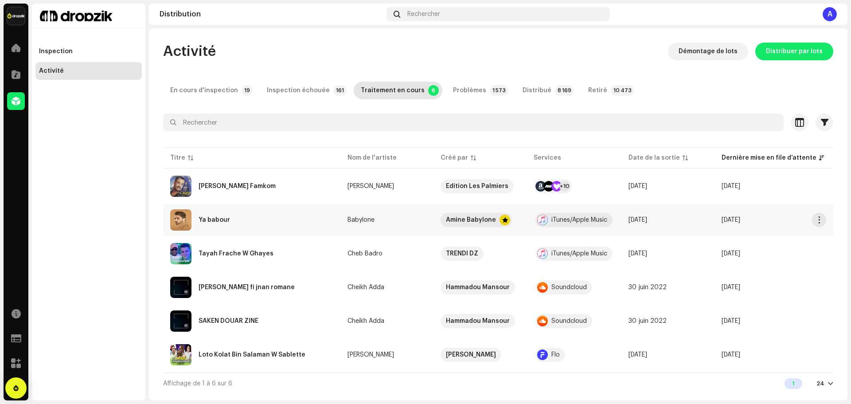
click at [546, 221] on div at bounding box center [542, 219] width 11 height 11
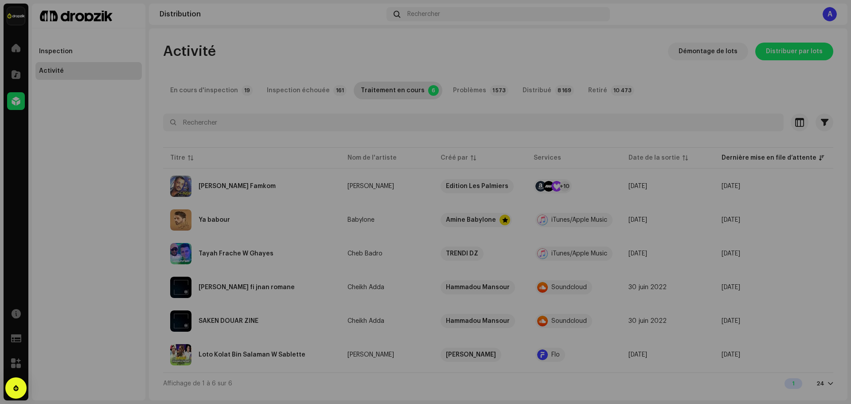
click at [510, 317] on div "Ya babour Babylone Service Dernière mise en file d’attente Dernière livraison S…" at bounding box center [425, 202] width 851 height 404
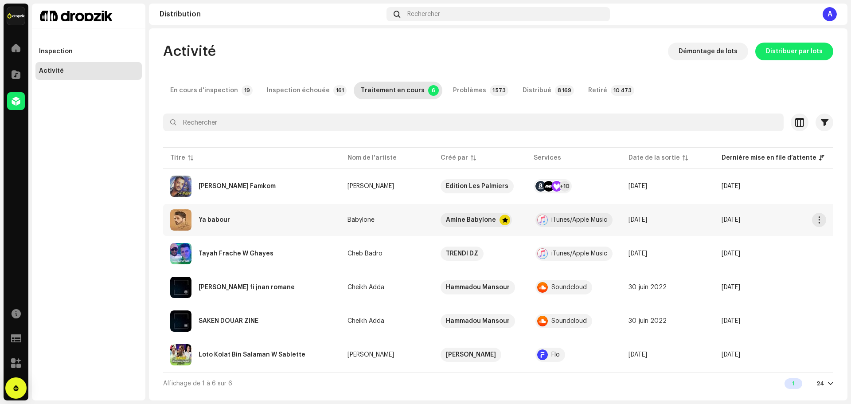
click at [708, 225] on td "9 oct. 2025" at bounding box center [667, 220] width 93 height 32
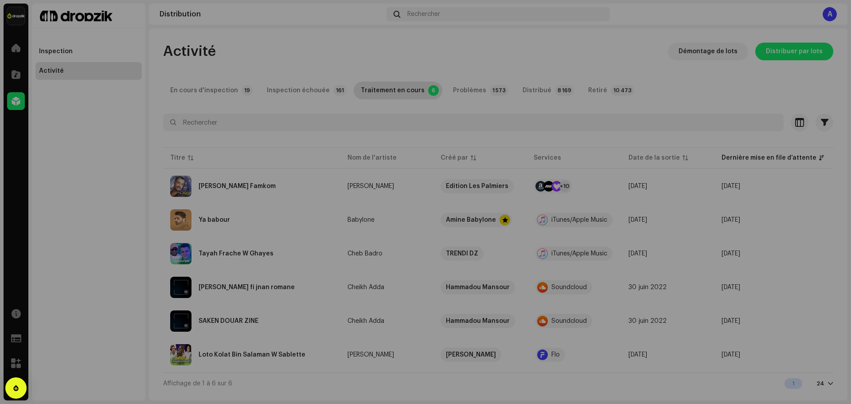
click at [484, 326] on div "Ya babour Babylone Service Dernière mise en file d’attente Dernière livraison S…" at bounding box center [425, 202] width 851 height 404
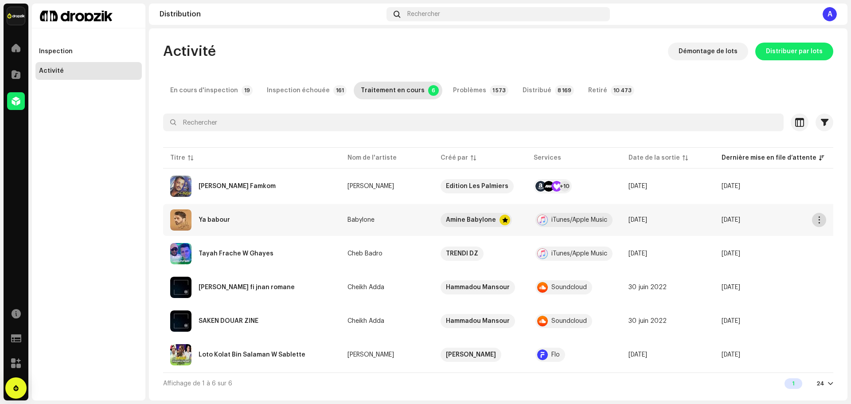
click at [816, 220] on span "button" at bounding box center [819, 219] width 7 height 7
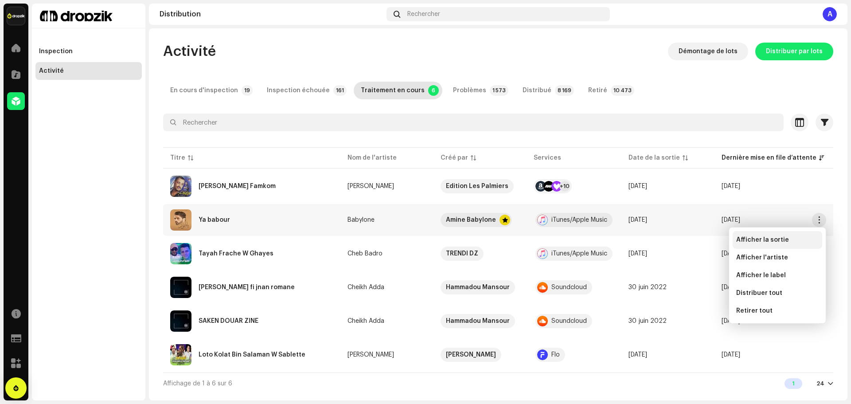
click at [768, 238] on span "Afficher la sortie" at bounding box center [762, 239] width 53 height 7
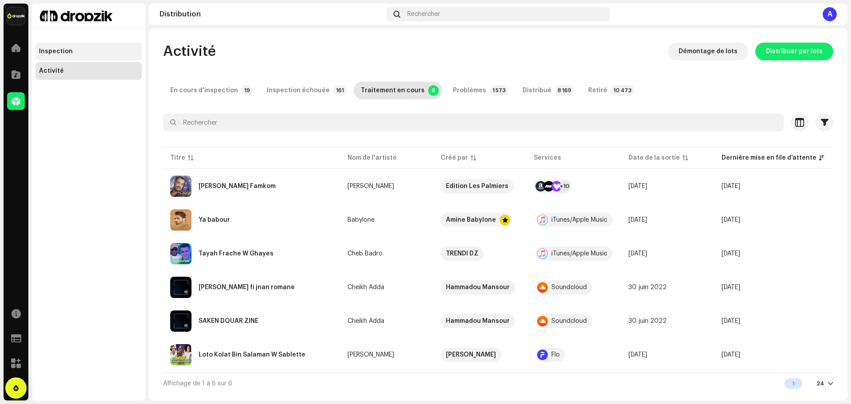
click at [64, 53] on div "Inspection" at bounding box center [56, 51] width 34 height 7
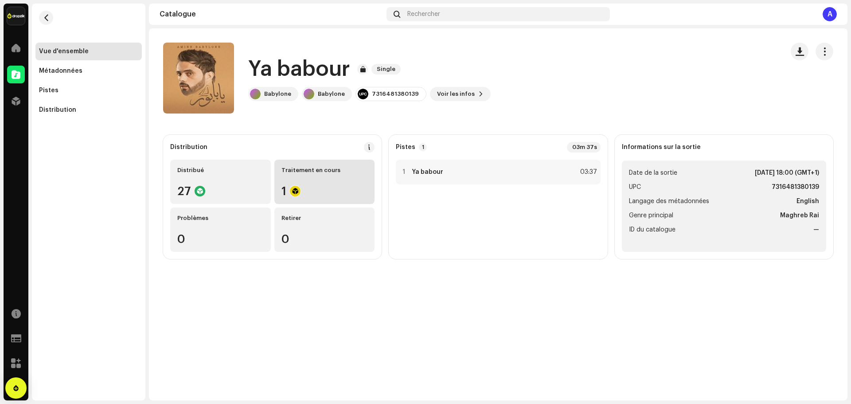
click at [313, 188] on div "1" at bounding box center [324, 191] width 86 height 12
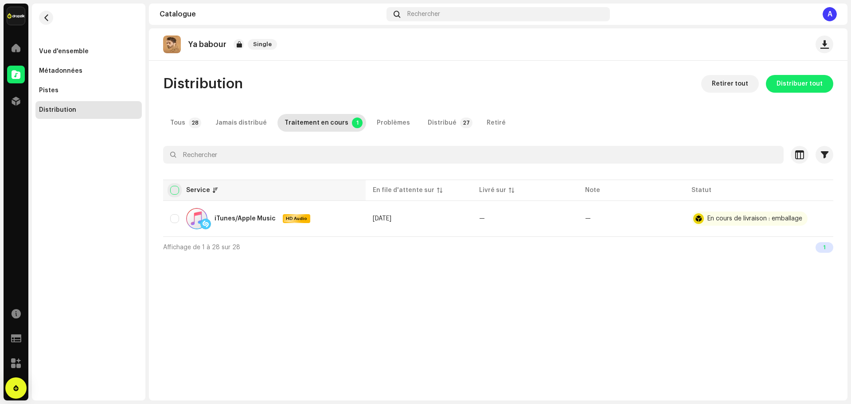
click at [177, 190] on input "checkbox" at bounding box center [174, 190] width 9 height 9
checkbox input "true"
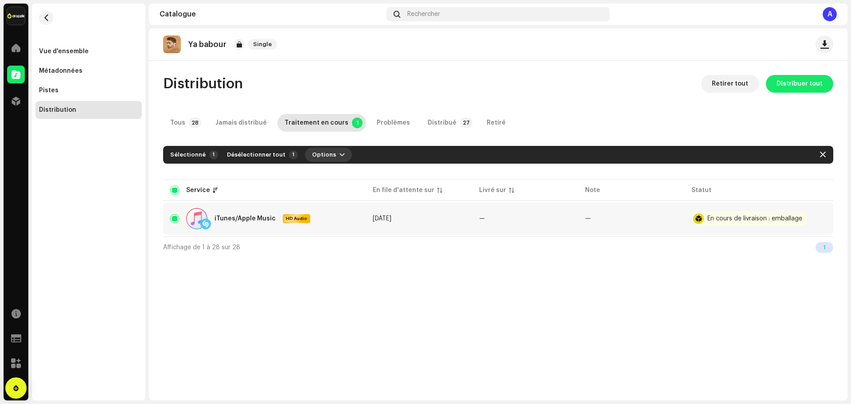
click at [315, 158] on span "Options" at bounding box center [324, 155] width 24 height 18
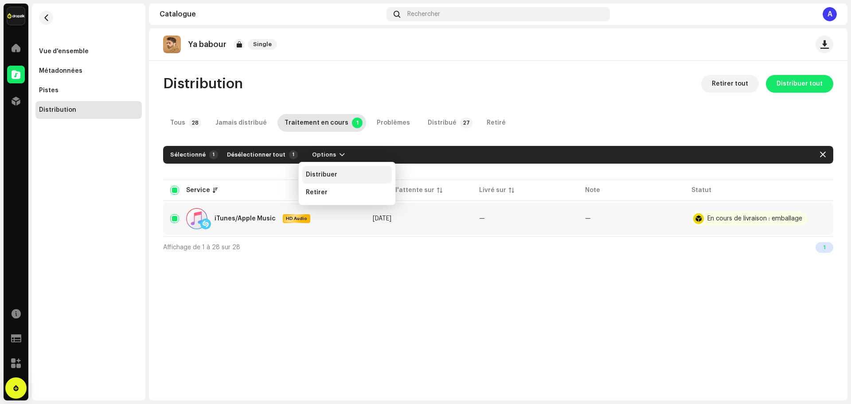
click at [321, 175] on span "Distribuer" at bounding box center [321, 174] width 31 height 7
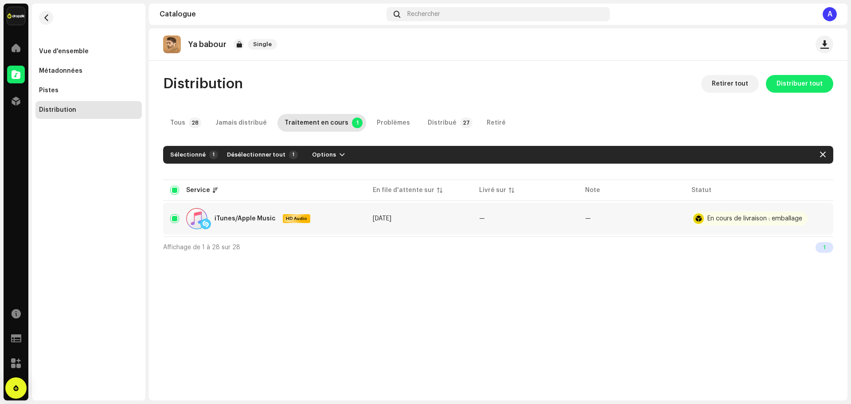
click at [506, 334] on div "Non admissible pour la distribution Une sortie ayant le statut En cours de livr…" at bounding box center [425, 202] width 851 height 404
click at [182, 123] on div "Tous" at bounding box center [177, 123] width 15 height 18
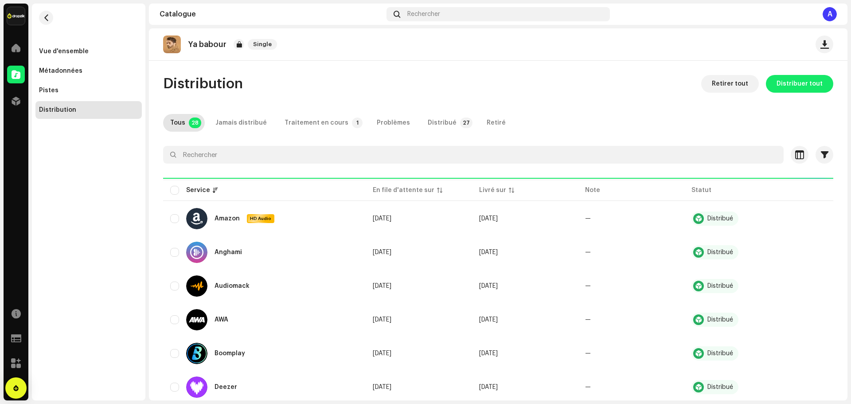
checkbox input "false"
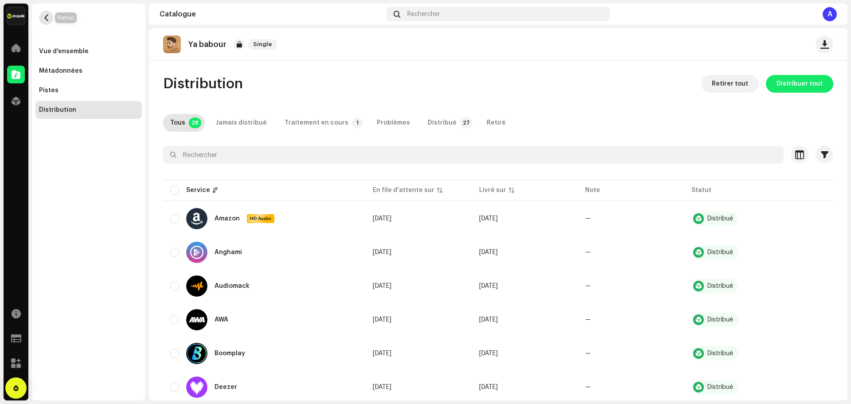
click at [49, 16] on span "button" at bounding box center [46, 17] width 7 height 7
click at [64, 73] on div "Métadonnées" at bounding box center [60, 70] width 43 height 7
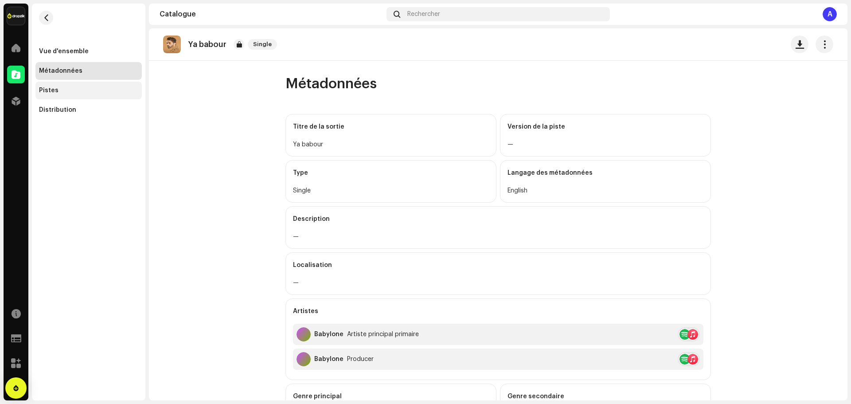
click at [101, 91] on div "Pistes" at bounding box center [88, 90] width 99 height 7
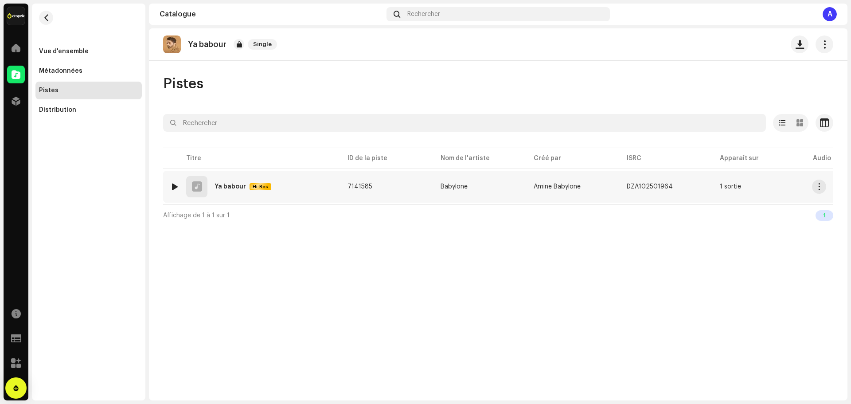
click at [327, 182] on div "1 Ya babour Hi-Res" at bounding box center [251, 186] width 163 height 21
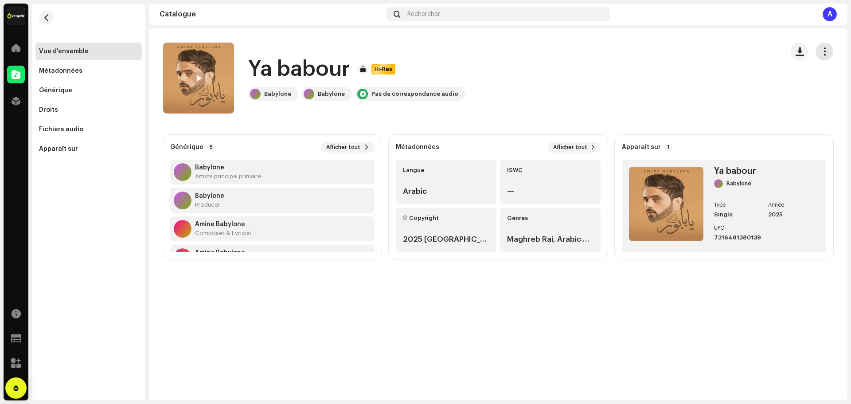
click at [826, 53] on span "button" at bounding box center [824, 51] width 8 height 7
click at [636, 106] on div "Ya babour Hi-Res Babylone Babylone Pas de correspondance audio" at bounding box center [469, 78] width 613 height 71
click at [15, 101] on span at bounding box center [16, 100] width 9 height 7
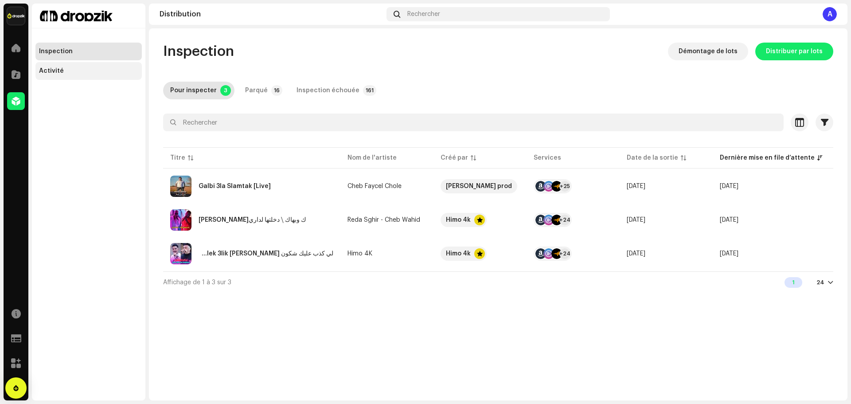
click at [56, 67] on div "Activité" at bounding box center [51, 70] width 25 height 7
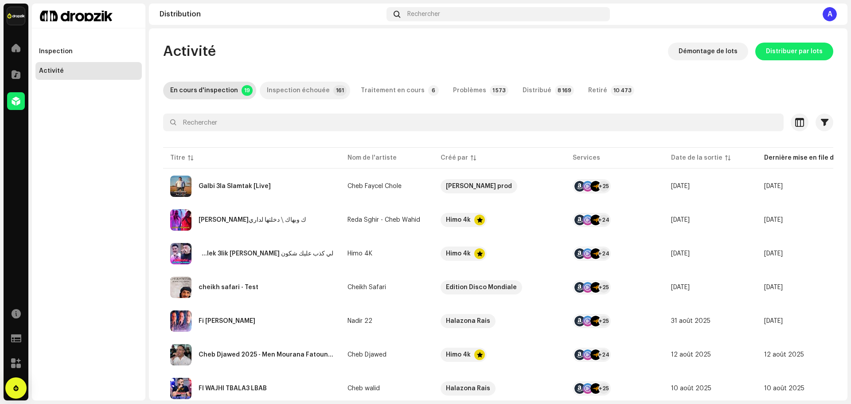
click at [288, 93] on div "Inspection échouée" at bounding box center [298, 91] width 63 height 18
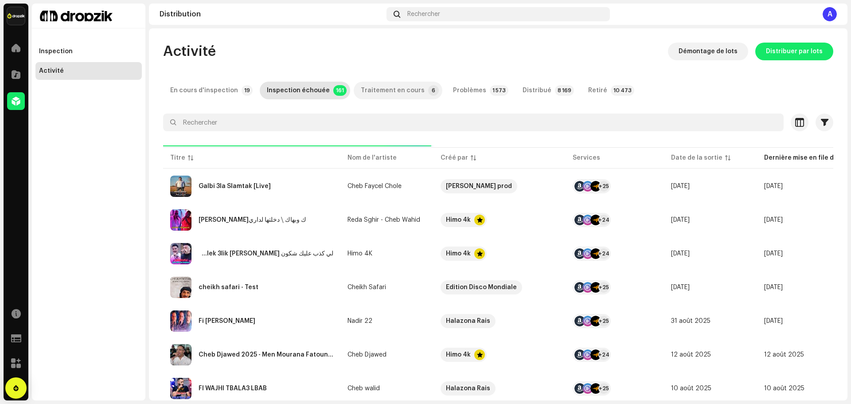
click at [377, 90] on div "Traitement en cours" at bounding box center [393, 91] width 64 height 18
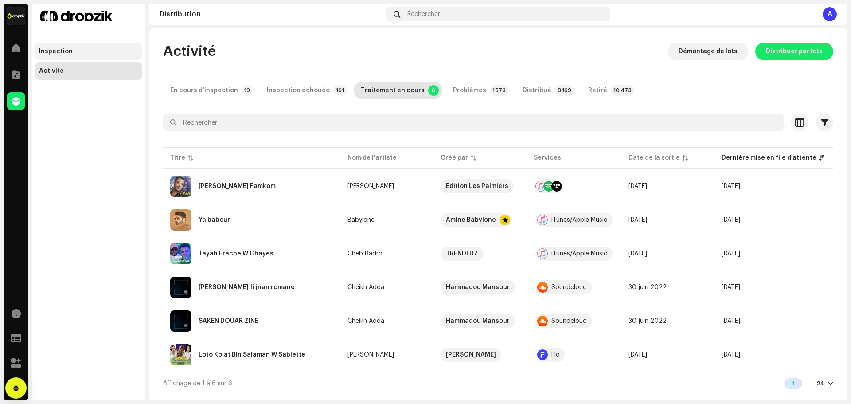
click at [65, 52] on div "Inspection" at bounding box center [56, 51] width 34 height 7
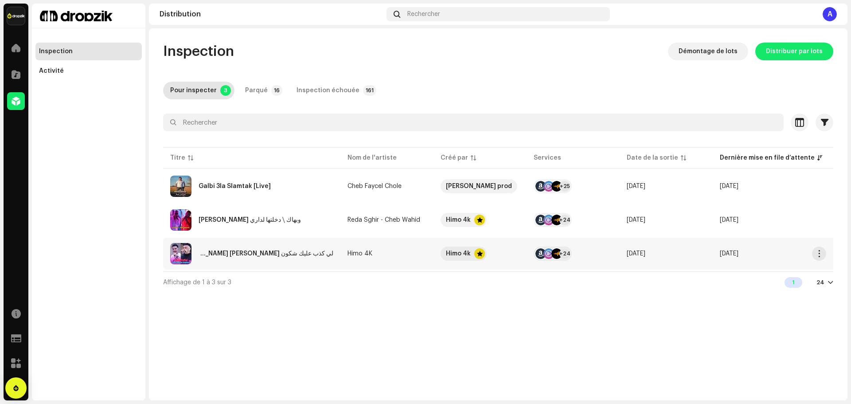
click at [401, 252] on re-a-table-link "Himo 4K" at bounding box center [386, 253] width 79 height 6
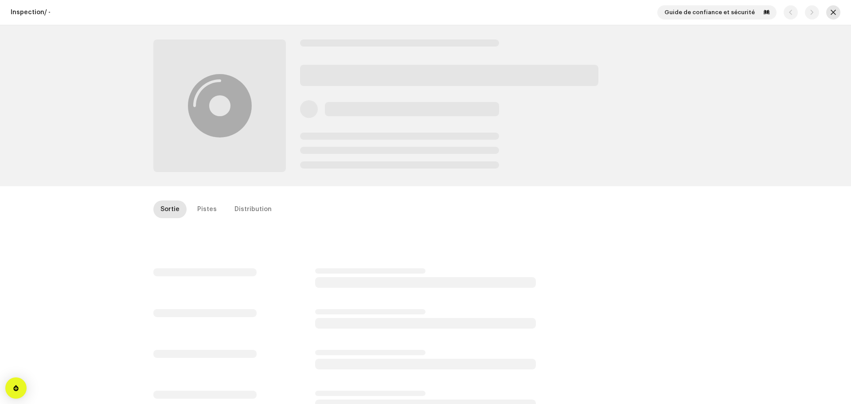
click at [834, 12] on button "button" at bounding box center [833, 12] width 14 height 14
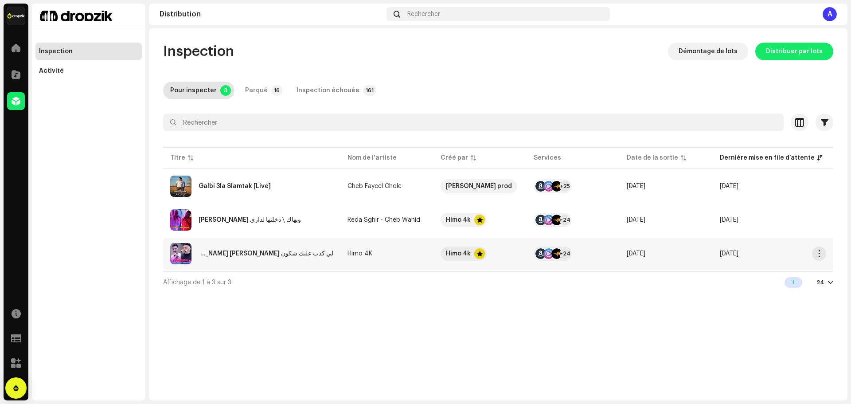
click at [401, 255] on re-a-table-link "Himo 4K" at bounding box center [386, 253] width 79 height 6
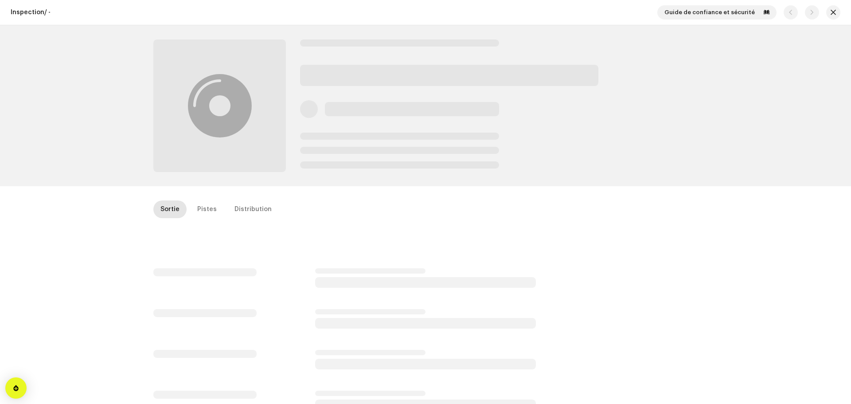
click at [830, 10] on span "button" at bounding box center [832, 12] width 5 height 7
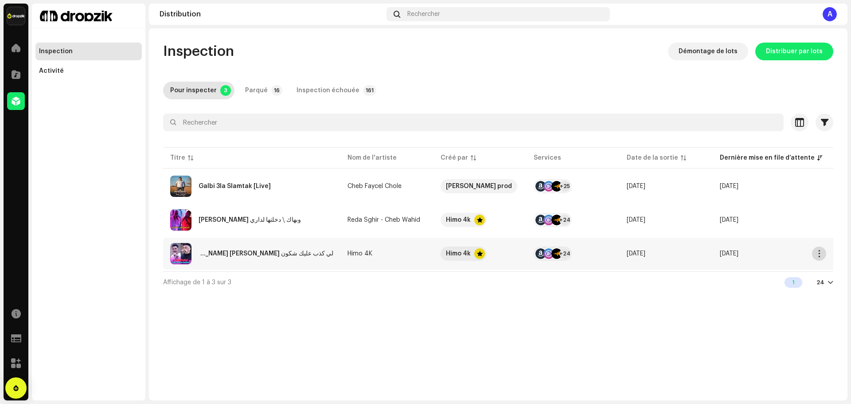
click at [822, 255] on span "button" at bounding box center [819, 253] width 7 height 7
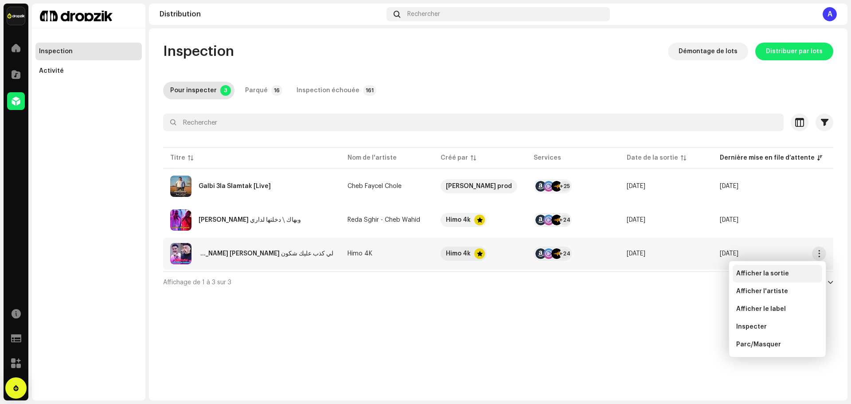
click at [765, 274] on span "Afficher la sortie" at bounding box center [762, 273] width 53 height 7
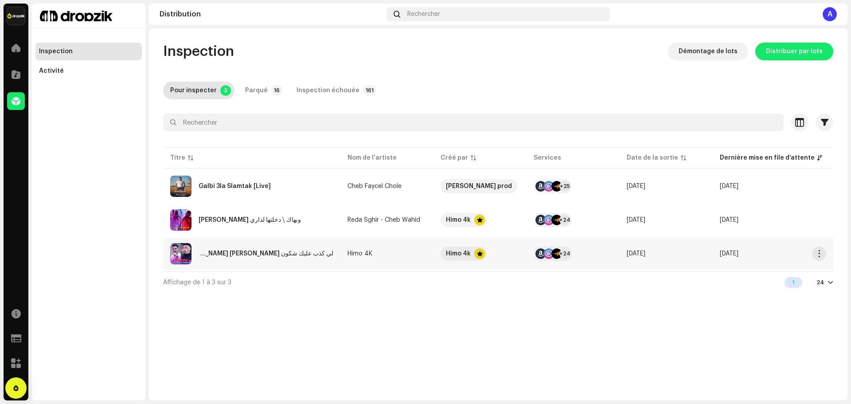
click at [339, 255] on td "لي كذب عليك شكون Galek 3lik [PERSON_NAME]" at bounding box center [251, 253] width 177 height 32
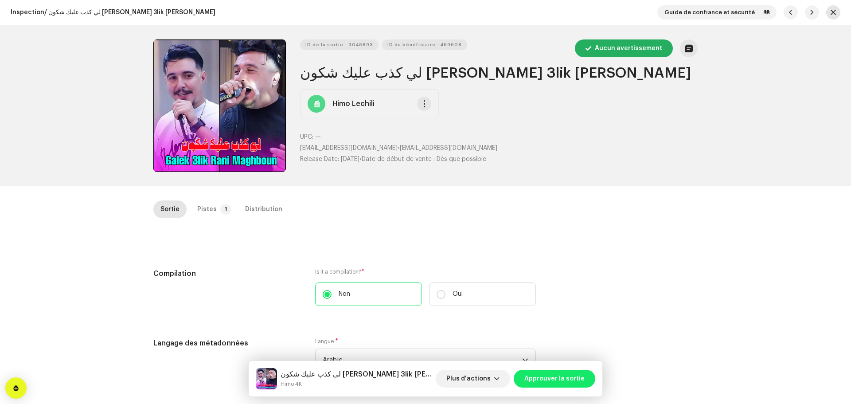
click at [830, 11] on span "button" at bounding box center [832, 12] width 5 height 7
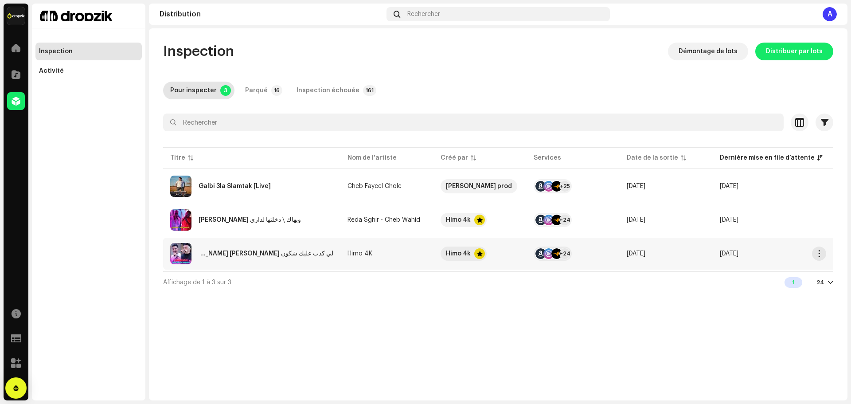
click at [382, 256] on re-a-table-link "Himo 4K" at bounding box center [386, 253] width 79 height 6
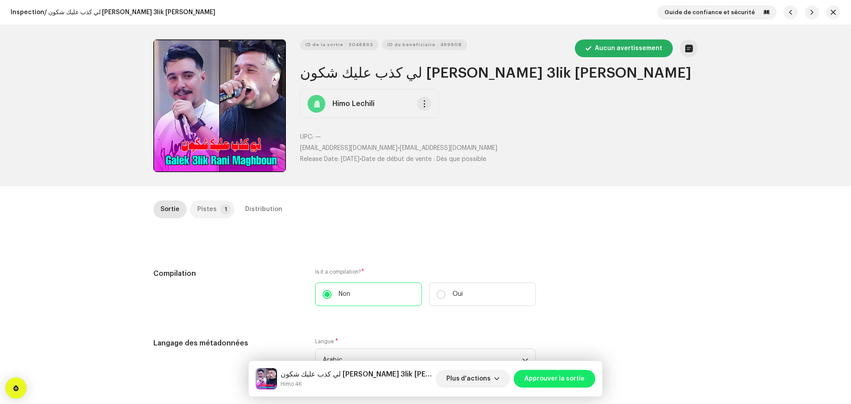
click at [216, 214] on p-tab "Pistes 1" at bounding box center [212, 209] width 44 height 18
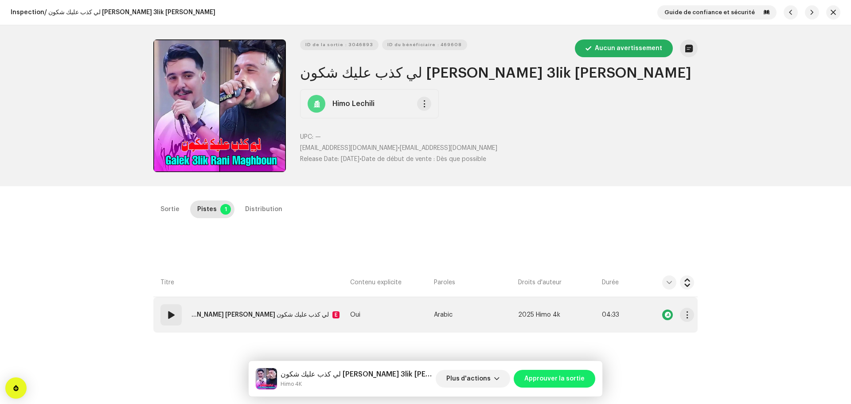
click at [171, 315] on span at bounding box center [171, 314] width 11 height 11
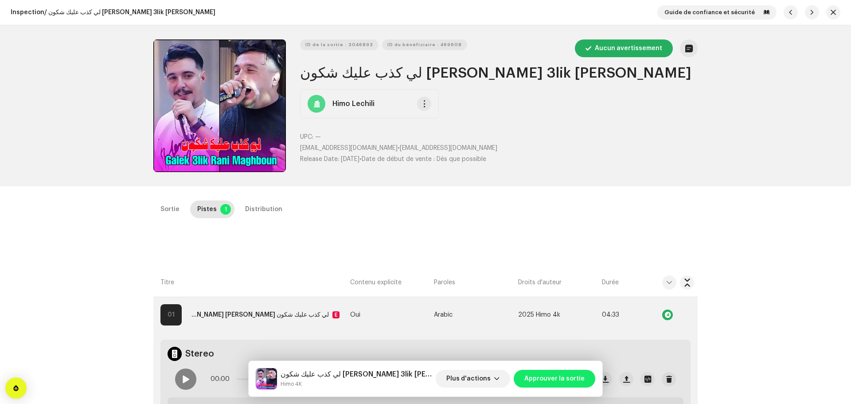
scroll to position [133, 0]
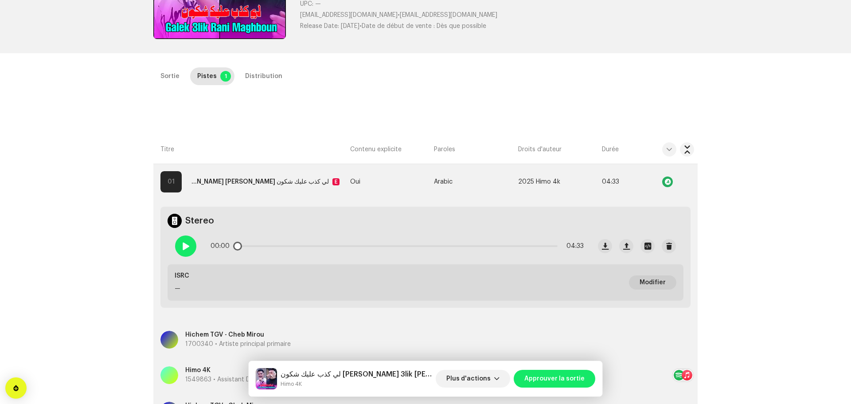
click at [186, 247] on span at bounding box center [186, 245] width 8 height 7
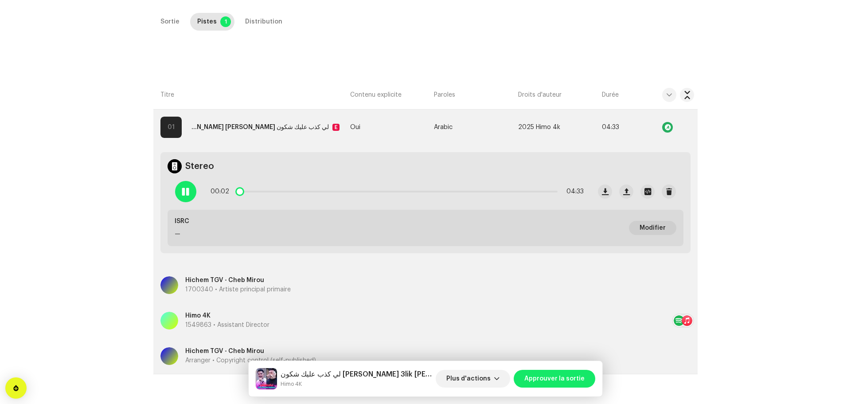
scroll to position [222, 0]
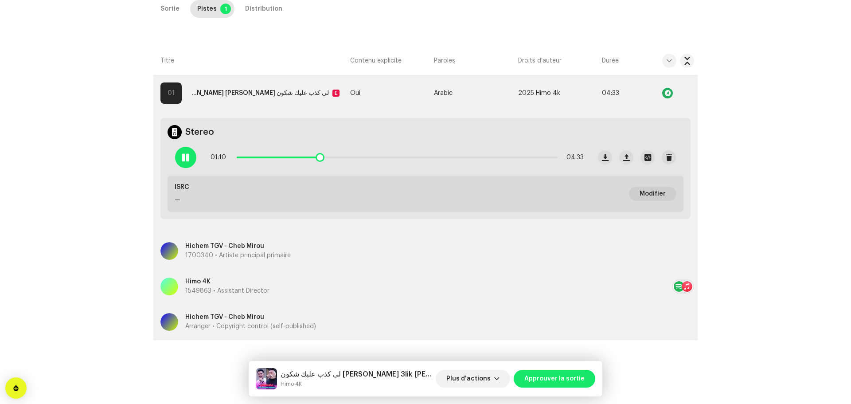
click at [188, 159] on span at bounding box center [186, 157] width 8 height 7
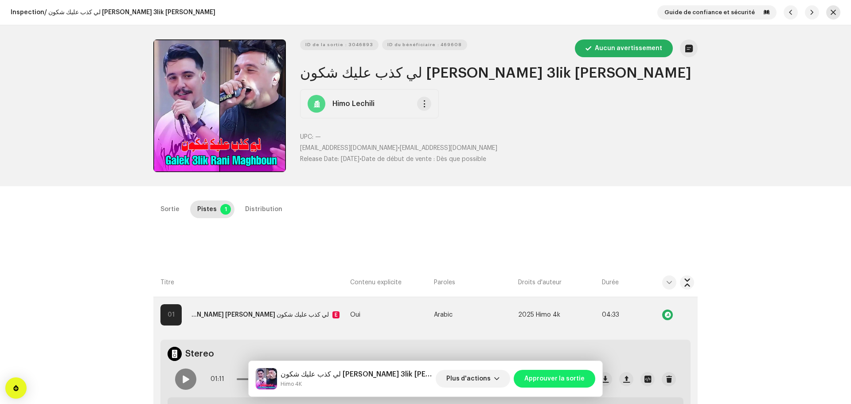
click at [832, 13] on button "button" at bounding box center [833, 12] width 14 height 14
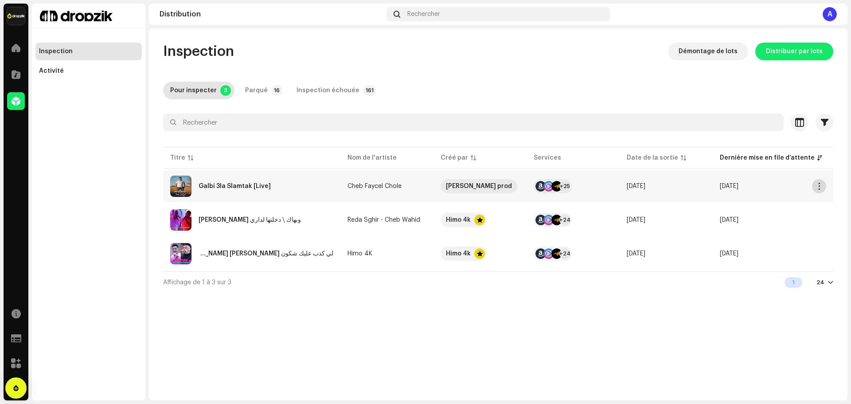
click at [821, 186] on span "button" at bounding box center [819, 186] width 7 height 7
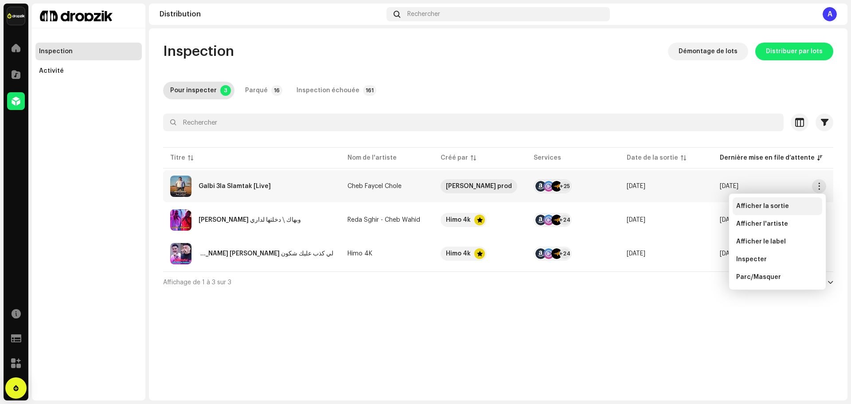
click at [779, 208] on span "Afficher la sortie" at bounding box center [762, 205] width 53 height 7
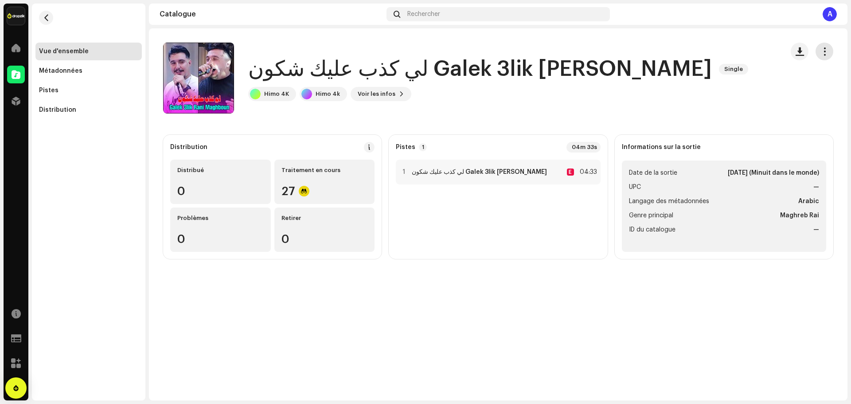
click at [824, 54] on span "button" at bounding box center [824, 51] width 8 height 7
click at [751, 90] on span "Modifier" at bounding box center [756, 90] width 26 height 7
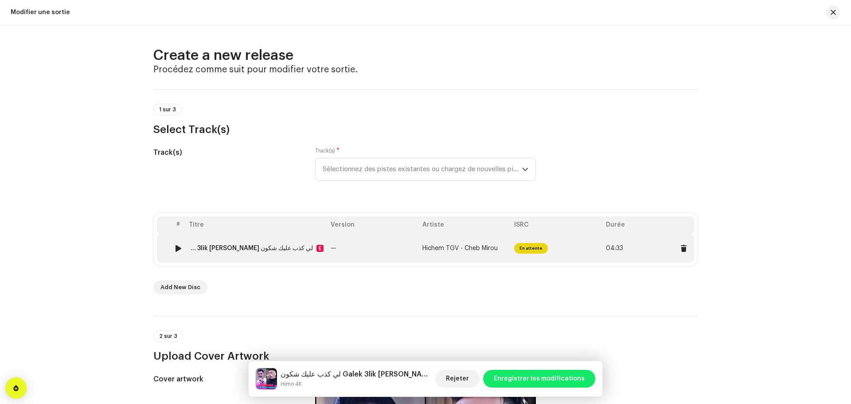
click at [386, 253] on td "—" at bounding box center [373, 248] width 92 height 28
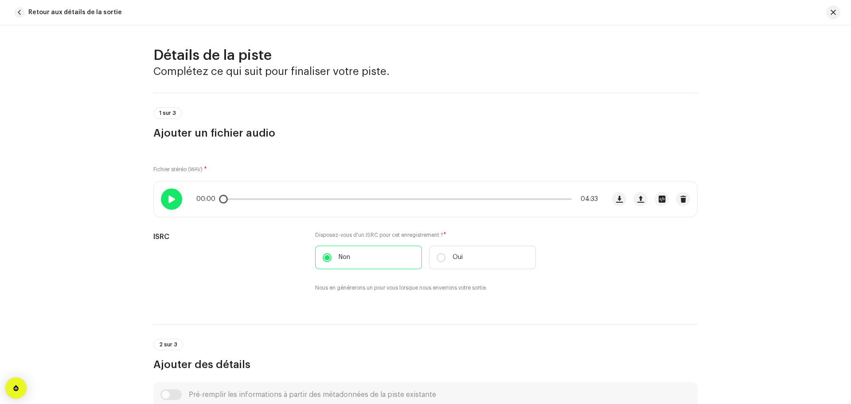
click at [174, 200] on span at bounding box center [172, 198] width 8 height 7
click at [61, 15] on span "Retour aux détails de la sortie" at bounding box center [74, 13] width 93 height 18
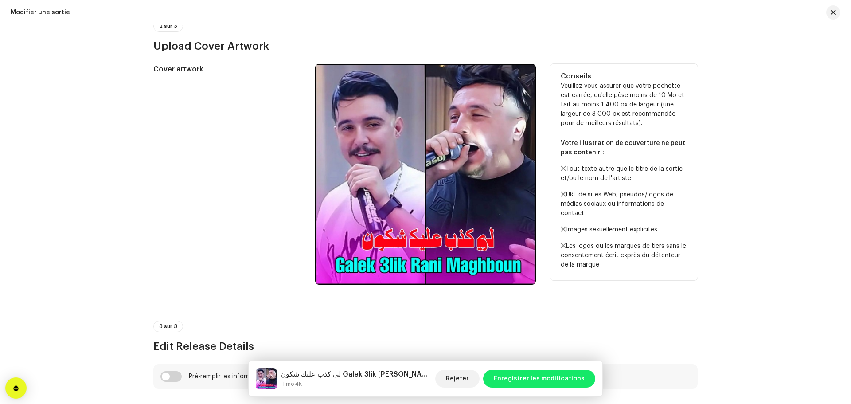
scroll to position [310, 0]
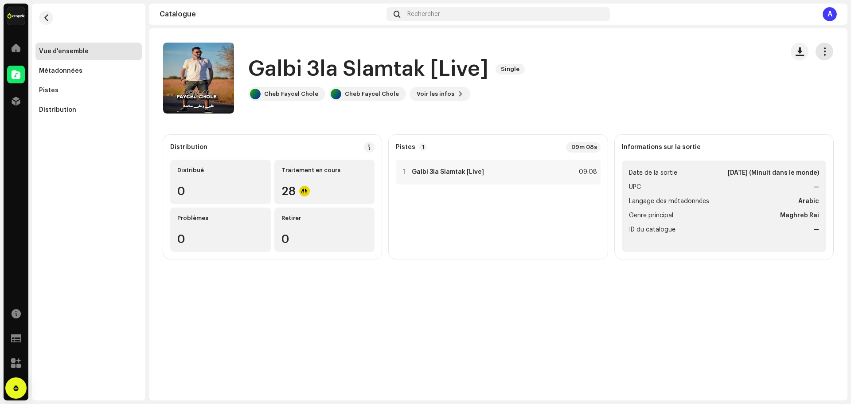
click at [821, 49] on span "button" at bounding box center [824, 51] width 8 height 7
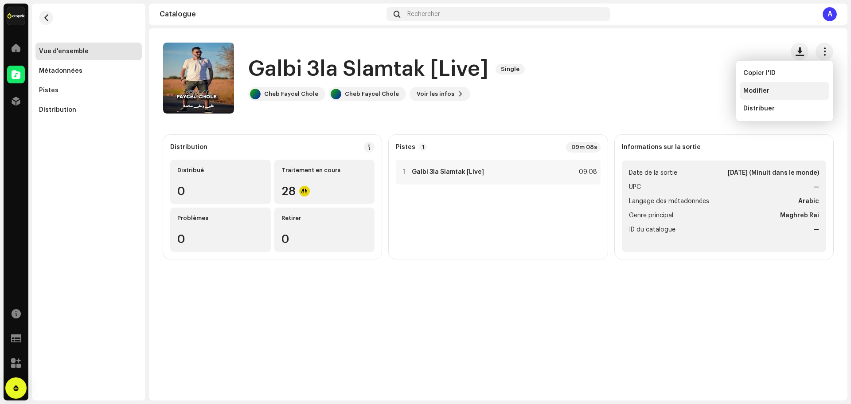
click at [754, 94] on span "Modifier" at bounding box center [756, 90] width 26 height 7
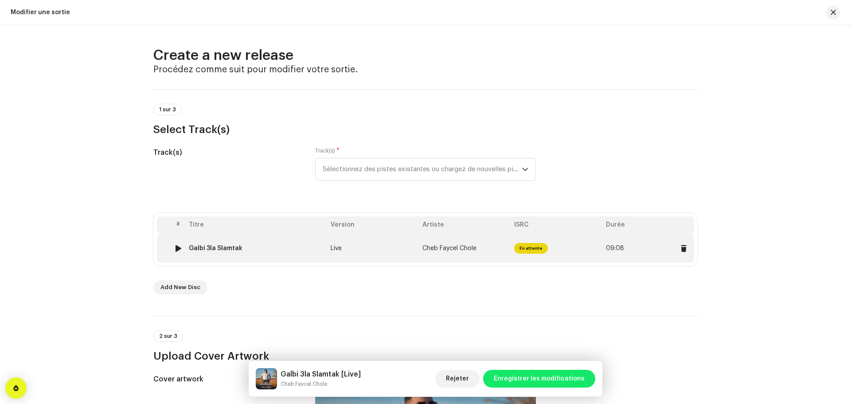
click at [315, 251] on div "Galbi 3la Slamtak" at bounding box center [256, 248] width 135 height 7
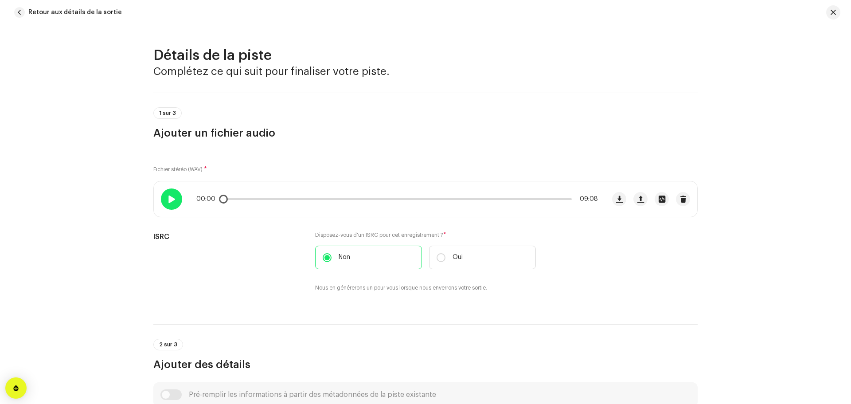
click at [175, 198] on div at bounding box center [171, 198] width 21 height 21
click at [166, 204] on div at bounding box center [171, 198] width 21 height 21
click at [176, 200] on div at bounding box center [171, 198] width 21 height 21
click at [170, 208] on div at bounding box center [171, 198] width 21 height 21
click at [171, 199] on span at bounding box center [171, 198] width 8 height 7
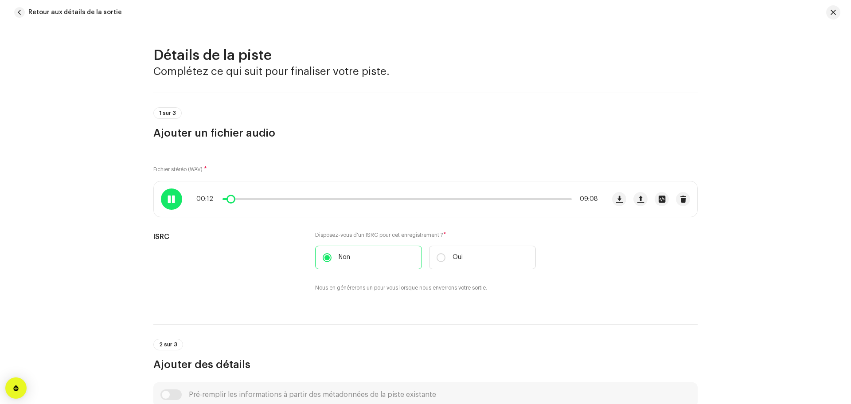
click at [164, 203] on div at bounding box center [171, 198] width 21 height 21
click at [163, 204] on div at bounding box center [171, 198] width 21 height 21
click at [168, 200] on span at bounding box center [171, 198] width 8 height 7
click at [171, 201] on span at bounding box center [171, 198] width 8 height 7
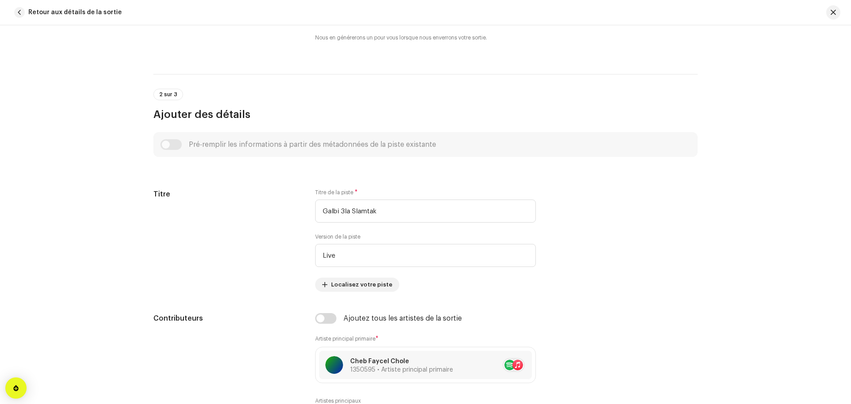
scroll to position [266, 0]
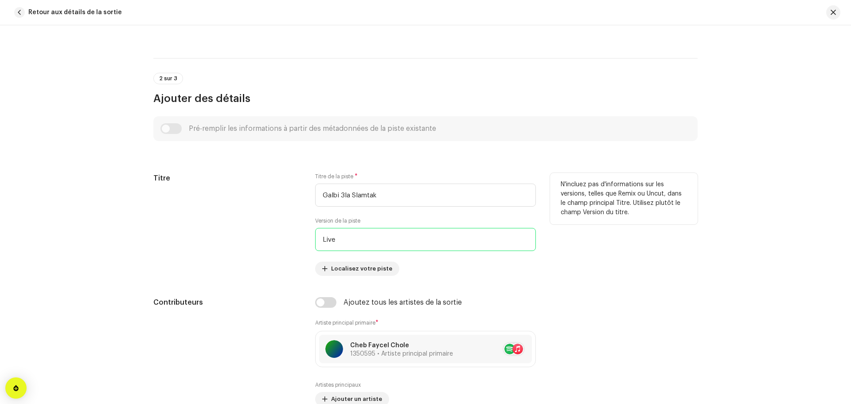
drag, startPoint x: 326, startPoint y: 246, endPoint x: 266, endPoint y: 248, distance: 59.4
click at [269, 248] on div "Titre Titre de la piste * Galbi 3la Slamtak Version de la piste Live Localisez …" at bounding box center [425, 224] width 544 height 103
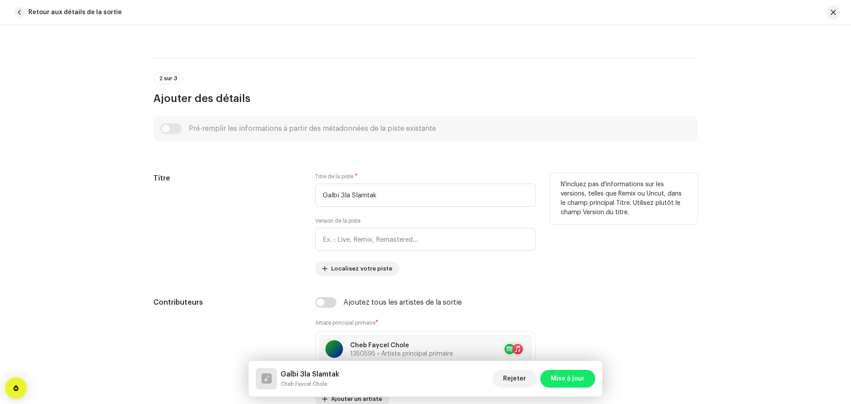
click at [272, 244] on div "Titre" at bounding box center [227, 224] width 148 height 103
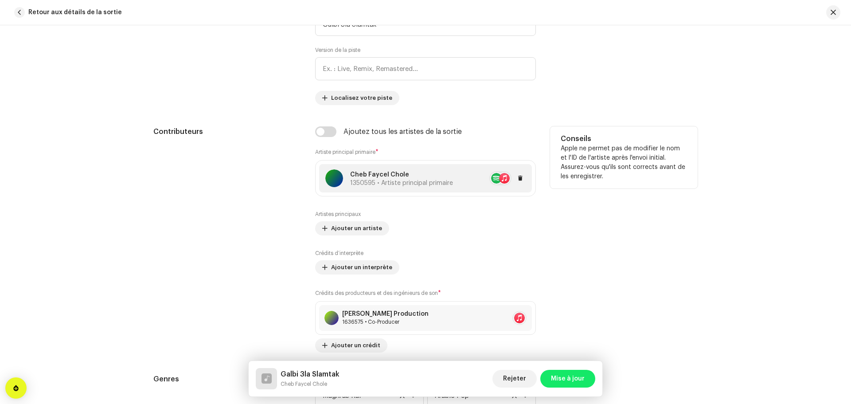
scroll to position [443, 0]
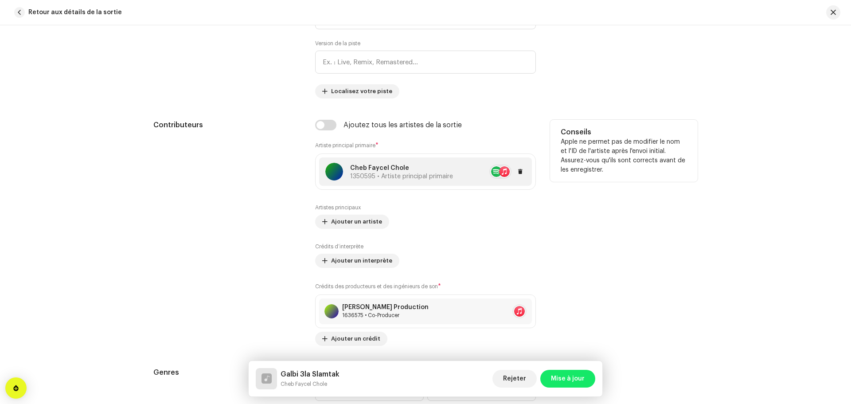
click at [436, 163] on p "Cheb Faycel Chole" at bounding box center [401, 167] width 103 height 9
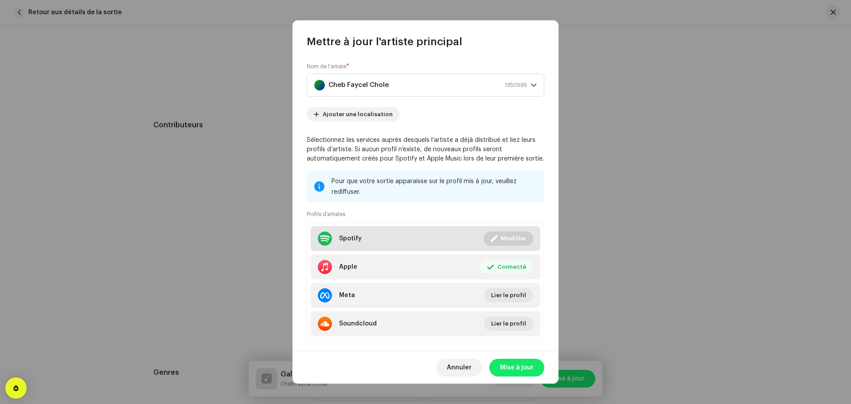
click at [428, 237] on li "Spotify Connecté Modifier" at bounding box center [425, 238] width 229 height 25
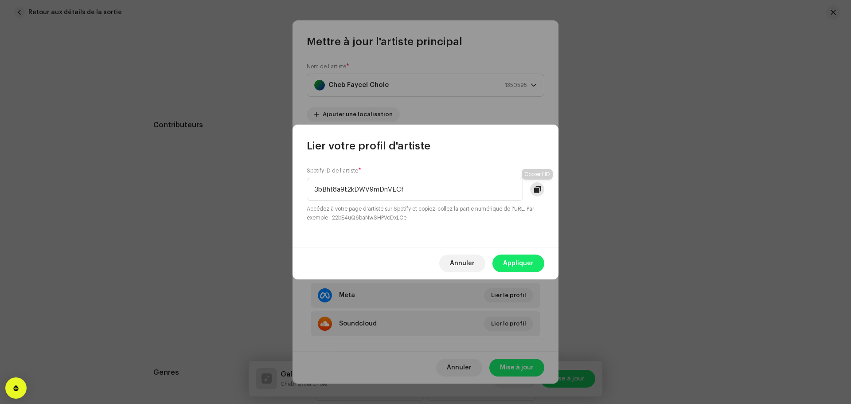
click at [538, 189] on span at bounding box center [537, 189] width 7 height 7
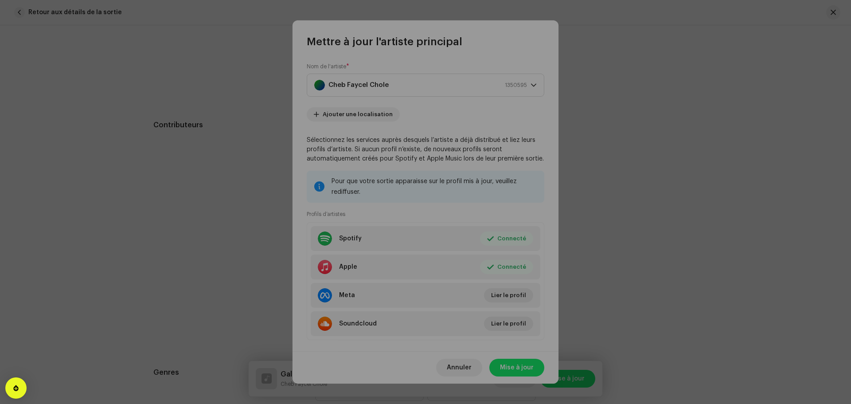
click at [330, 311] on div "Lier votre profil d'artiste Spotify ID de l'artiste * 3bBht8a9t2kDWV9mDnVECf Ac…" at bounding box center [425, 202] width 851 height 404
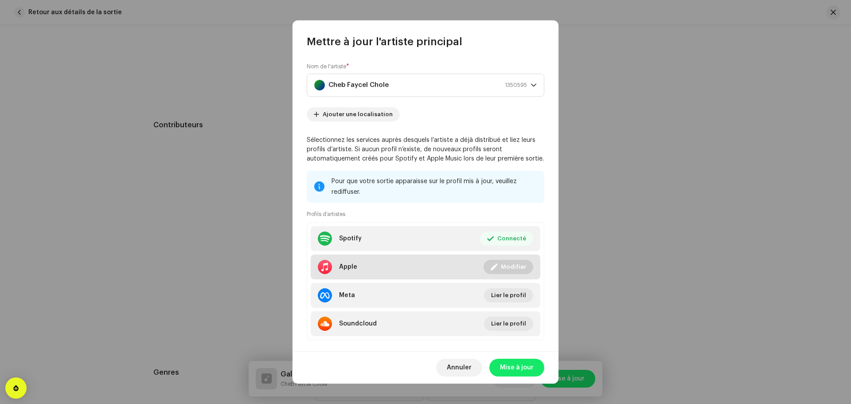
click at [350, 264] on div "Apple" at bounding box center [348, 266] width 18 height 7
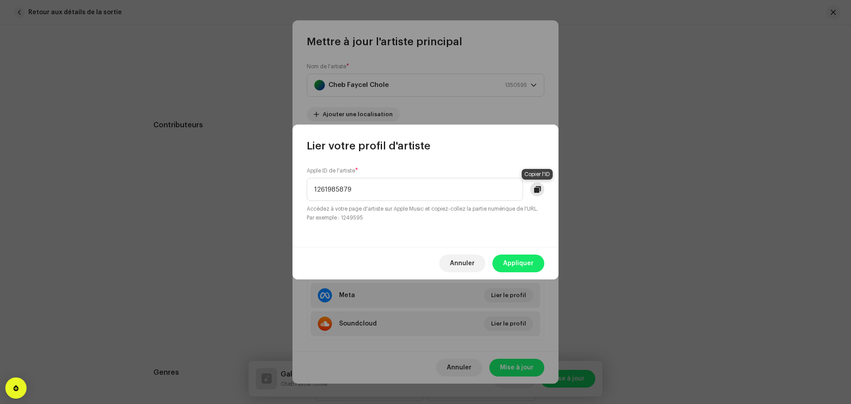
click at [537, 191] on span at bounding box center [537, 189] width 7 height 7
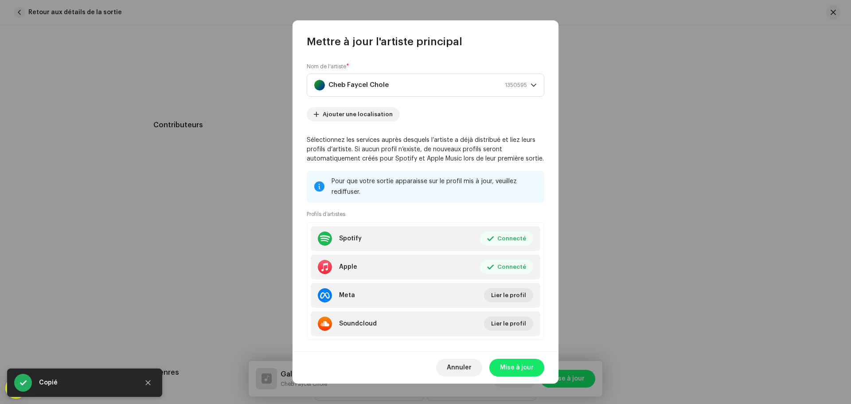
click at [261, 240] on div "Lier votre profil d'artiste Apple ID de l'artiste * 1261985879 Accédez à votre …" at bounding box center [425, 202] width 851 height 404
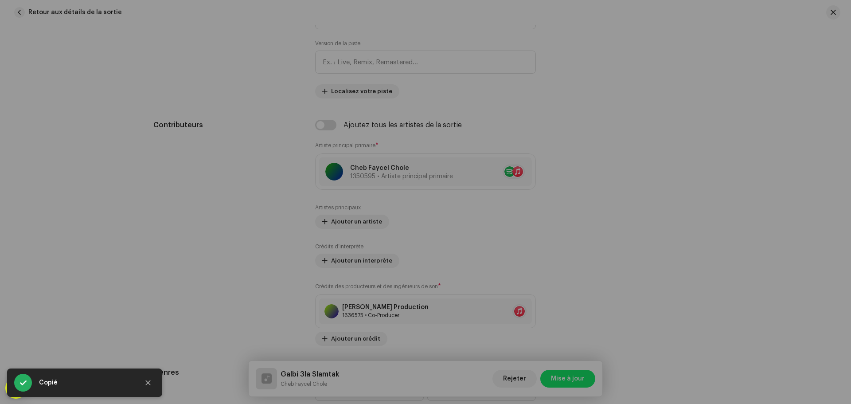
click at [259, 212] on div "Mettre à jour l'artiste principal Nom de l'artiste * Cheb Faycel Chole 1350595 …" at bounding box center [425, 202] width 851 height 404
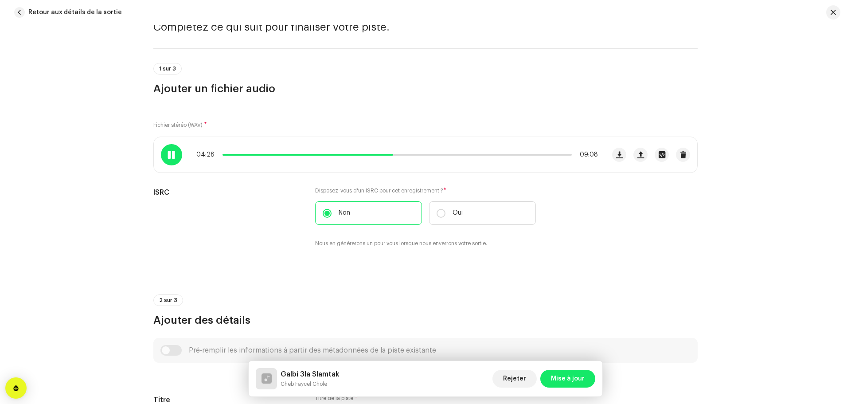
scroll to position [0, 0]
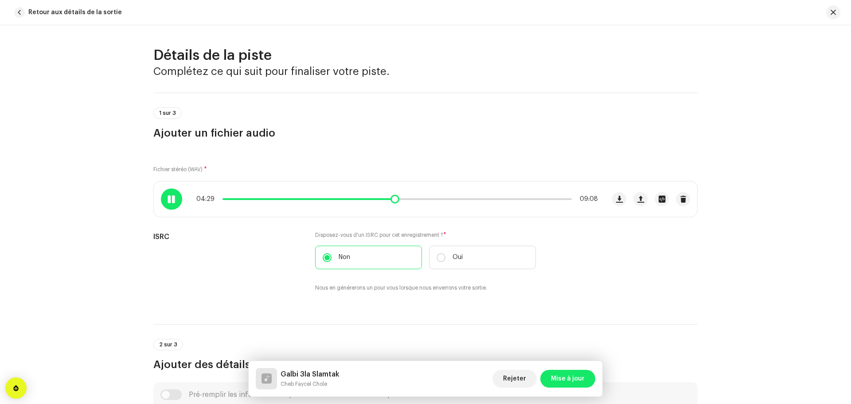
click at [172, 198] on span at bounding box center [171, 198] width 8 height 7
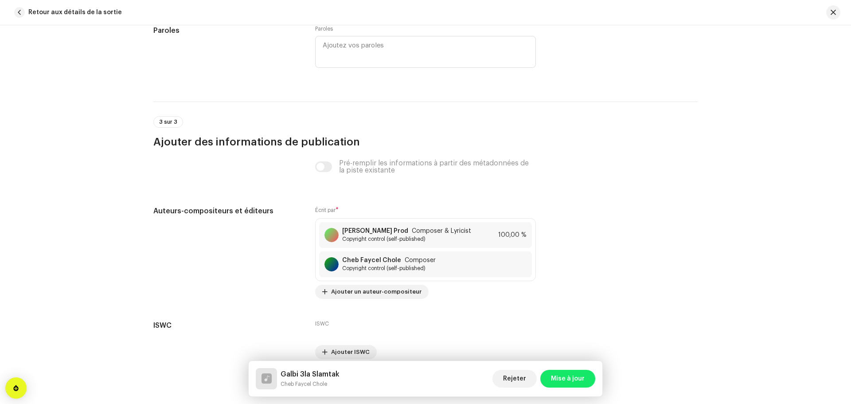
scroll to position [1738, 0]
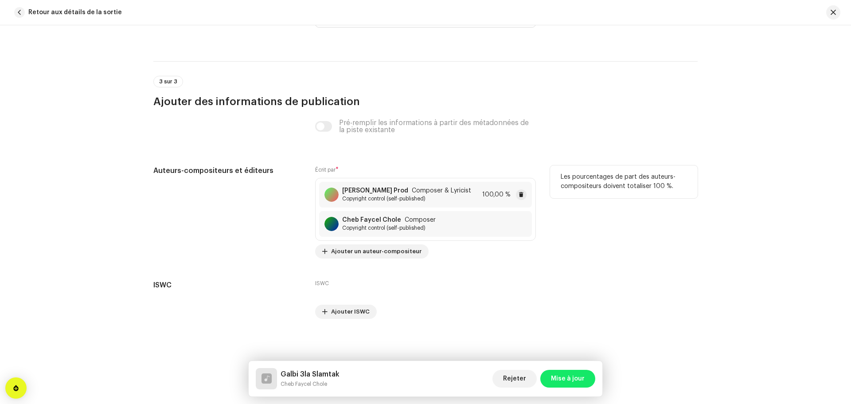
click at [416, 192] on span "Composer & Lyricist" at bounding box center [441, 190] width 59 height 7
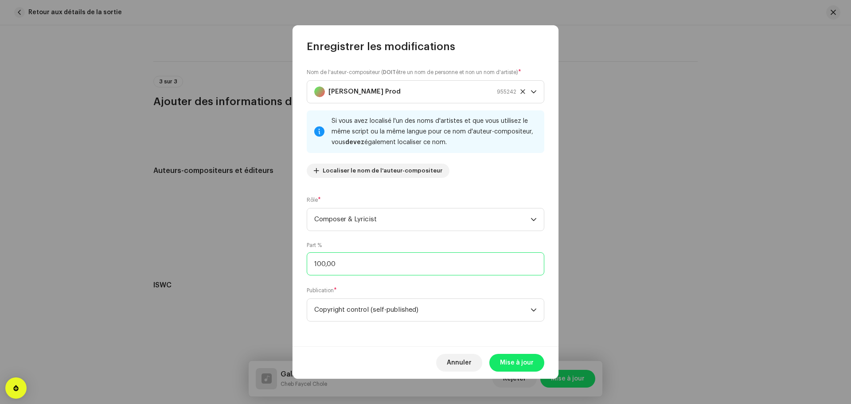
drag, startPoint x: 349, startPoint y: 264, endPoint x: 285, endPoint y: 275, distance: 65.1
click at [285, 275] on div "Enregistrer les modifications Nom de l'auteur-compositeur ( DOIT être un nom de…" at bounding box center [425, 202] width 851 height 404
type input "50,00"
click at [515, 362] on span "Mise à jour" at bounding box center [517, 363] width 34 height 18
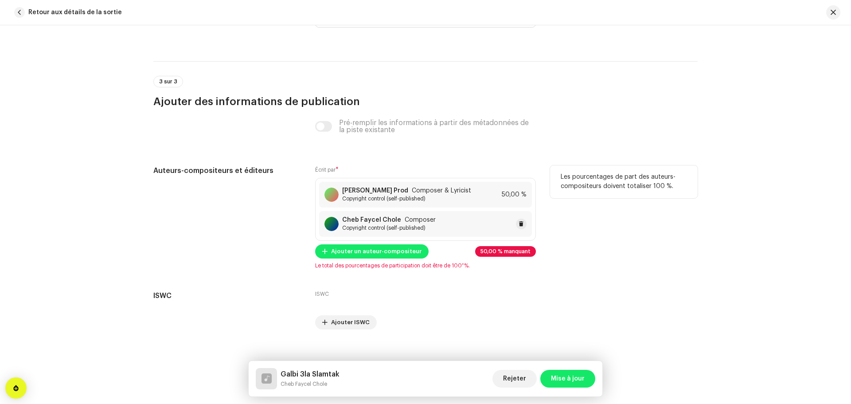
click at [385, 218] on strong "Cheb Faycel Chole" at bounding box center [371, 219] width 59 height 7
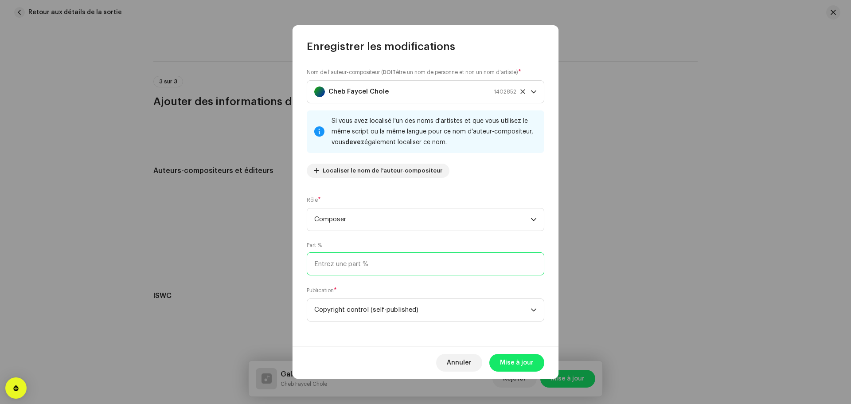
click at [351, 263] on input at bounding box center [425, 263] width 237 height 23
type input "50,00"
click at [498, 362] on button "Mise à jour" at bounding box center [516, 363] width 55 height 18
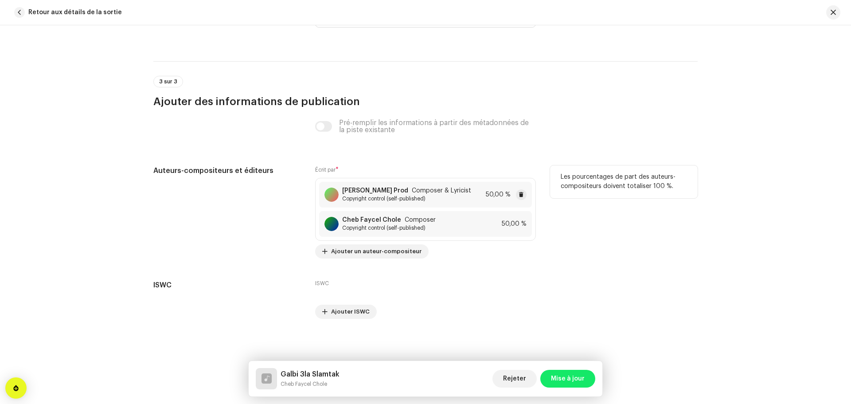
click at [440, 194] on span "Composer & Lyricist" at bounding box center [441, 190] width 59 height 7
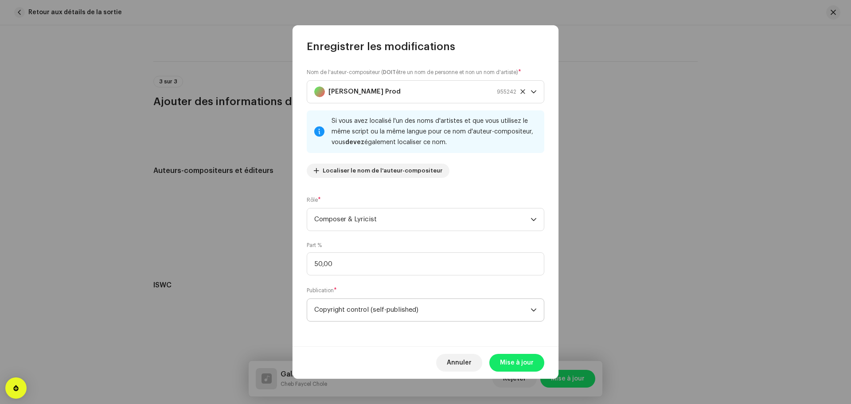
click at [419, 311] on span "Copyright control (self-published)" at bounding box center [422, 310] width 216 height 22
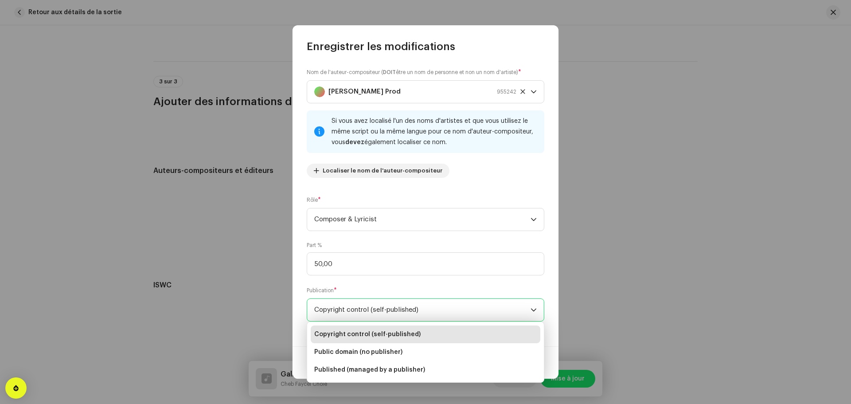
click at [387, 334] on span "Copyright control (self-published)" at bounding box center [367, 334] width 106 height 9
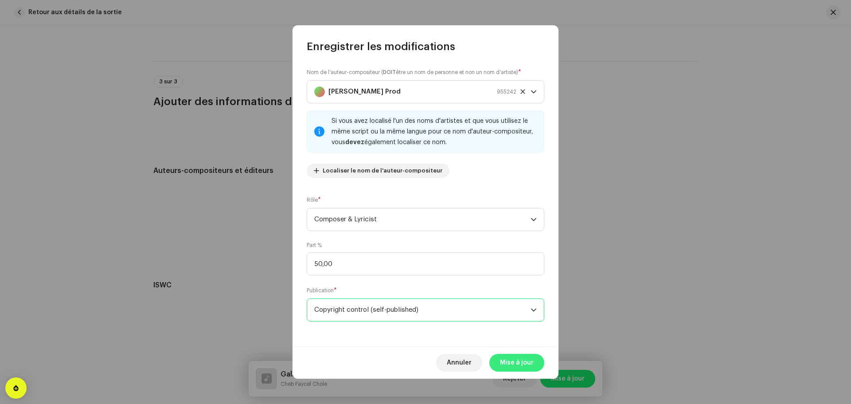
click at [513, 358] on span "Mise à jour" at bounding box center [517, 363] width 34 height 18
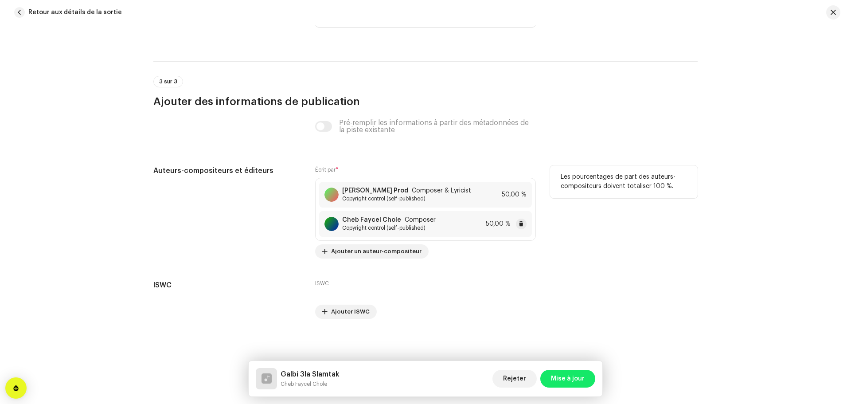
click at [413, 222] on span "Composer" at bounding box center [419, 219] width 31 height 7
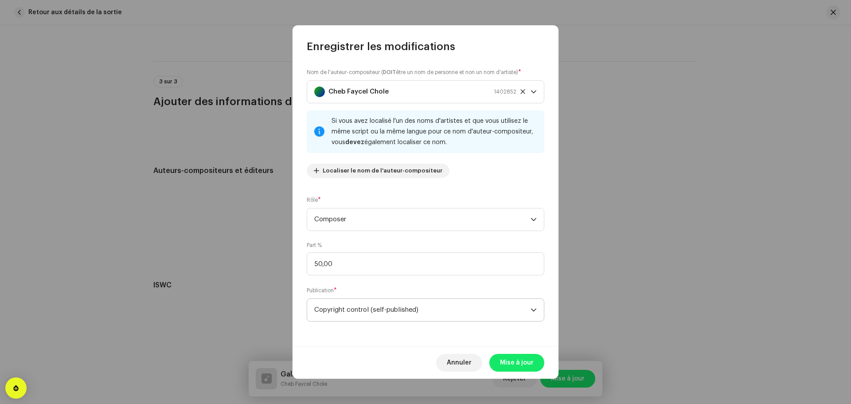
click at [387, 306] on span "Copyright control (self-published)" at bounding box center [422, 310] width 216 height 22
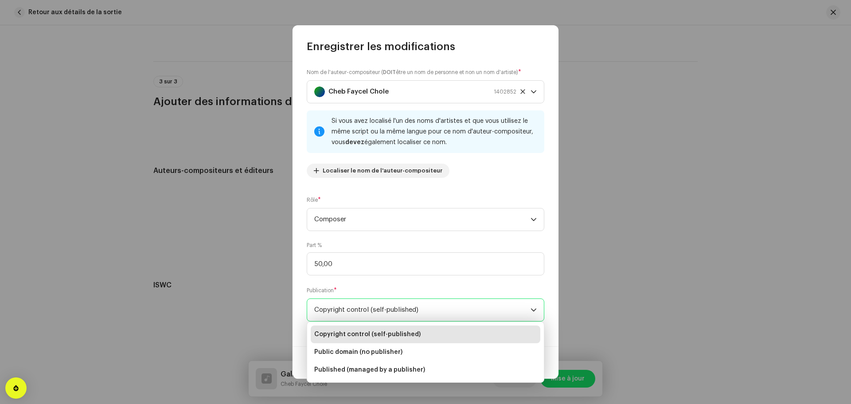
click at [394, 333] on span "Copyright control (self-published)" at bounding box center [367, 334] width 106 height 9
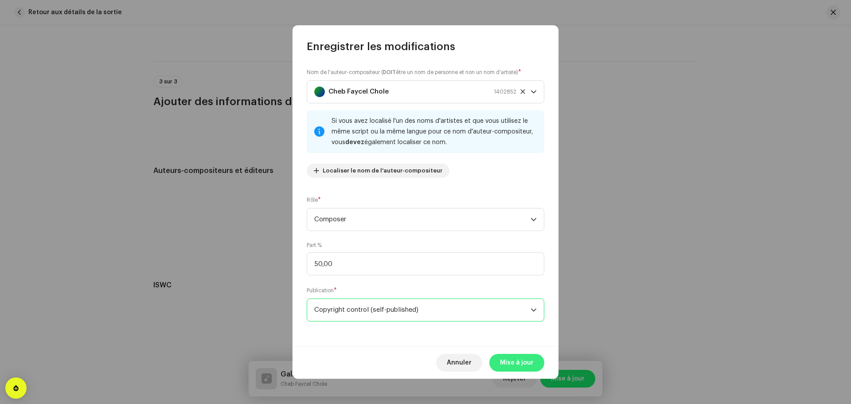
click at [511, 366] on span "Mise à jour" at bounding box center [517, 363] width 34 height 18
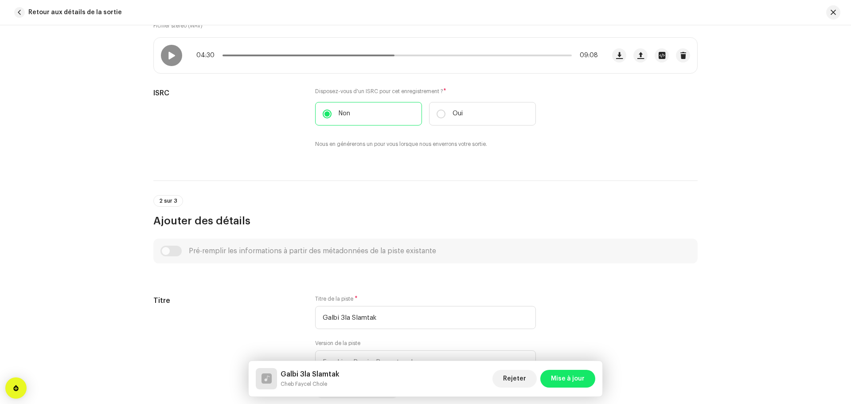
scroll to position [0, 0]
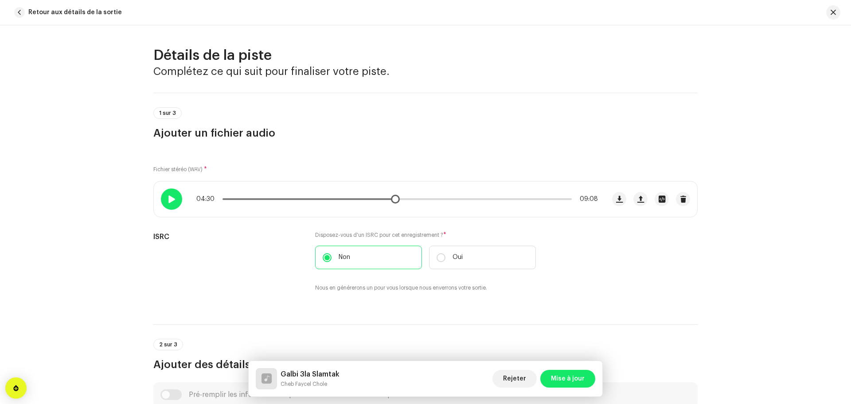
click at [174, 199] on span at bounding box center [172, 198] width 8 height 7
click at [167, 195] on span at bounding box center [171, 198] width 8 height 7
click at [168, 195] on span at bounding box center [171, 198] width 8 height 7
click at [176, 201] on div at bounding box center [171, 198] width 21 height 21
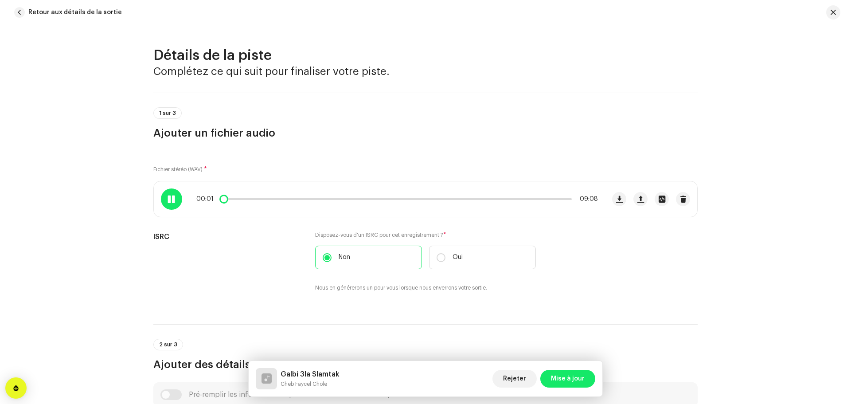
click at [176, 200] on div at bounding box center [171, 198] width 21 height 21
click at [570, 378] on span "Mise à jour" at bounding box center [568, 378] width 34 height 18
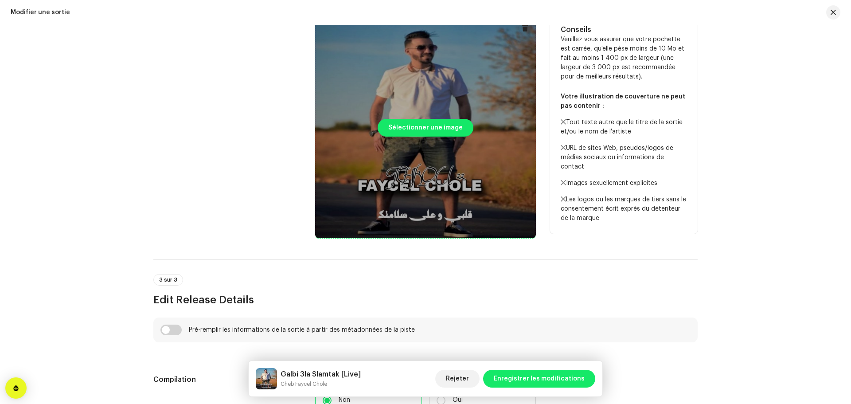
scroll to position [399, 0]
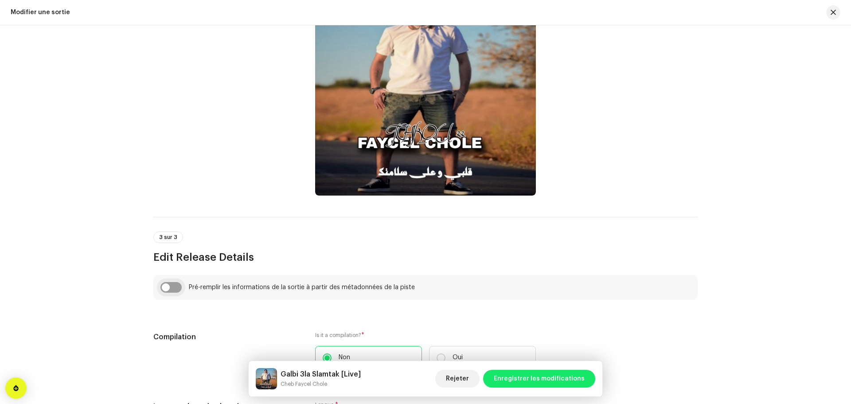
click at [163, 289] on input "checkbox" at bounding box center [170, 287] width 21 height 11
checkbox input "true"
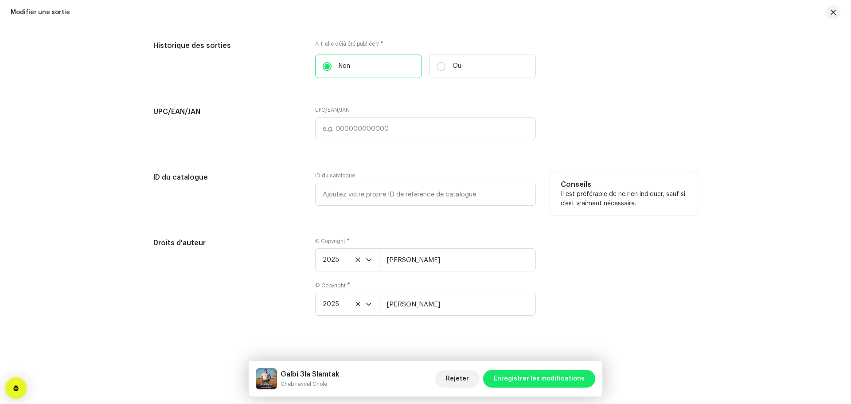
scroll to position [1558, 0]
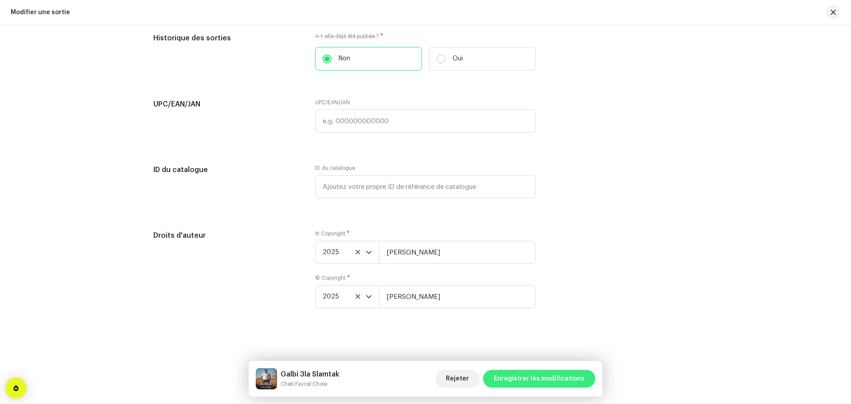
click at [540, 375] on span "Enregistrer les modifications" at bounding box center [539, 378] width 91 height 18
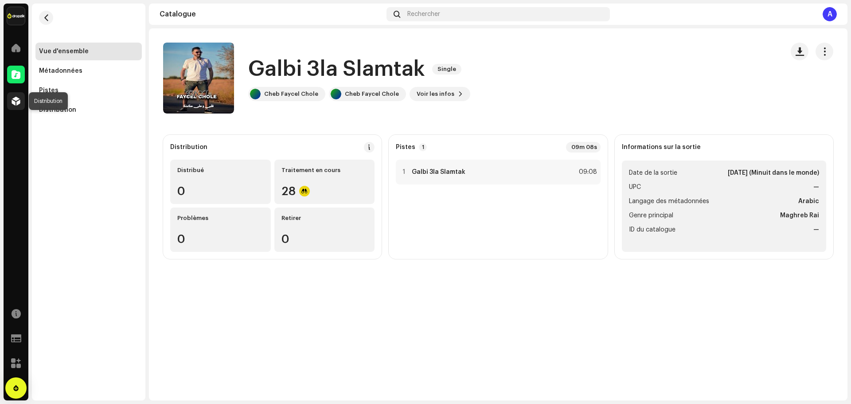
click at [16, 103] on span at bounding box center [16, 100] width 9 height 7
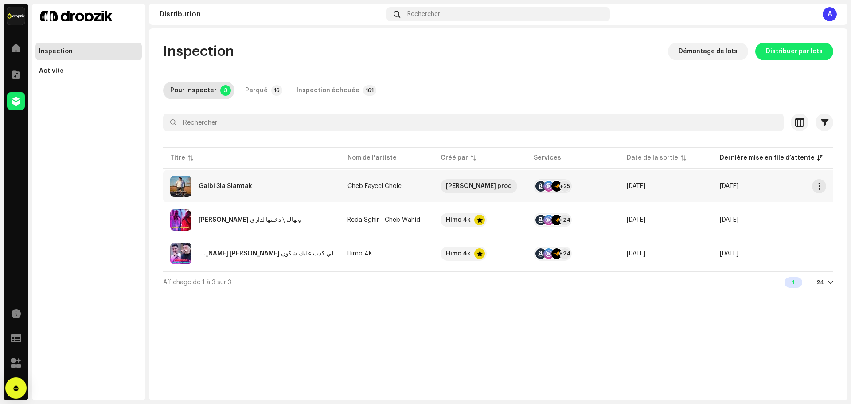
click at [317, 189] on div "Galbi 3la Slamtak" at bounding box center [251, 185] width 163 height 21
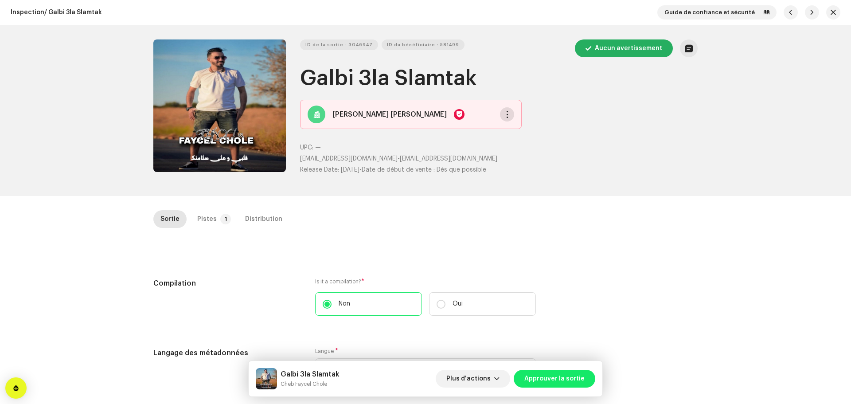
click at [504, 114] on span "button" at bounding box center [507, 114] width 7 height 7
click at [504, 116] on span "button" at bounding box center [507, 114] width 7 height 7
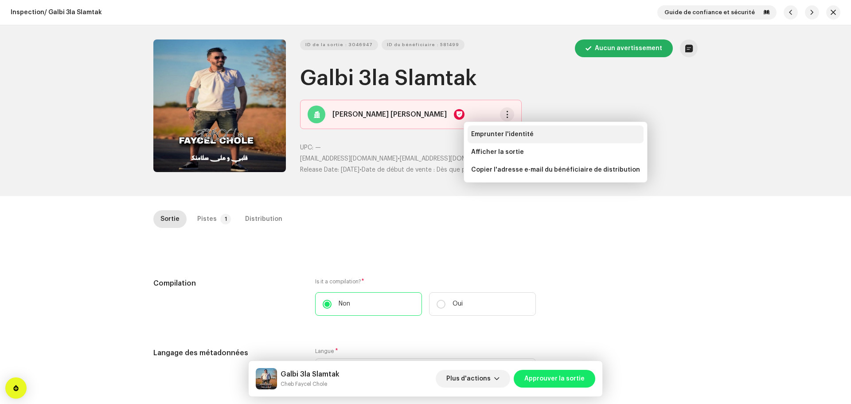
click at [474, 131] on span "Emprunter l'identité" at bounding box center [502, 134] width 62 height 7
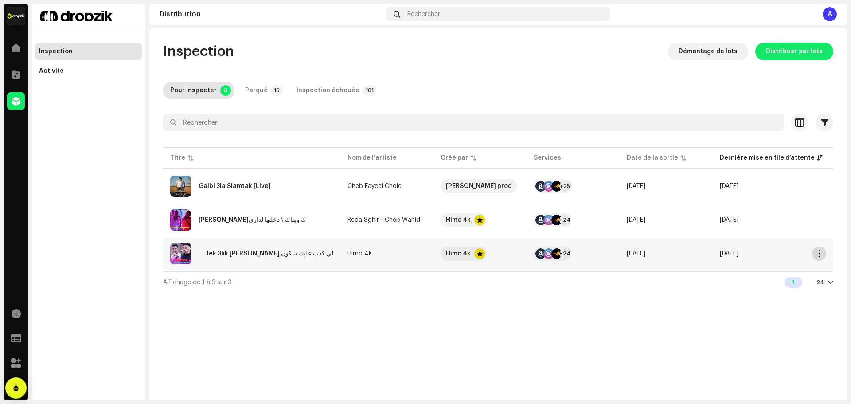
click at [817, 258] on button "button" at bounding box center [819, 253] width 14 height 14
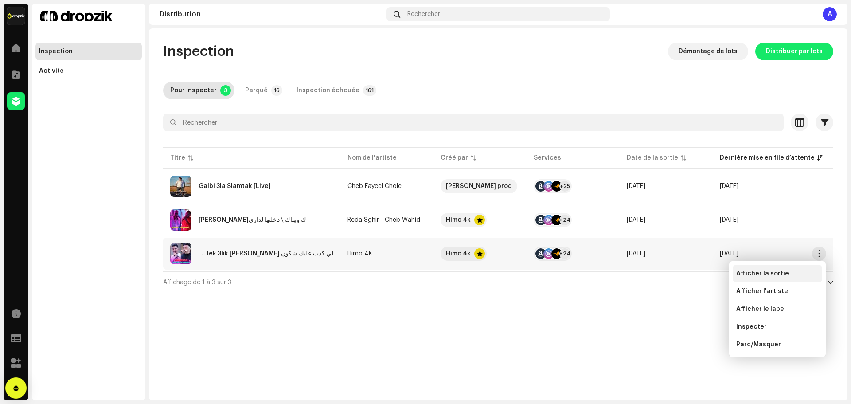
click at [772, 275] on span "Afficher la sortie" at bounding box center [762, 273] width 53 height 7
